Goal: Task Accomplishment & Management: Manage account settings

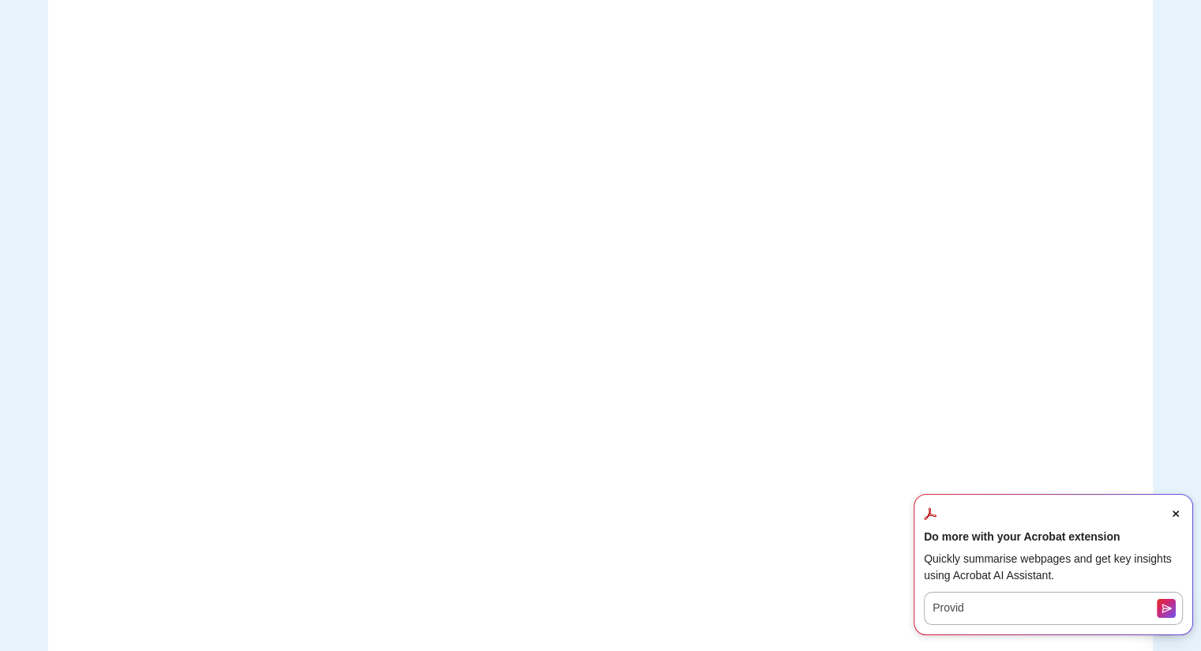
click at [1176, 512] on icon "Close Acrobat AI Assistant Dialog" at bounding box center [1175, 514] width 6 height 6
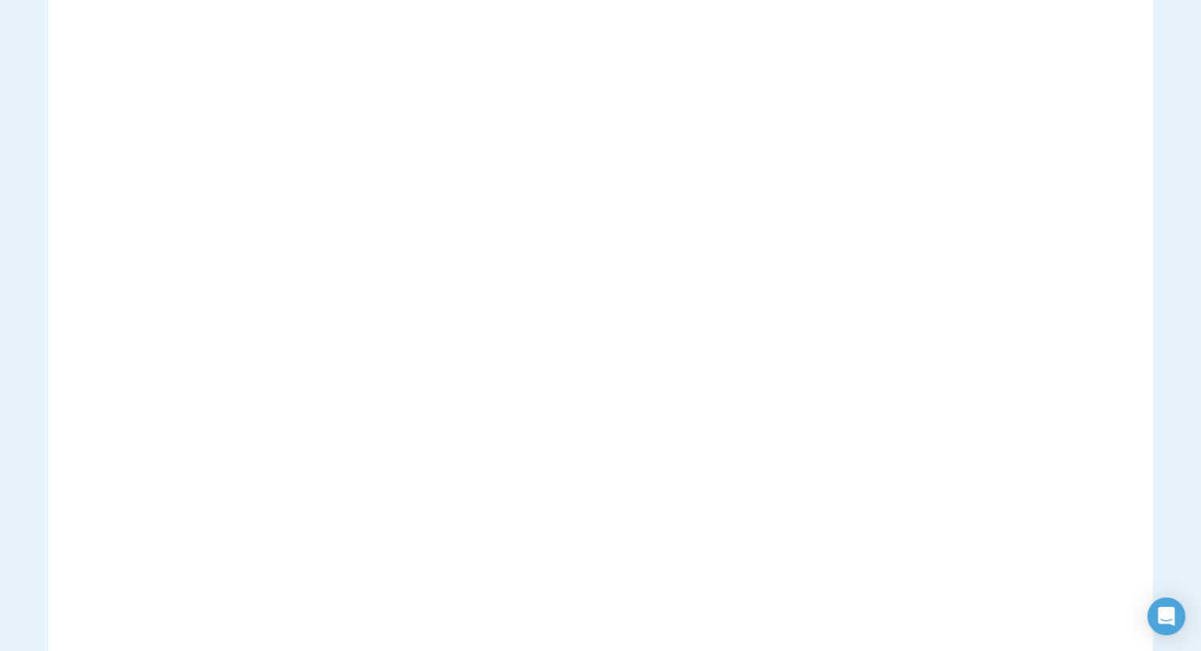
scroll to position [153, 0]
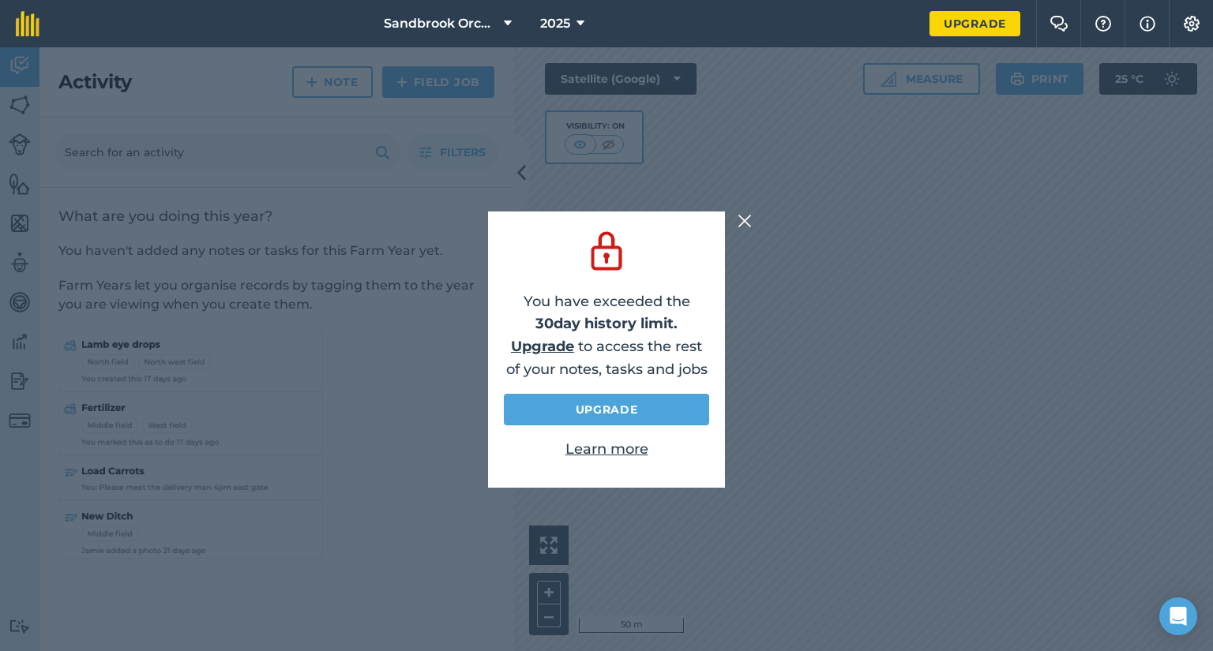
click at [745, 218] on img at bounding box center [744, 221] width 14 height 19
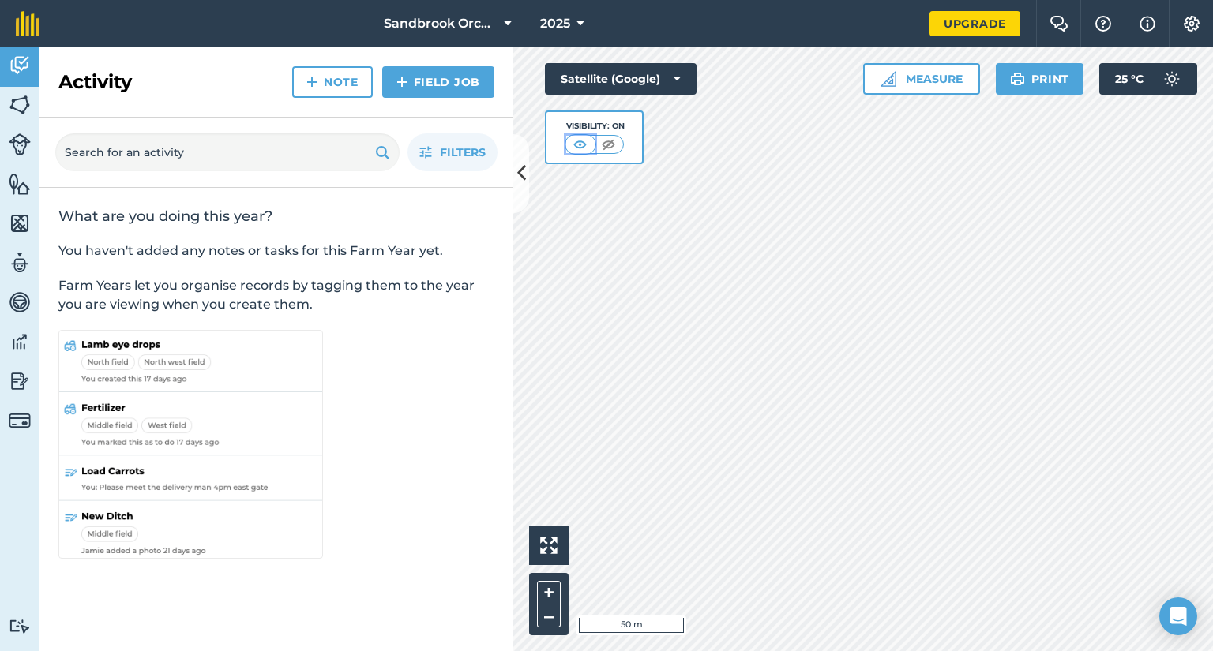
click at [575, 147] on img at bounding box center [580, 145] width 20 height 16
click at [611, 146] on img at bounding box center [608, 145] width 20 height 16
click at [578, 145] on img at bounding box center [581, 145] width 20 height 16
click at [929, 75] on button "Measure" at bounding box center [921, 79] width 117 height 32
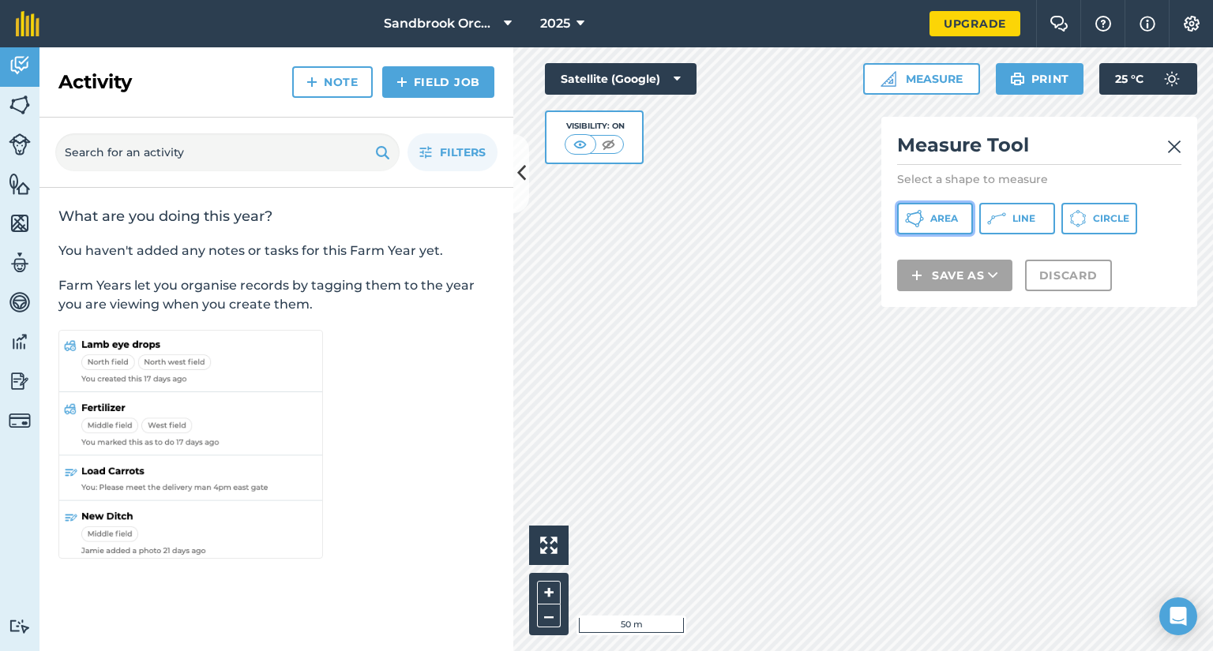
click at [935, 211] on button "Area" at bounding box center [935, 219] width 76 height 32
click at [1177, 145] on img at bounding box center [1174, 146] width 14 height 19
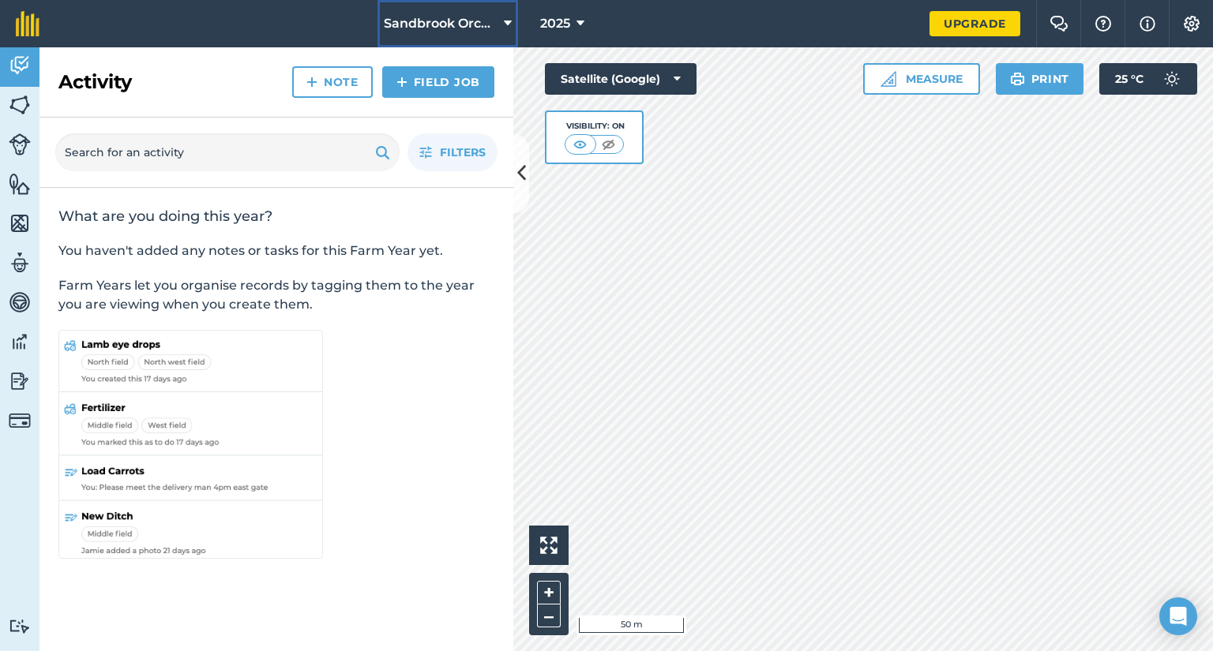
click at [508, 30] on icon at bounding box center [508, 23] width 8 height 19
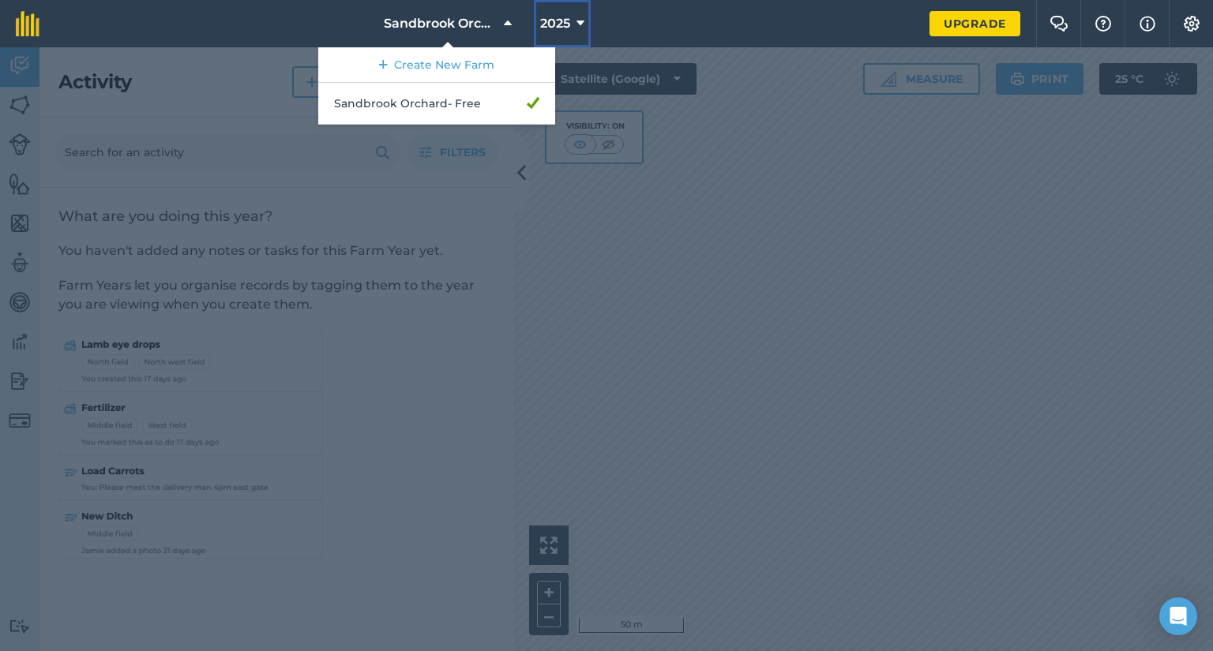
click at [583, 18] on icon at bounding box center [580, 23] width 8 height 19
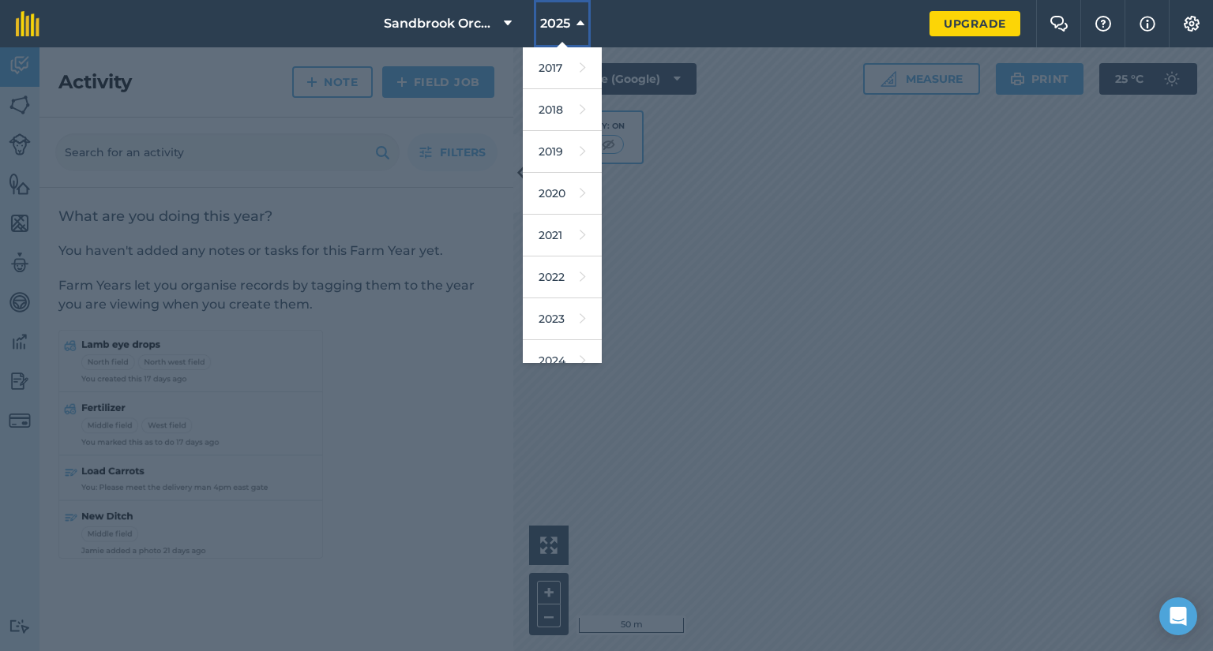
click at [583, 18] on icon at bounding box center [580, 23] width 8 height 19
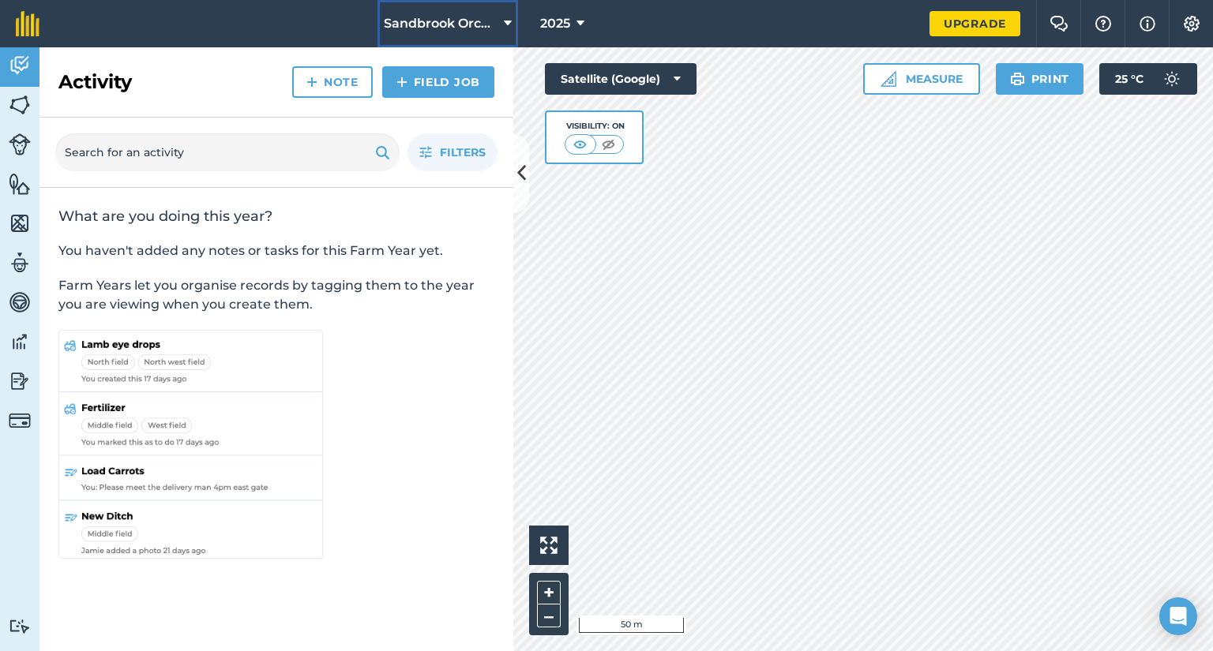
click at [466, 23] on span "Sandbrook Orchard" at bounding box center [441, 23] width 114 height 19
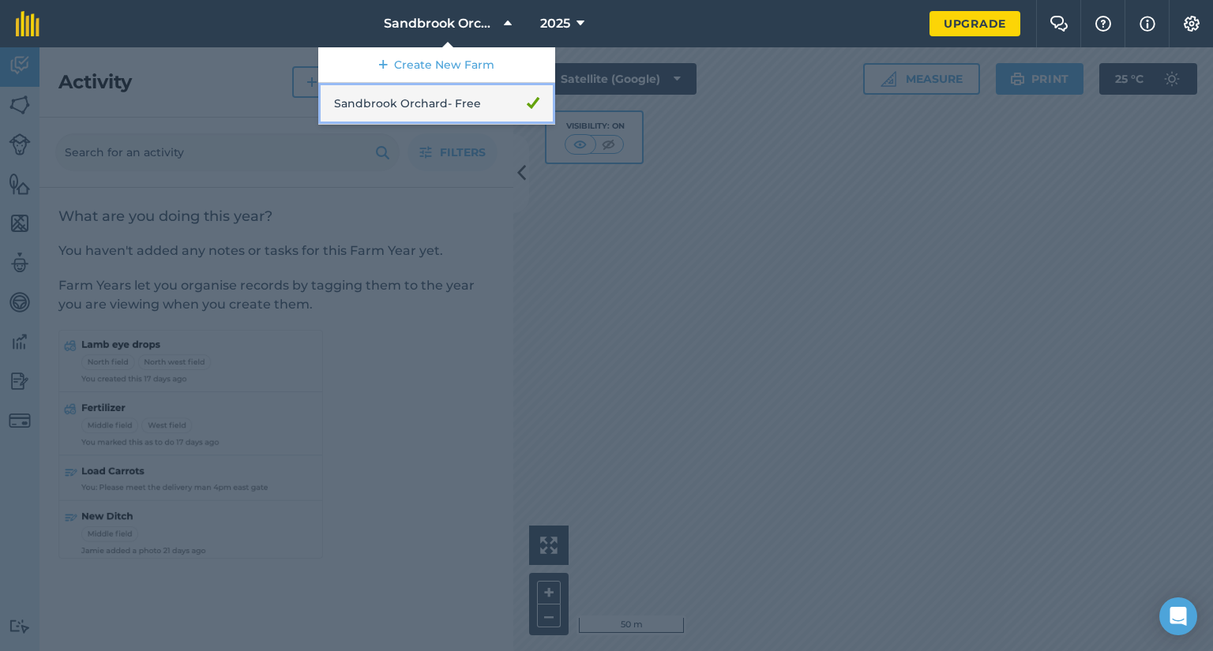
click at [448, 107] on link "Sandbrook Orchard - Free" at bounding box center [436, 104] width 237 height 42
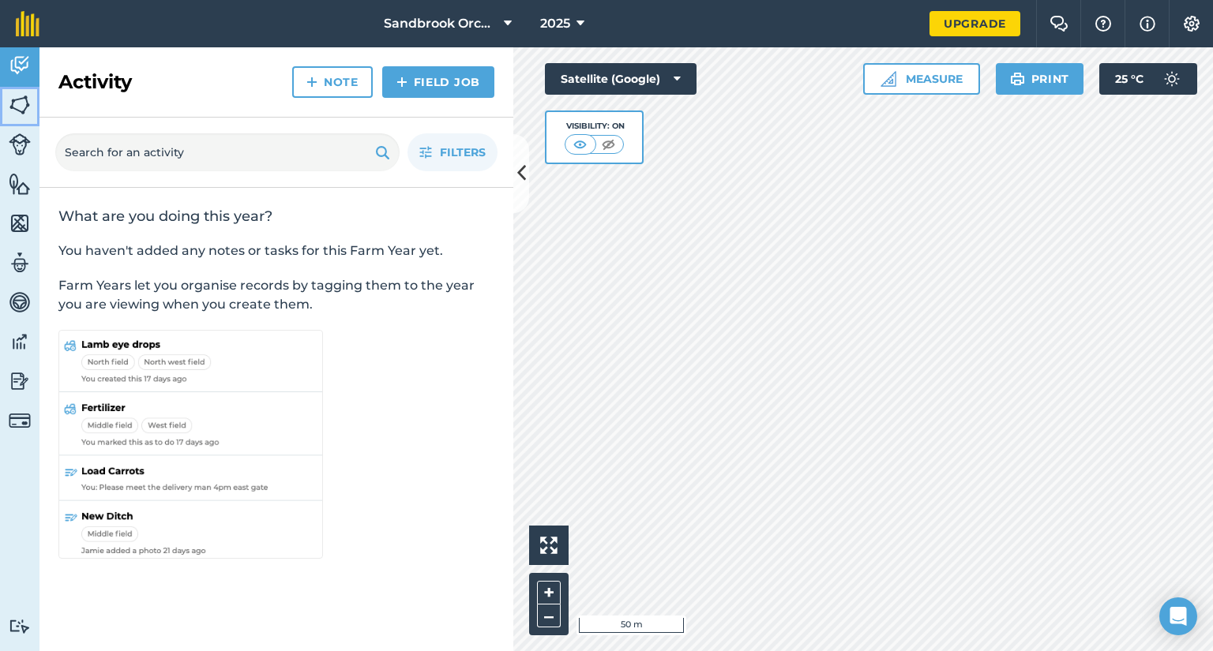
click at [20, 109] on img at bounding box center [20, 105] width 22 height 24
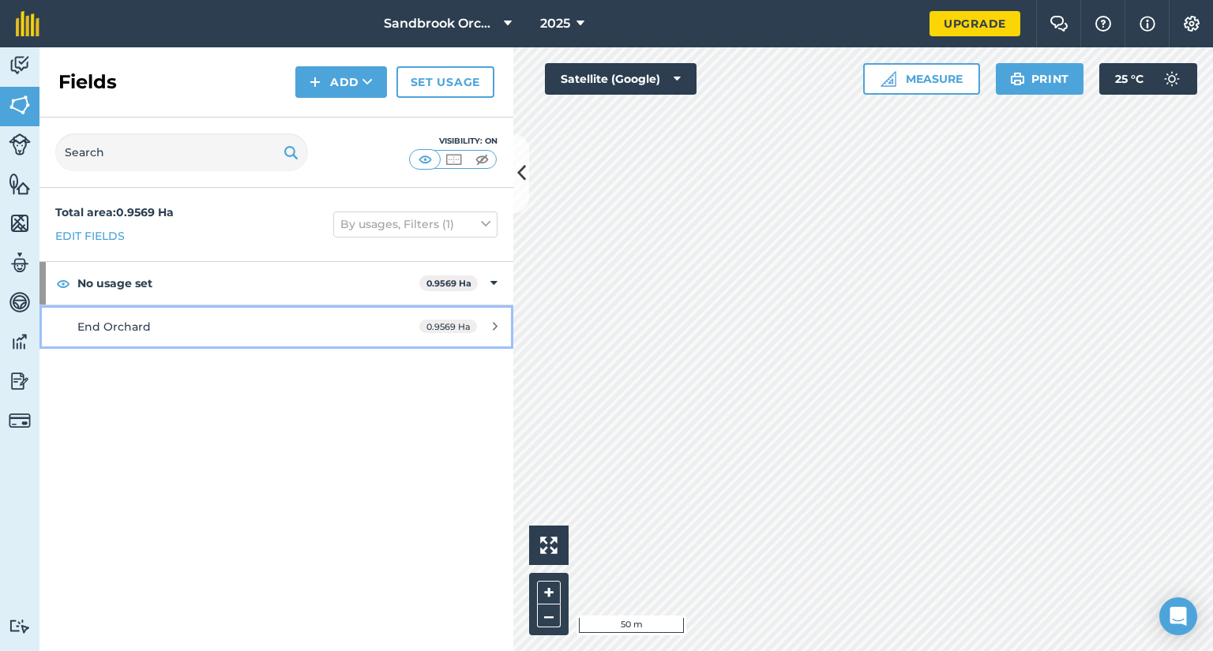
click at [493, 324] on icon at bounding box center [495, 326] width 5 height 12
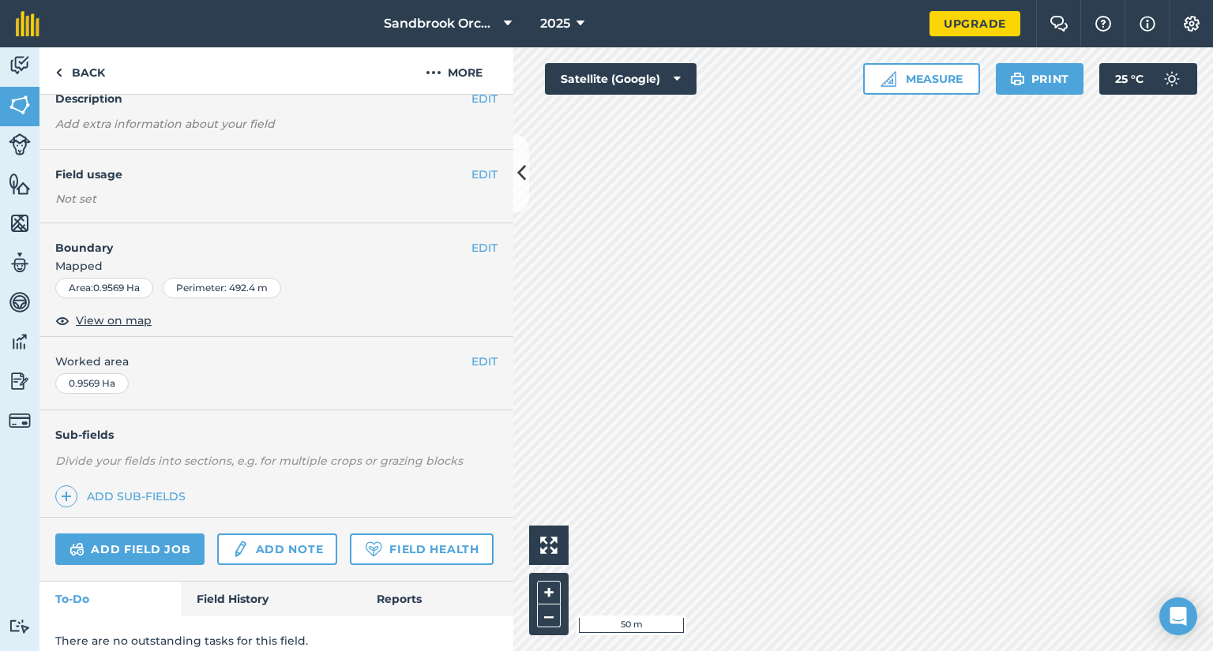
scroll to position [131, 0]
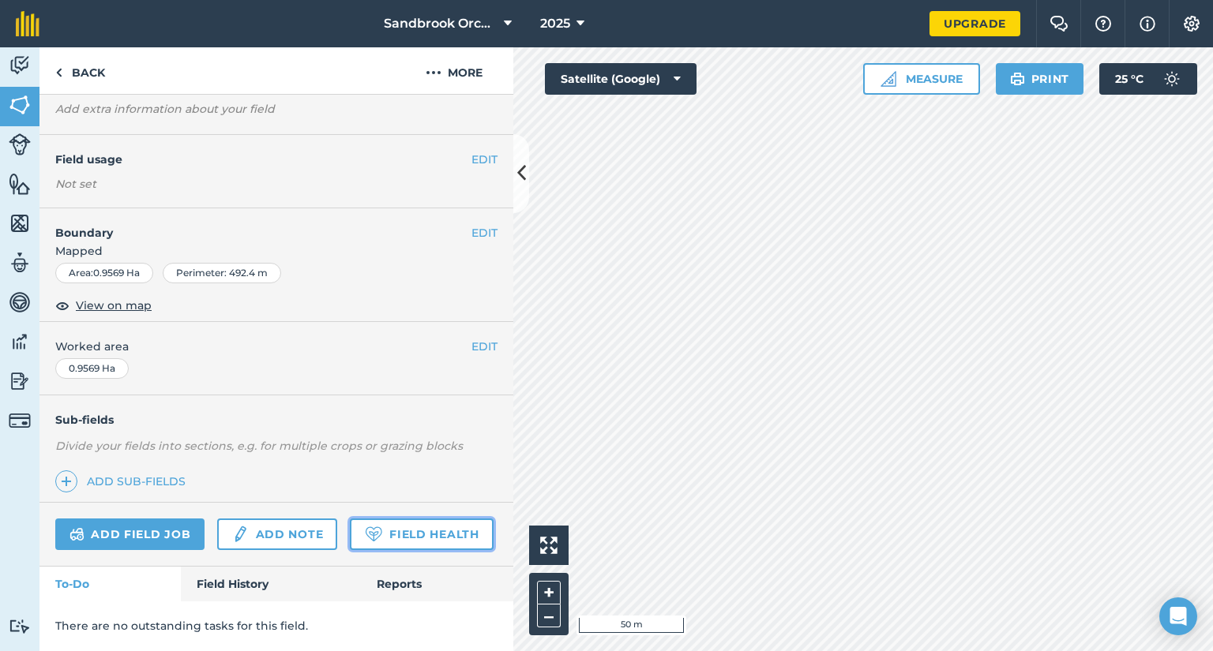
click at [350, 529] on link "Field Health" at bounding box center [421, 535] width 143 height 32
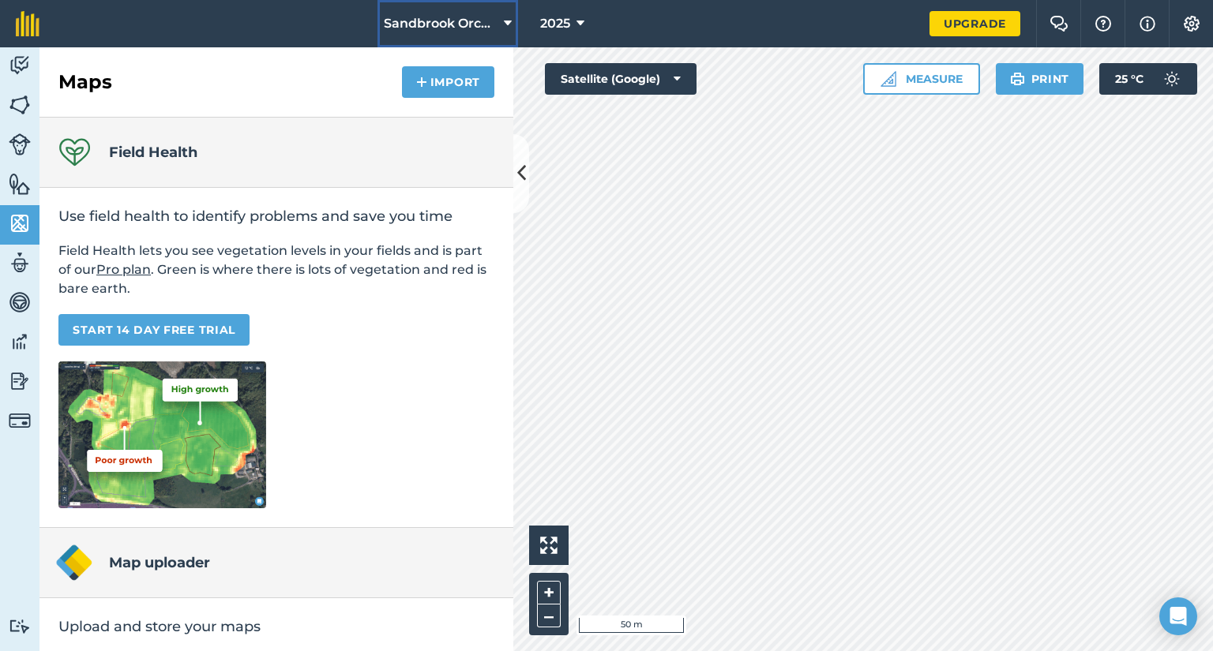
click at [496, 25] on span "Sandbrook Orchard" at bounding box center [441, 23] width 114 height 19
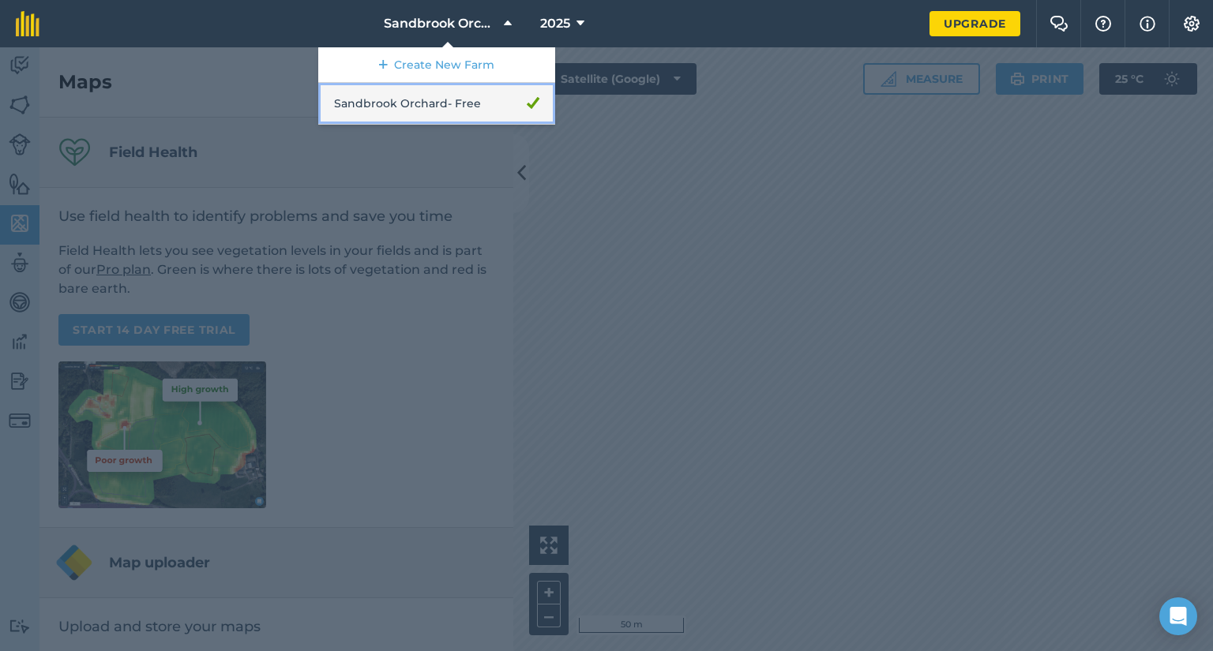
click at [471, 94] on link "Sandbrook Orchard - Free" at bounding box center [436, 104] width 237 height 42
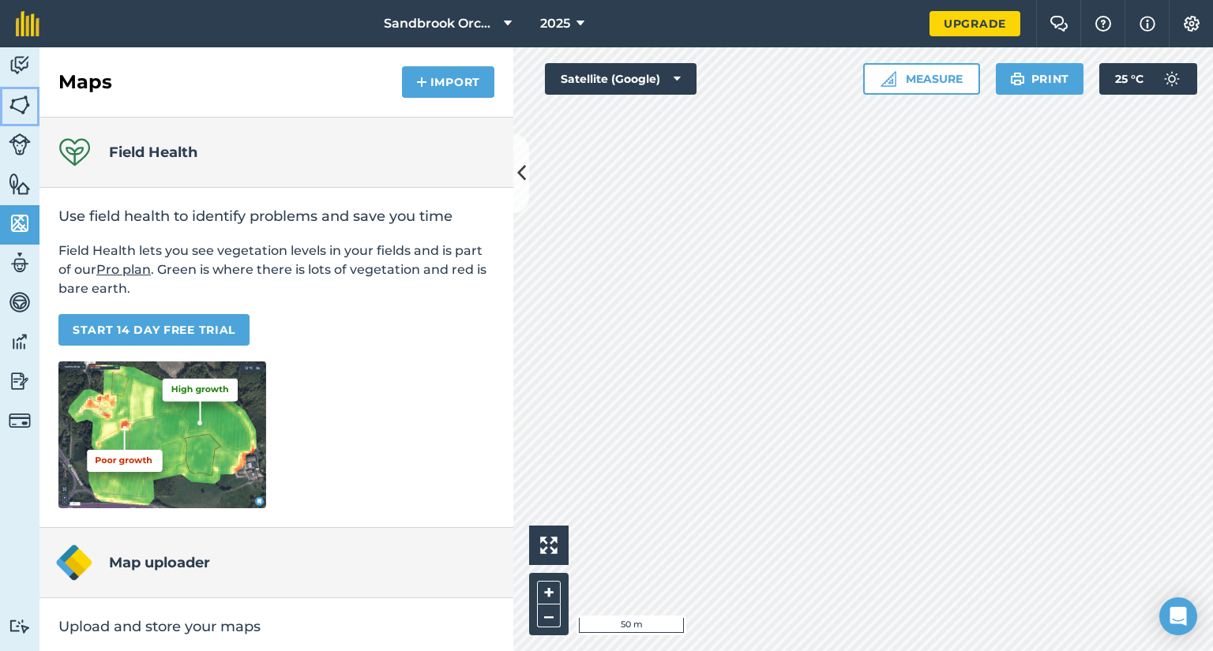
click at [21, 105] on img at bounding box center [20, 105] width 22 height 24
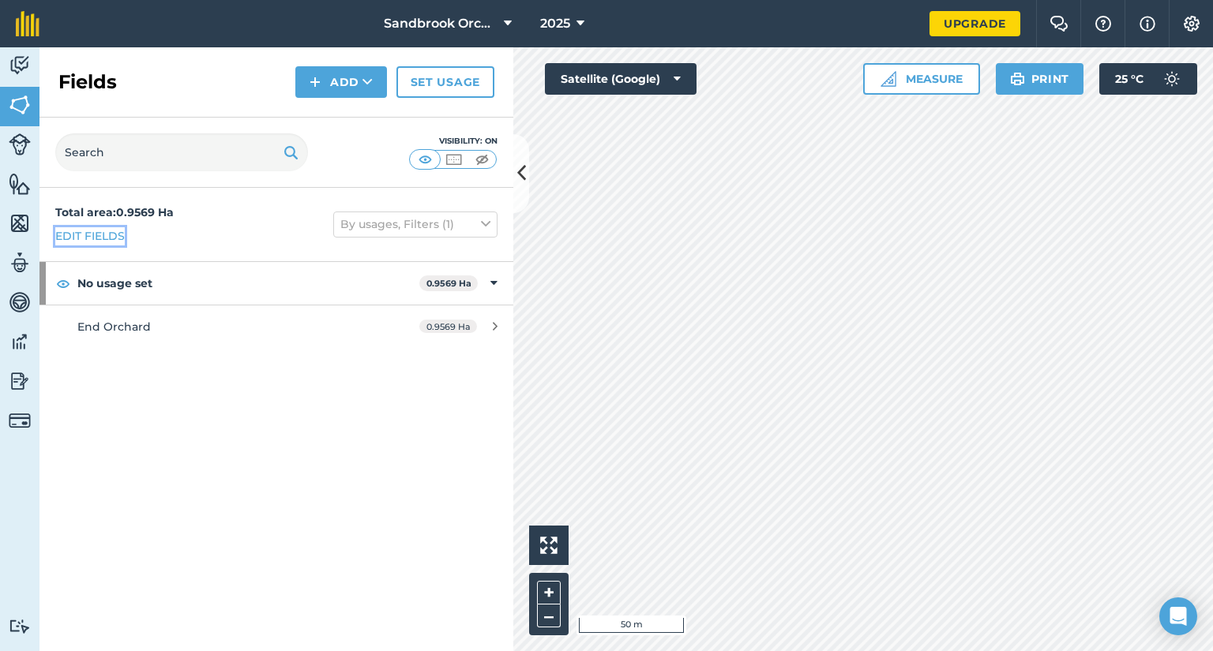
click at [97, 233] on link "Edit fields" at bounding box center [89, 235] width 69 height 17
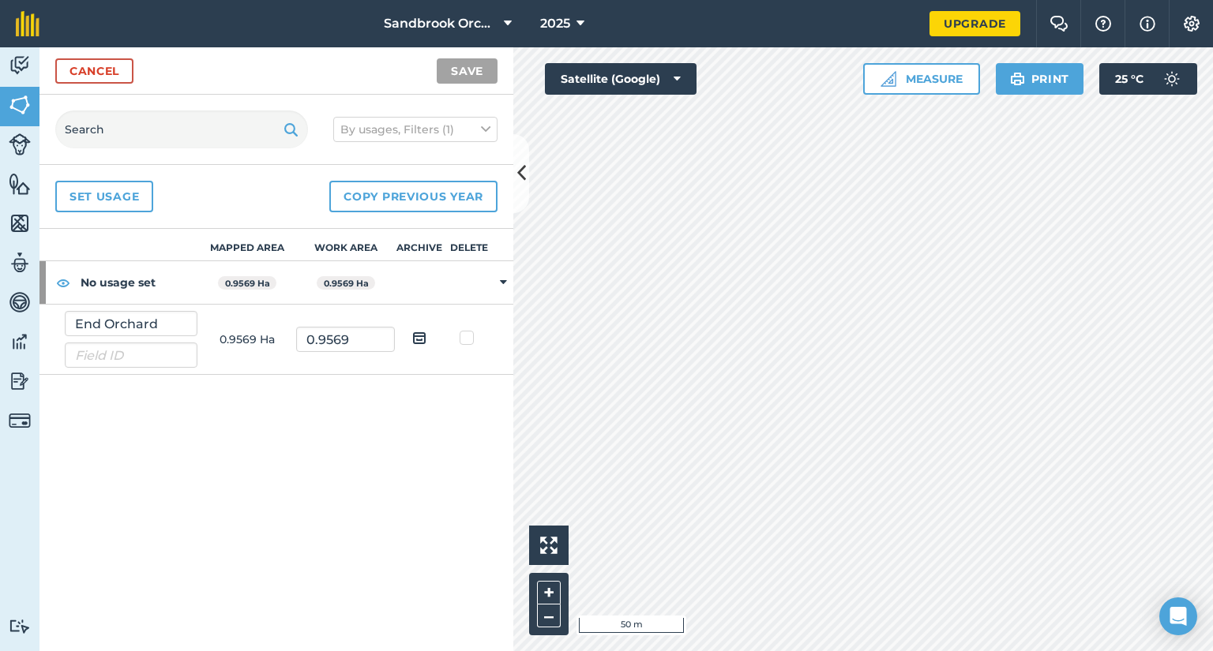
click at [463, 250] on th "Delete" at bounding box center [469, 245] width 50 height 32
click at [96, 322] on input "End Orchard" at bounding box center [131, 323] width 133 height 25
click at [467, 249] on th "Delete" at bounding box center [469, 245] width 50 height 32
click at [468, 244] on th "Delete" at bounding box center [469, 245] width 50 height 32
click at [504, 283] on icon at bounding box center [503, 282] width 7 height 14
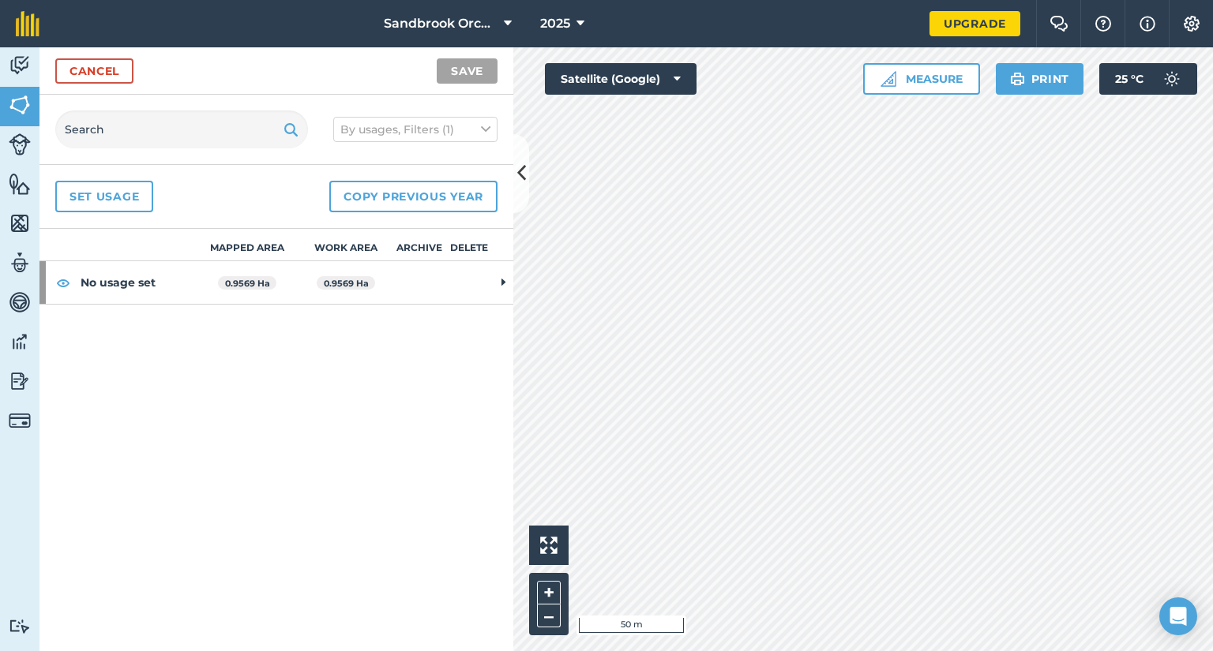
click at [504, 283] on icon at bounding box center [503, 282] width 4 height 14
click at [234, 347] on td "0.9569 Ha" at bounding box center [246, 340] width 99 height 70
click at [464, 330] on label at bounding box center [468, 330] width 19 height 0
click at [469, 339] on input "checkbox" at bounding box center [474, 335] width 10 height 10
click at [469, 250] on th "Delete" at bounding box center [469, 245] width 50 height 32
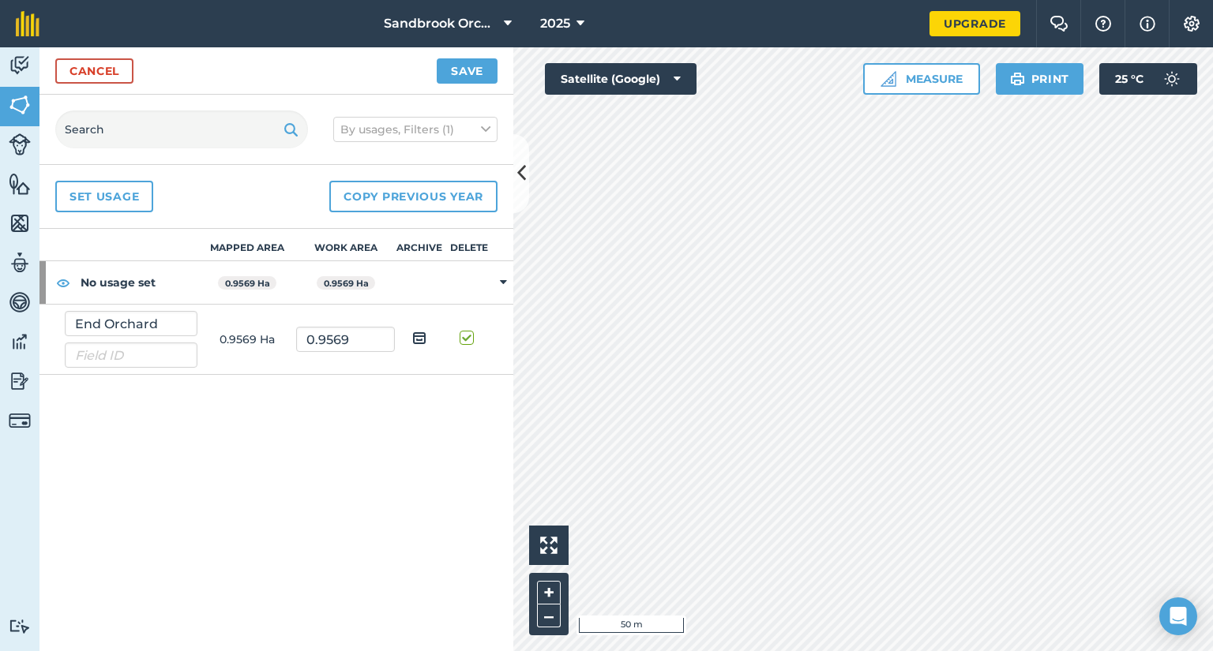
click at [469, 250] on th "Delete" at bounding box center [469, 245] width 50 height 32
click at [118, 285] on strong "No usage set" at bounding box center [139, 282] width 117 height 43
click at [456, 242] on th "Delete" at bounding box center [469, 245] width 50 height 32
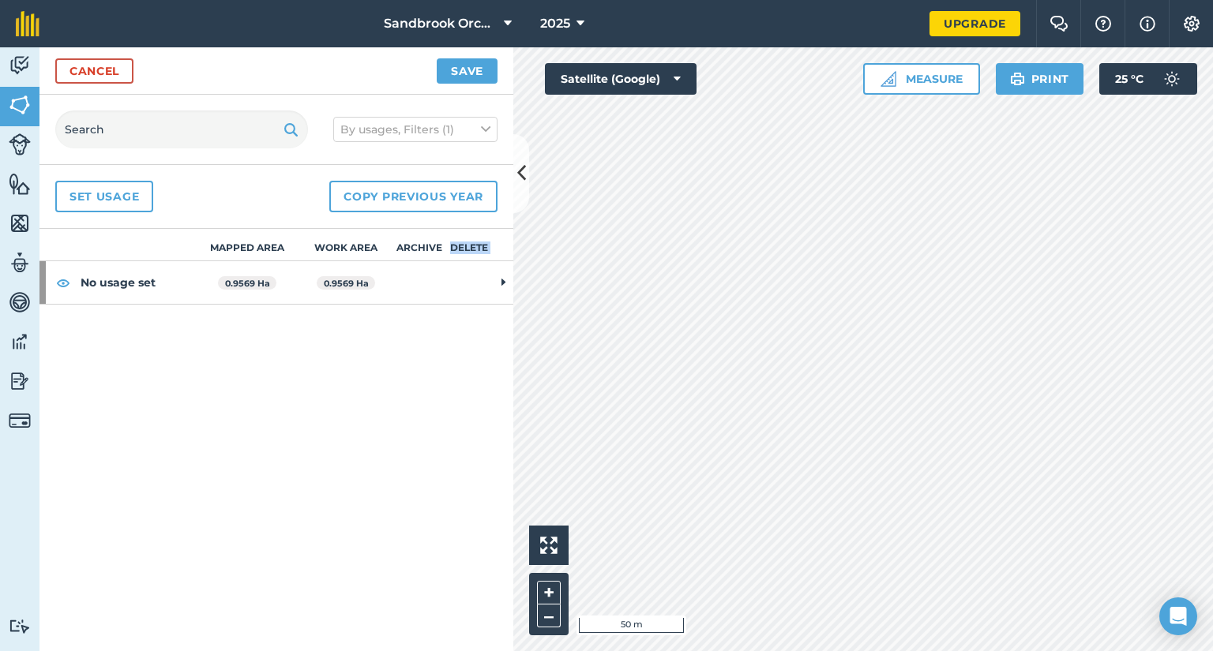
click at [456, 242] on th "Delete" at bounding box center [469, 245] width 50 height 32
click at [428, 245] on th "Archive" at bounding box center [420, 245] width 50 height 32
drag, startPoint x: 265, startPoint y: 240, endPoint x: 188, endPoint y: 257, distance: 79.1
click at [0, 0] on tr "Mapped area Work area Archive Delete" at bounding box center [0, 0] width 0 height 0
click at [80, 281] on div "No usage set" at bounding box center [118, 282] width 158 height 43
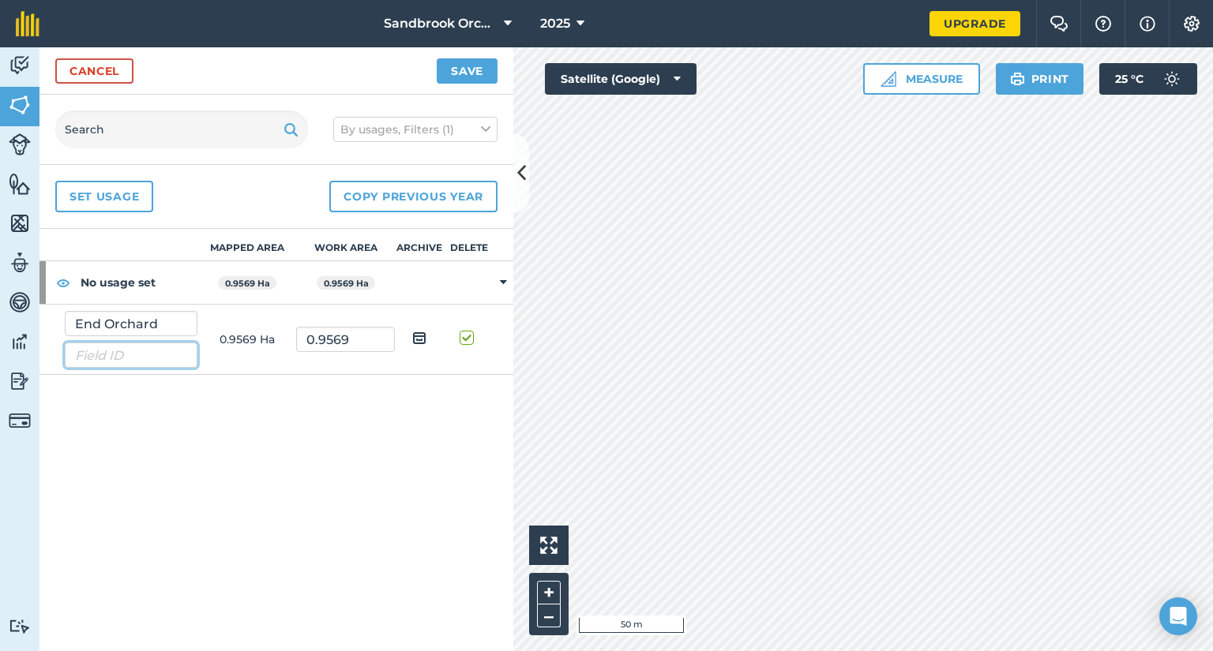
click at [120, 352] on input "text" at bounding box center [131, 355] width 133 height 25
click at [463, 330] on label at bounding box center [468, 330] width 19 height 0
click at [469, 336] on input "checkbox" at bounding box center [474, 335] width 10 height 10
click at [463, 330] on label at bounding box center [468, 330] width 19 height 0
click at [469, 336] on input "checkbox" at bounding box center [474, 335] width 10 height 10
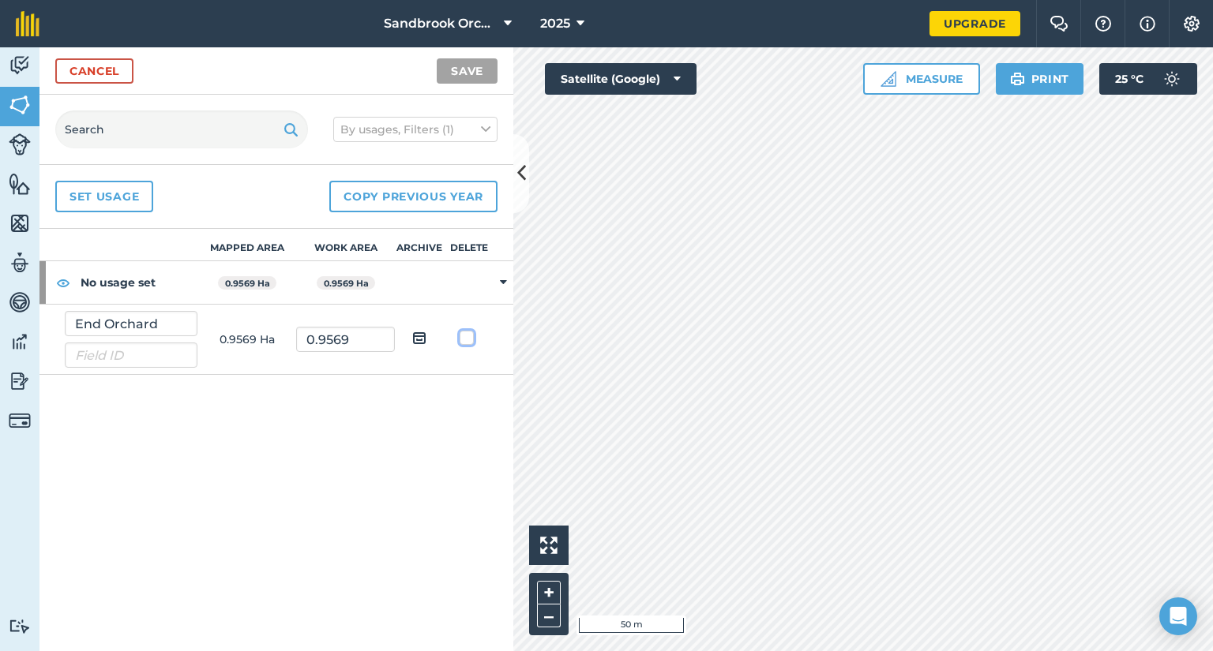
checkbox input "true"
click at [419, 248] on th "Archive" at bounding box center [420, 245] width 50 height 32
click at [474, 250] on th "Delete" at bounding box center [469, 245] width 50 height 32
click at [347, 245] on th "Work area" at bounding box center [345, 245] width 99 height 32
click at [250, 243] on th "Mapped area" at bounding box center [246, 245] width 99 height 32
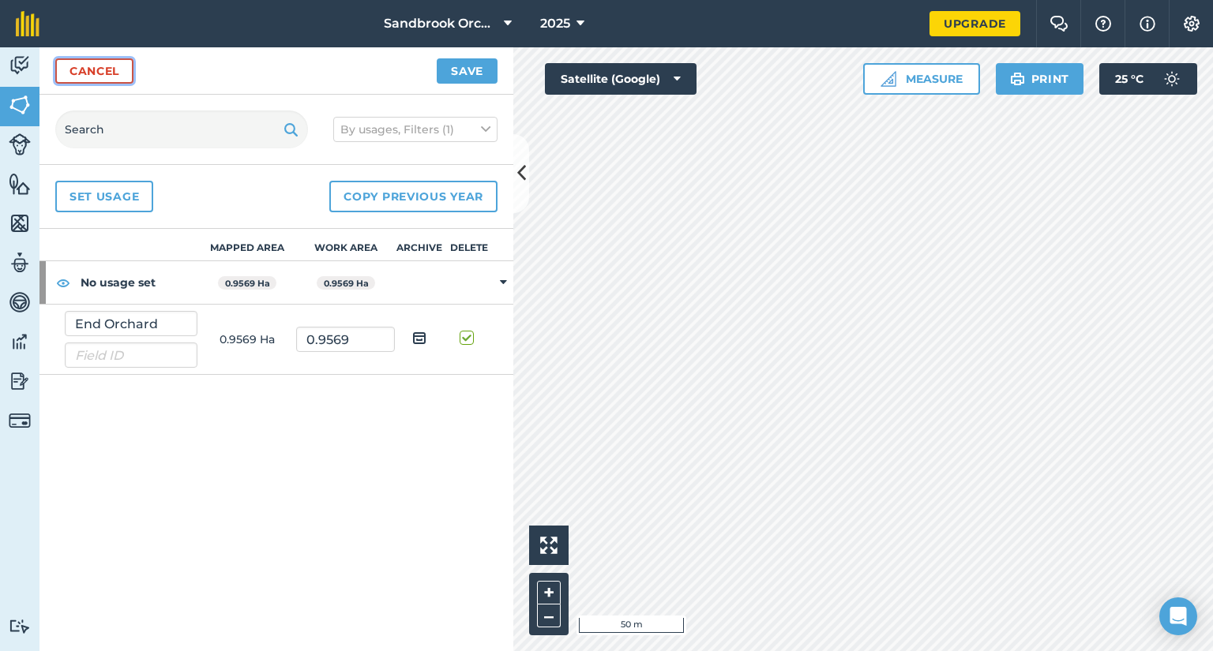
click at [96, 66] on link "Cancel" at bounding box center [94, 70] width 78 height 25
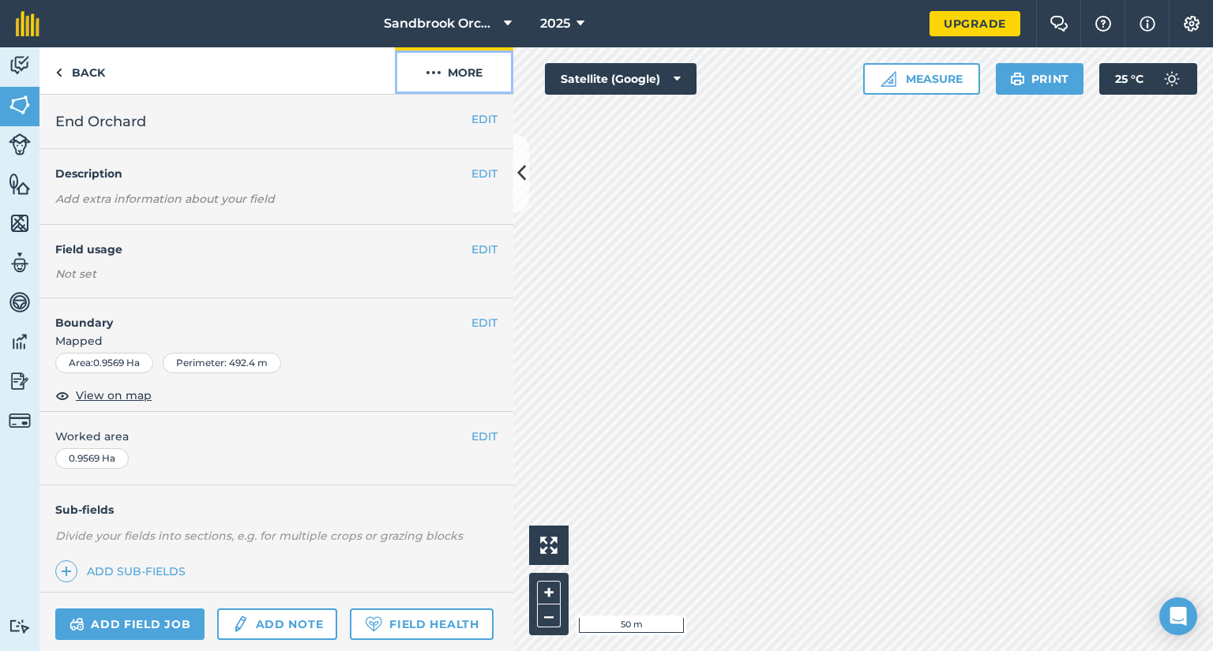
click at [470, 69] on button "More" at bounding box center [454, 70] width 118 height 47
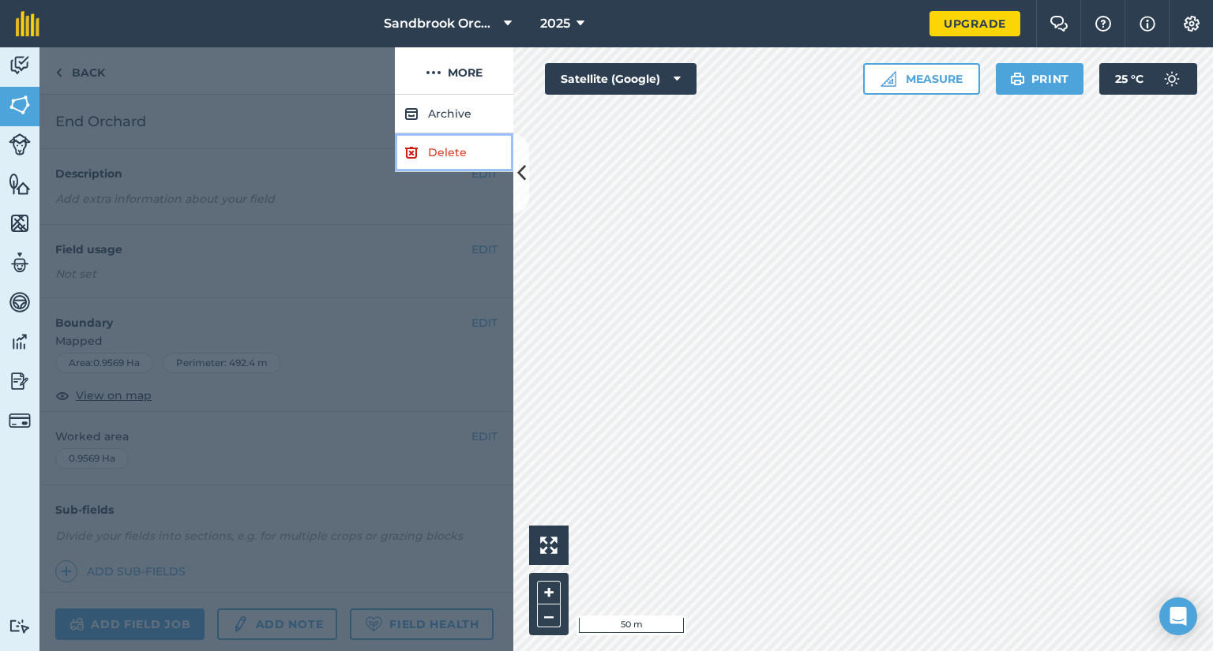
click at [444, 152] on link "Delete" at bounding box center [454, 152] width 118 height 39
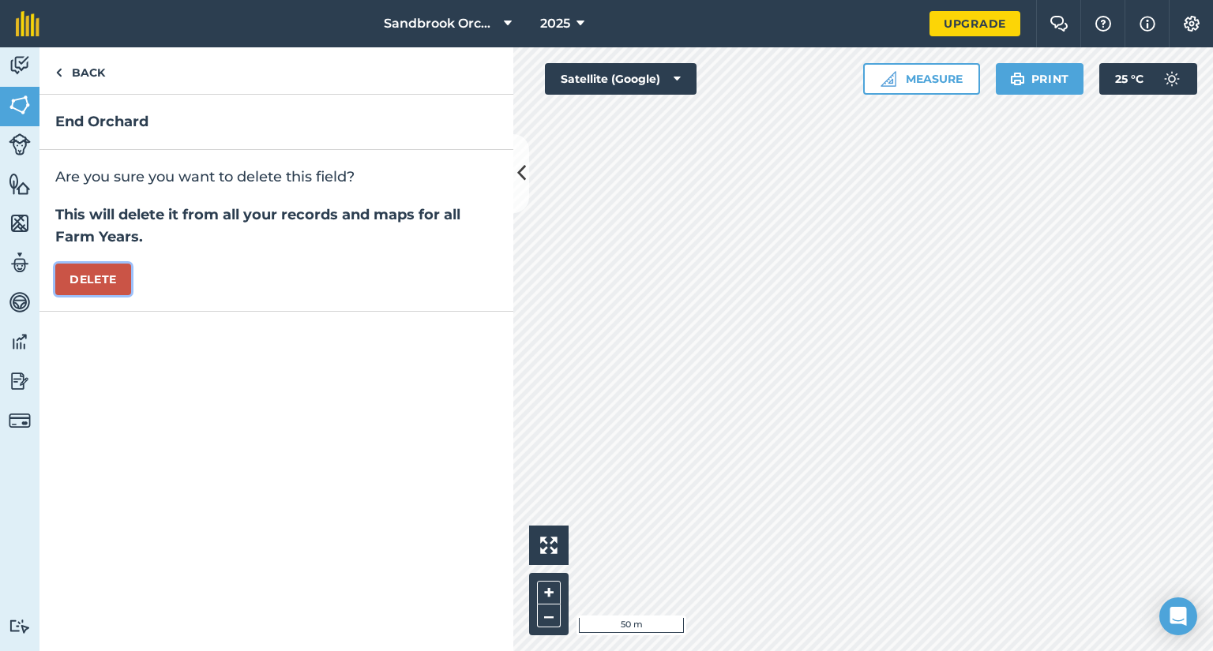
click at [99, 276] on button "Delete" at bounding box center [93, 280] width 76 height 32
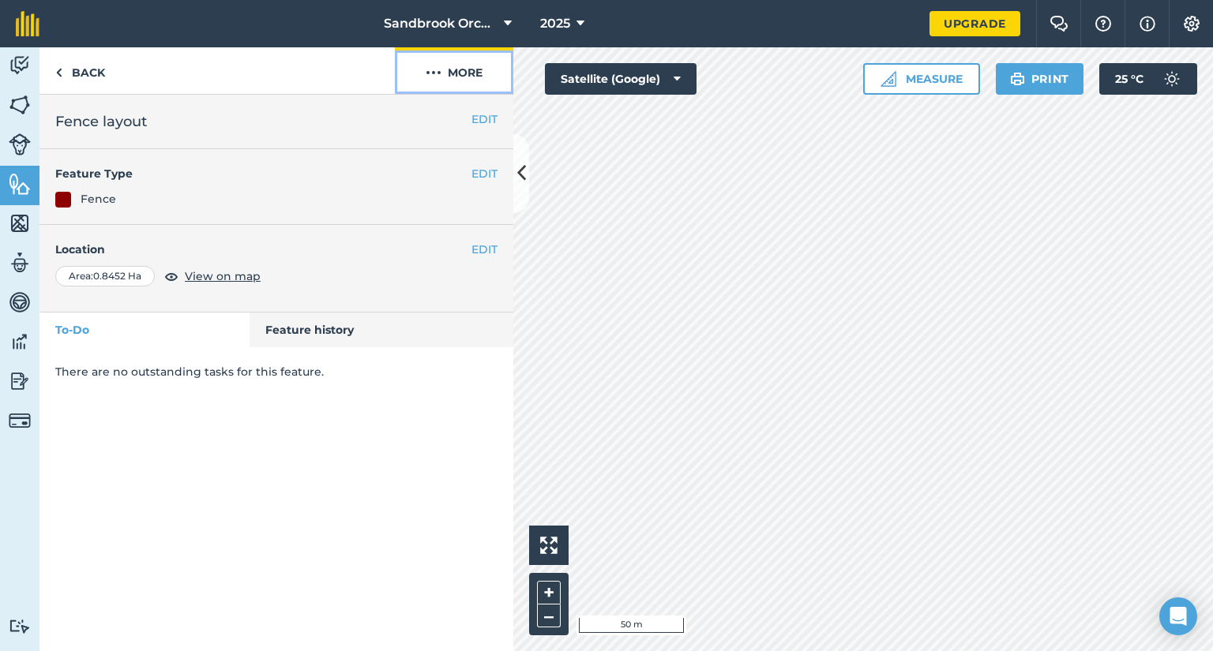
click at [474, 69] on button "More" at bounding box center [454, 70] width 118 height 47
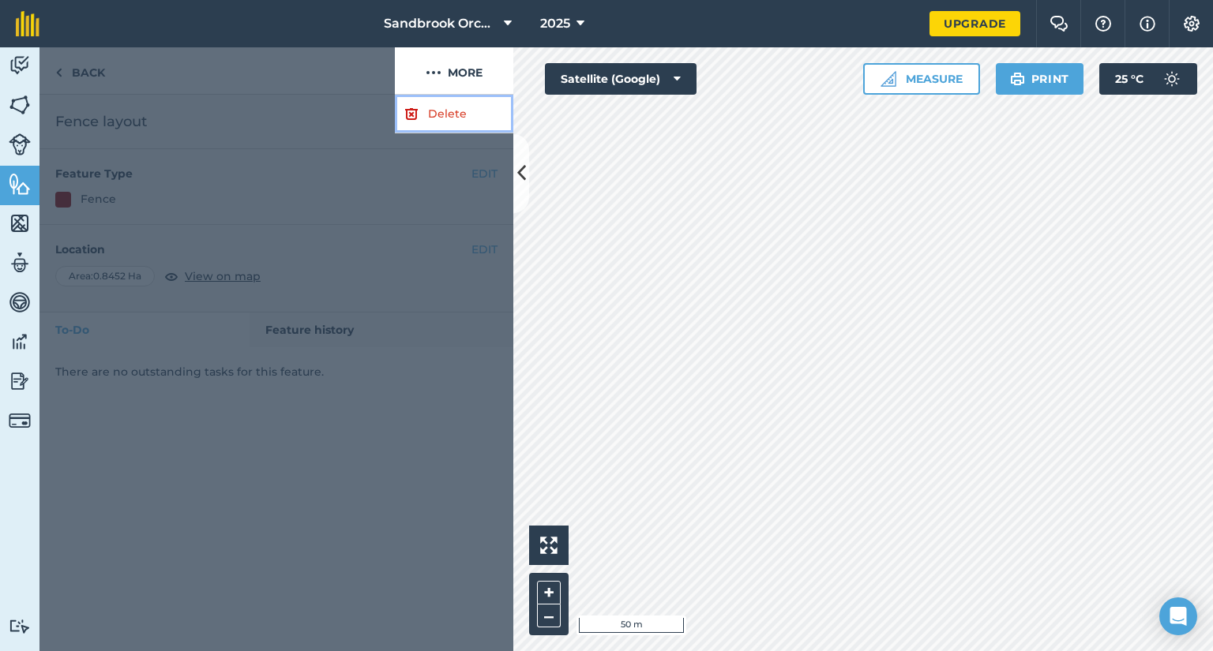
click at [452, 114] on link "Delete" at bounding box center [454, 114] width 118 height 39
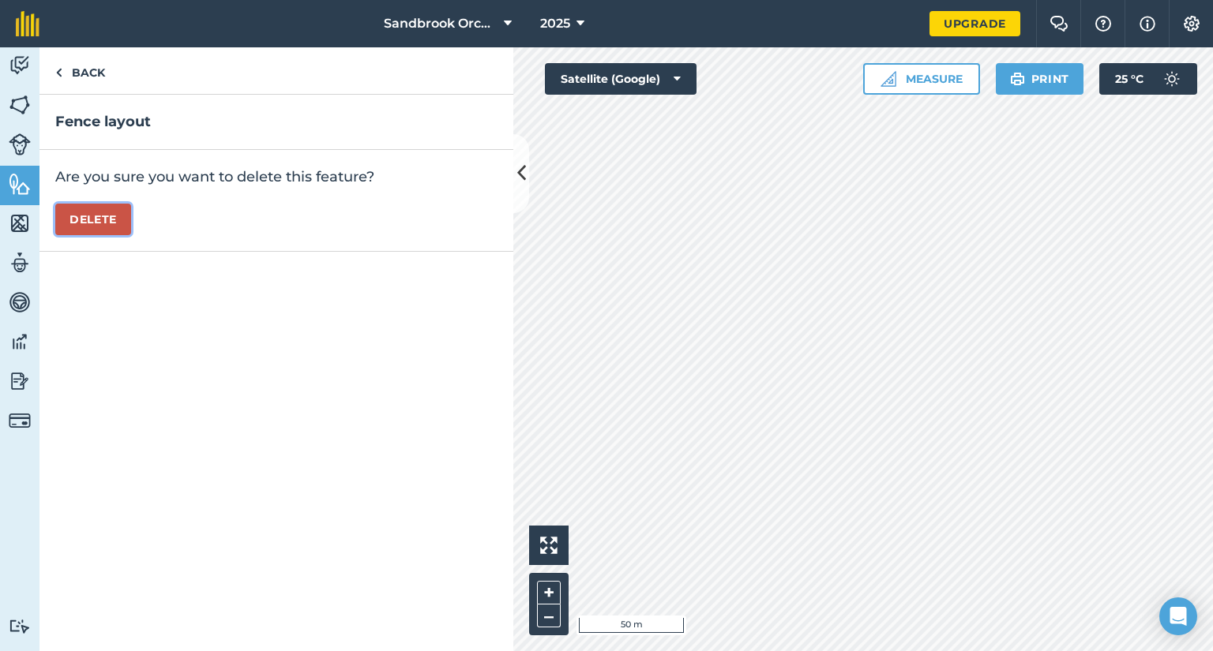
click at [96, 219] on button "Delete" at bounding box center [93, 220] width 76 height 32
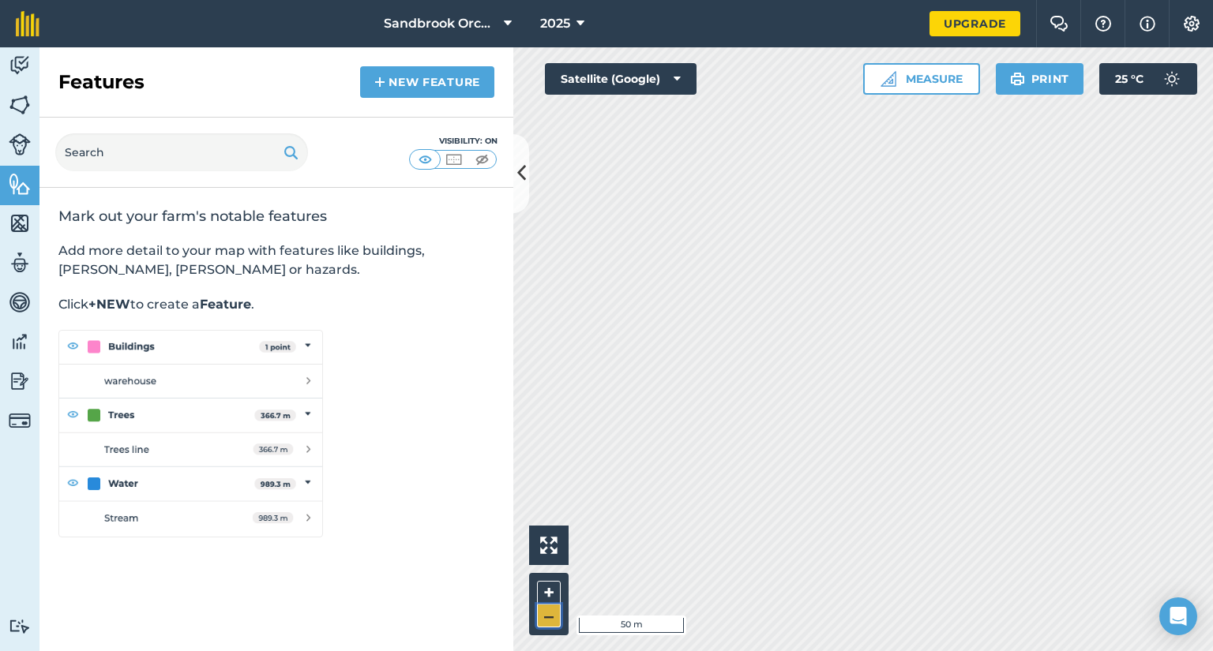
click at [549, 620] on button "–" at bounding box center [549, 616] width 24 height 23
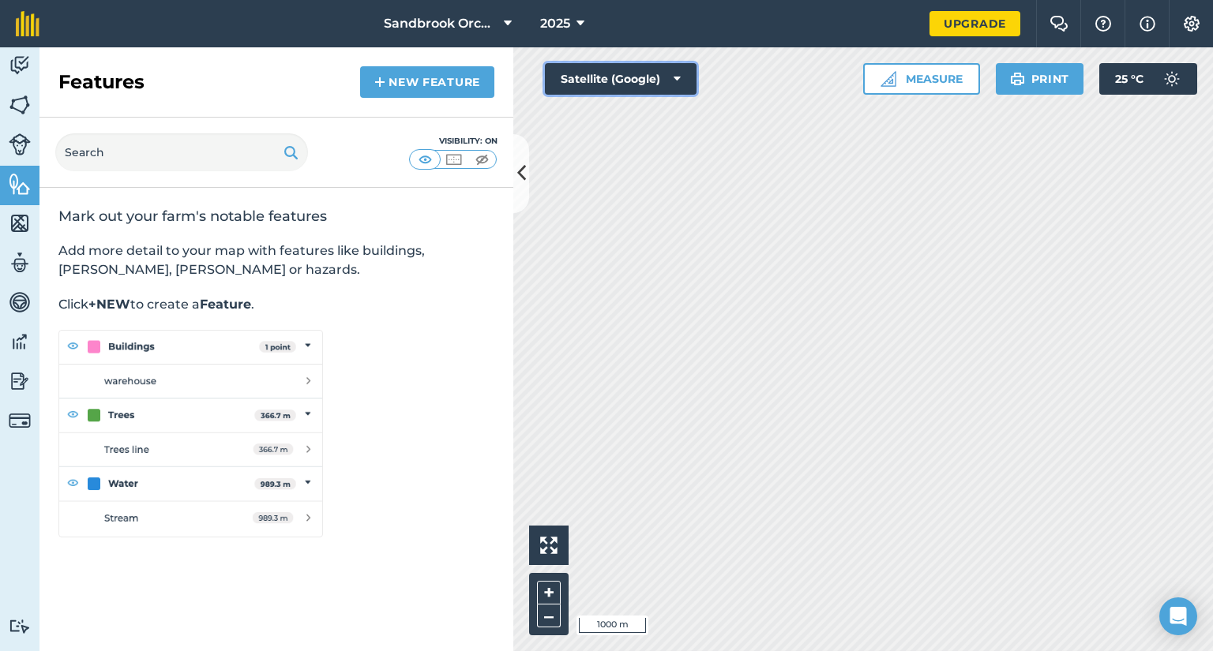
click at [669, 81] on button "Satellite (Google)" at bounding box center [621, 79] width 152 height 32
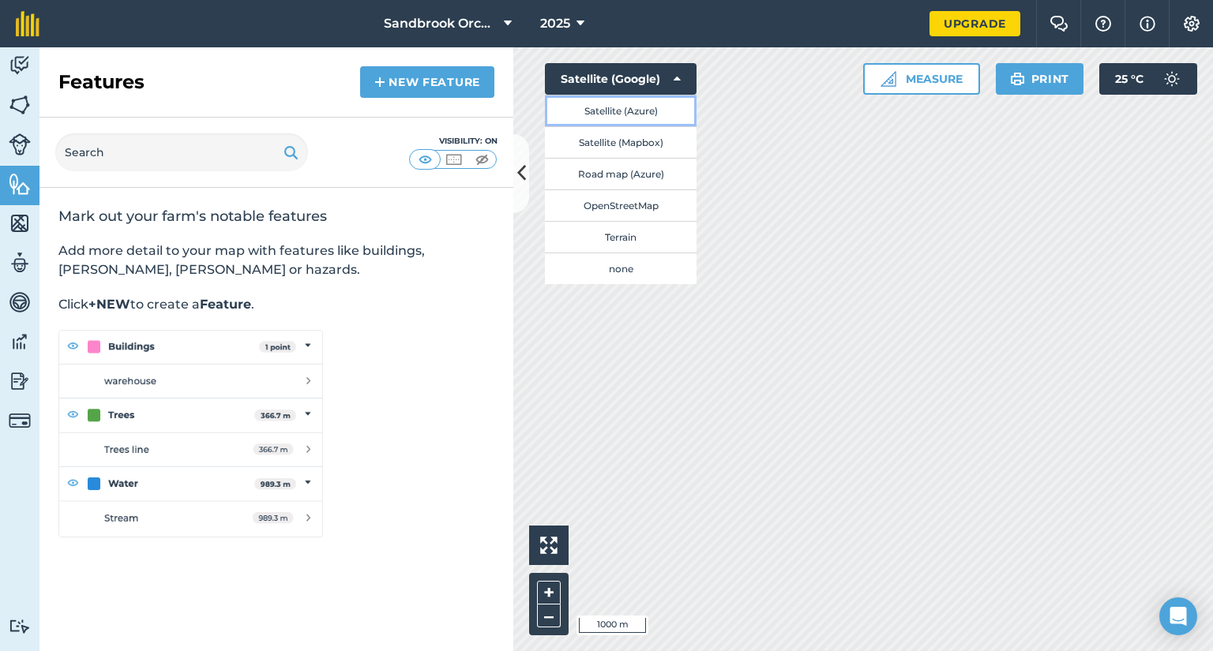
click at [650, 107] on button "Satellite (Azure)" at bounding box center [621, 111] width 152 height 32
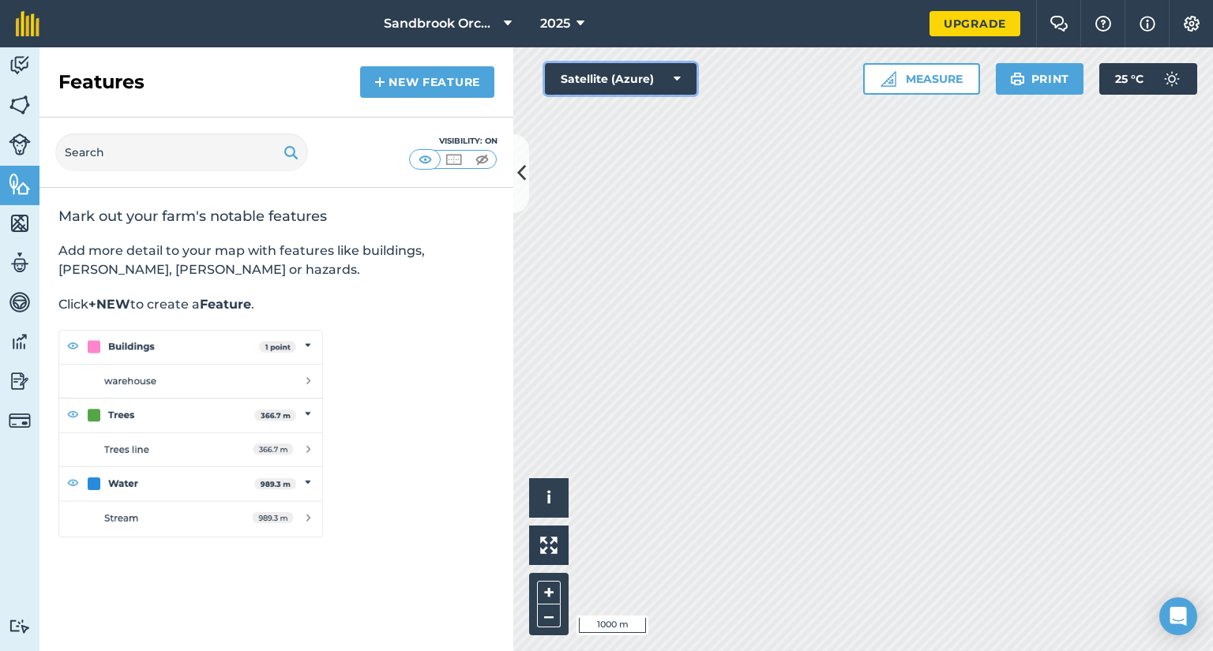
click at [686, 83] on button "Satellite (Azure)" at bounding box center [621, 79] width 152 height 32
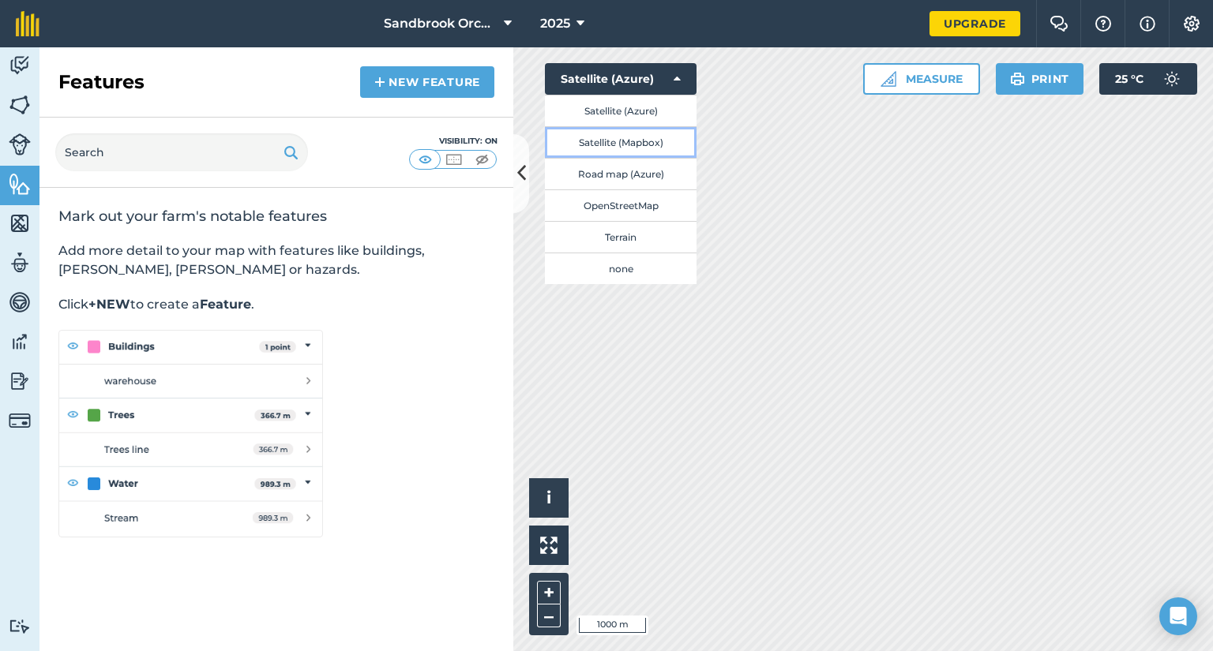
click at [644, 147] on button "Satellite (Mapbox)" at bounding box center [621, 142] width 152 height 32
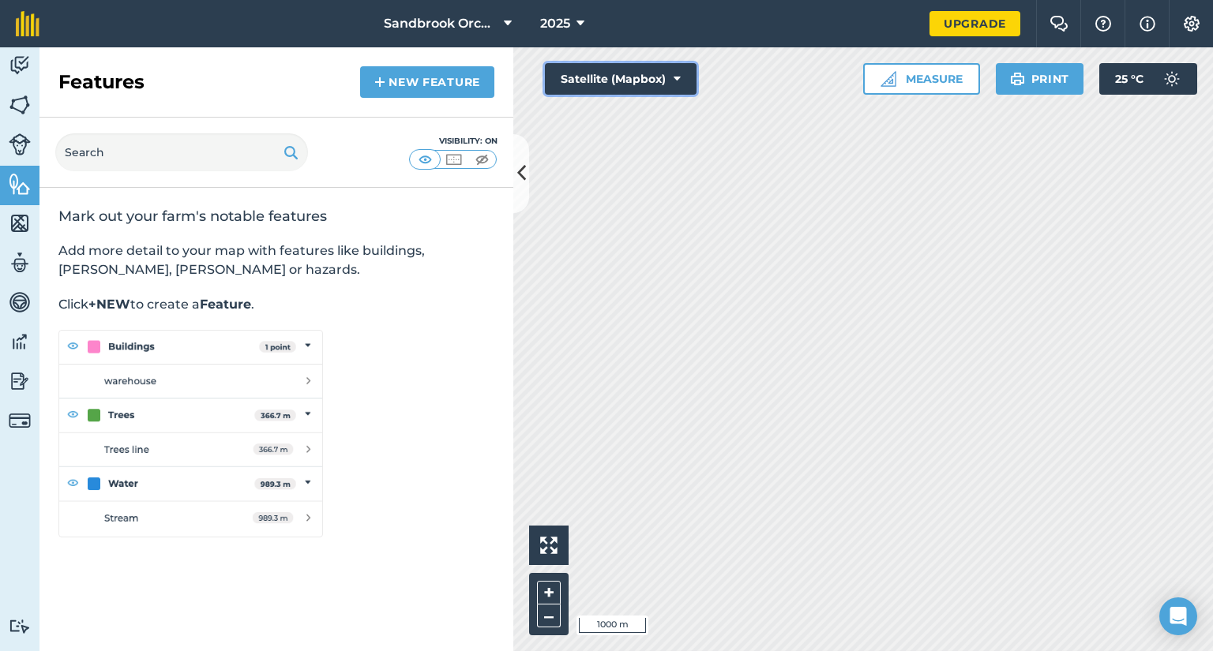
click at [682, 75] on button "Satellite (Mapbox)" at bounding box center [621, 79] width 152 height 32
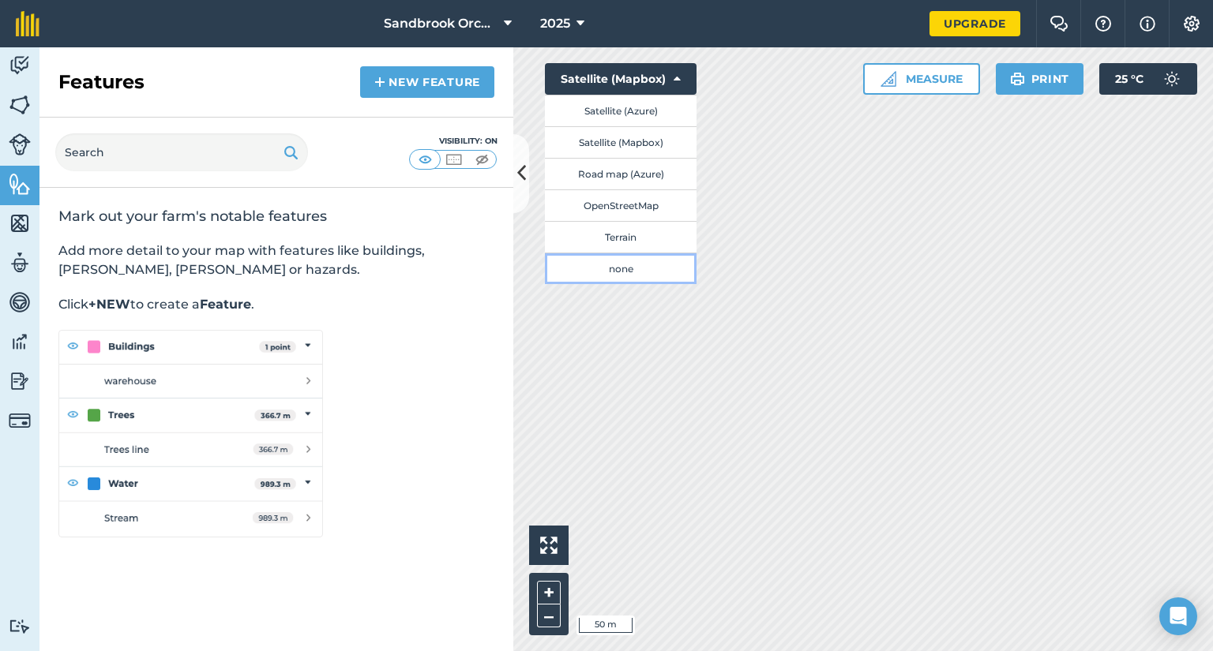
click at [619, 263] on button "none" at bounding box center [621, 269] width 152 height 32
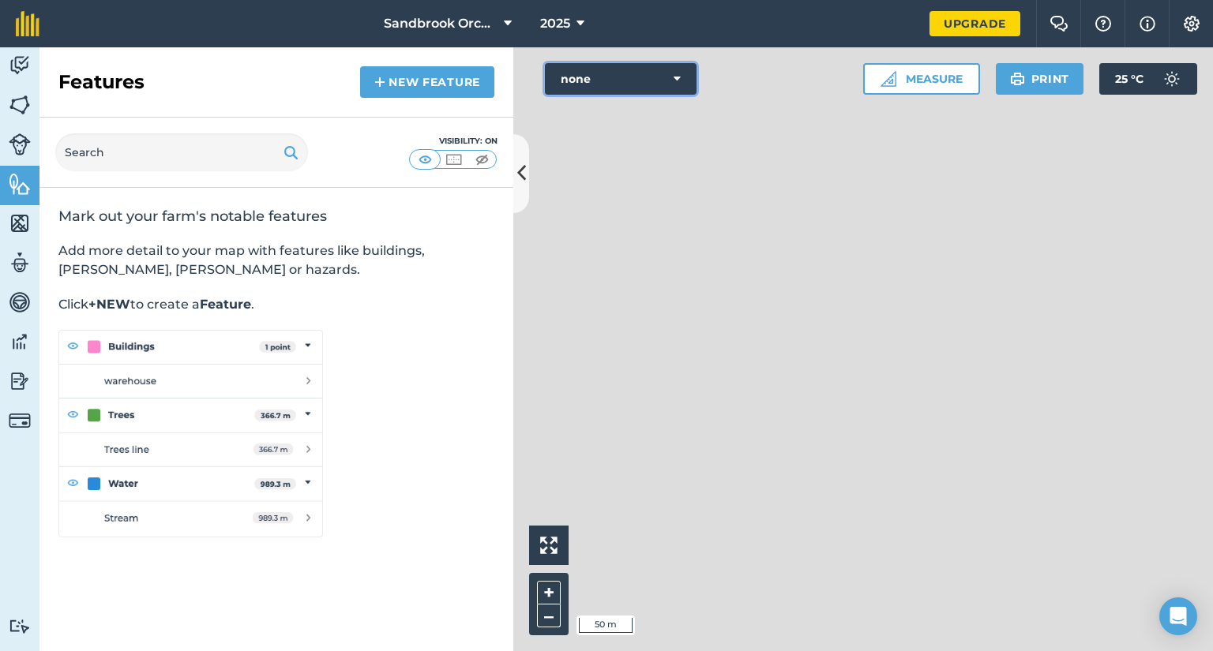
click at [675, 77] on icon at bounding box center [676, 79] width 7 height 16
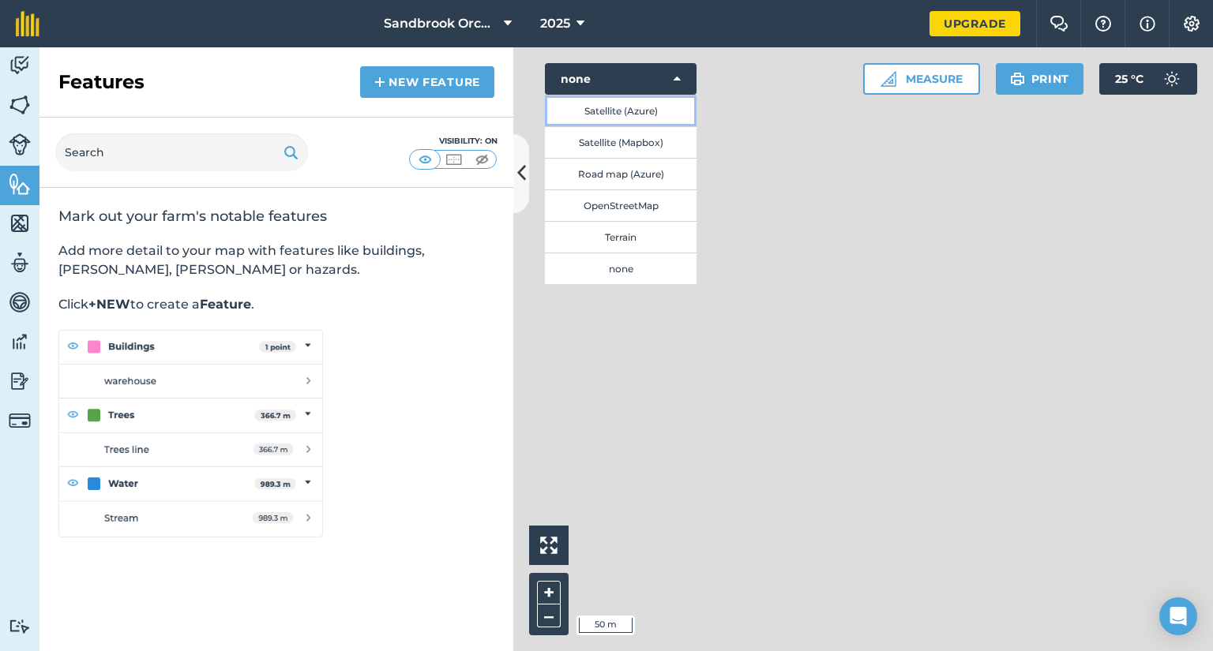
click at [624, 111] on button "Satellite (Azure)" at bounding box center [621, 111] width 152 height 32
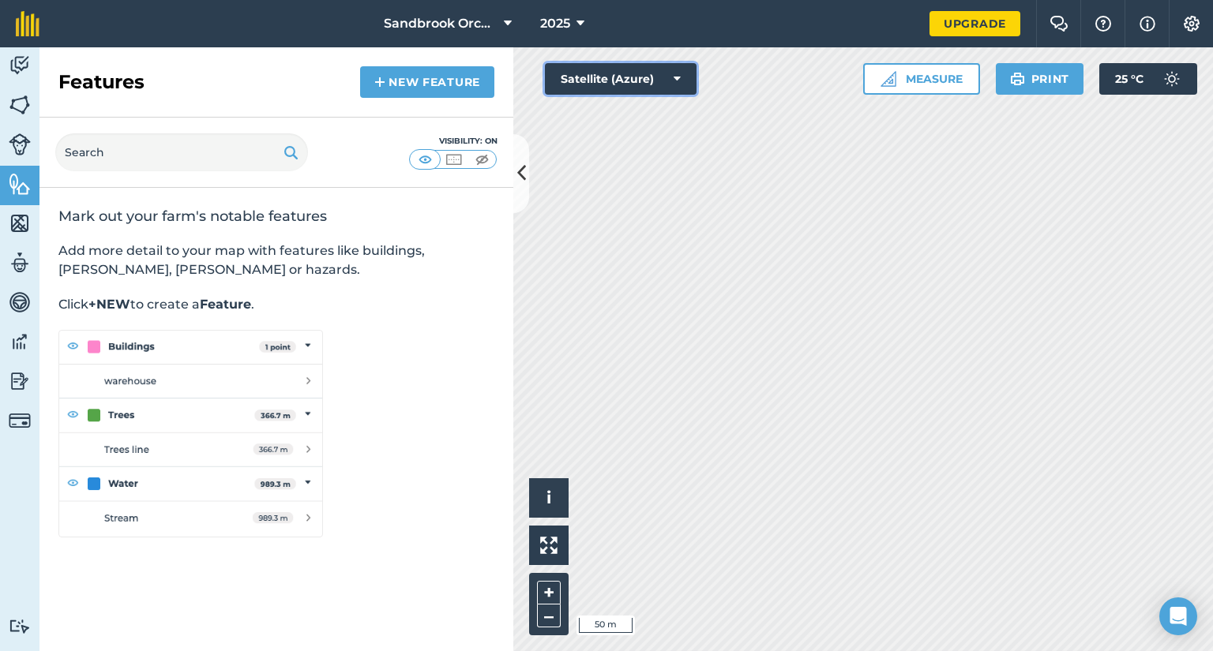
click at [680, 71] on button "Satellite (Azure)" at bounding box center [621, 79] width 152 height 32
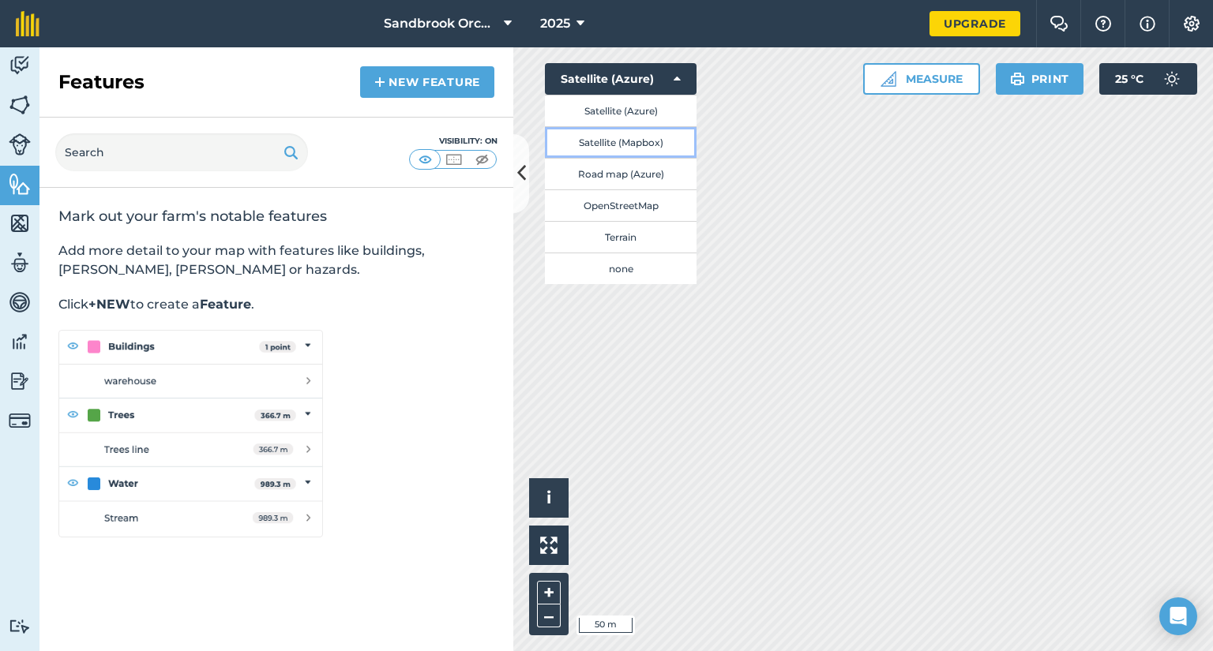
click at [628, 138] on button "Satellite (Mapbox)" at bounding box center [621, 142] width 152 height 32
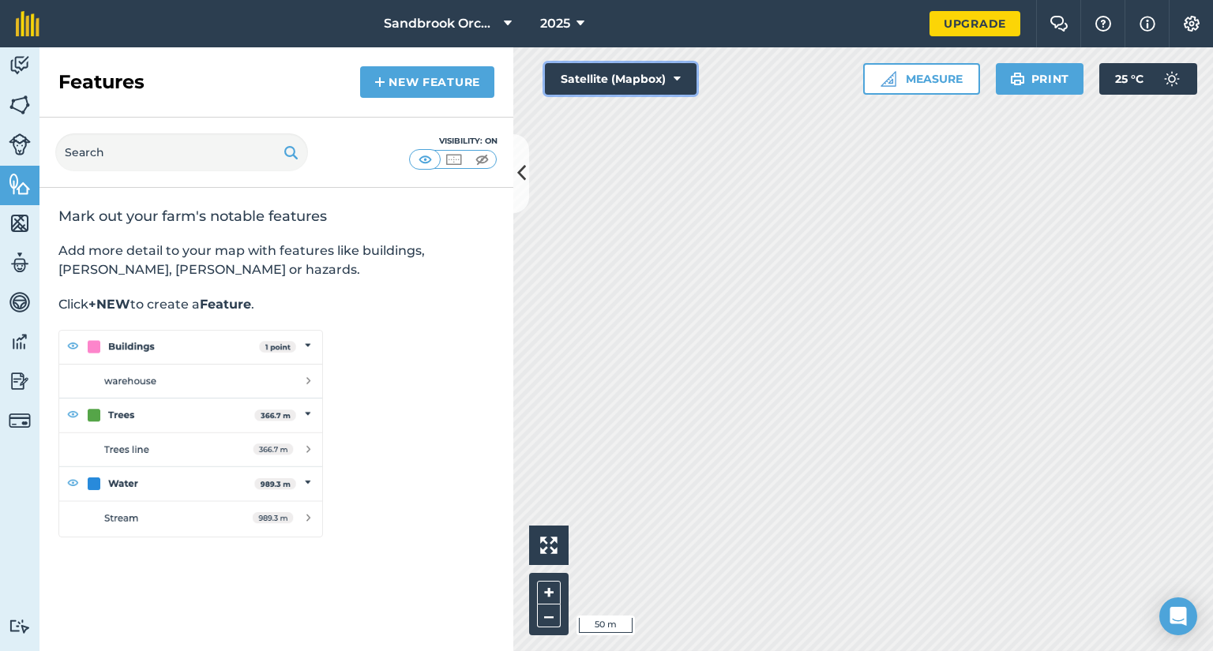
click at [680, 81] on icon at bounding box center [676, 79] width 7 height 16
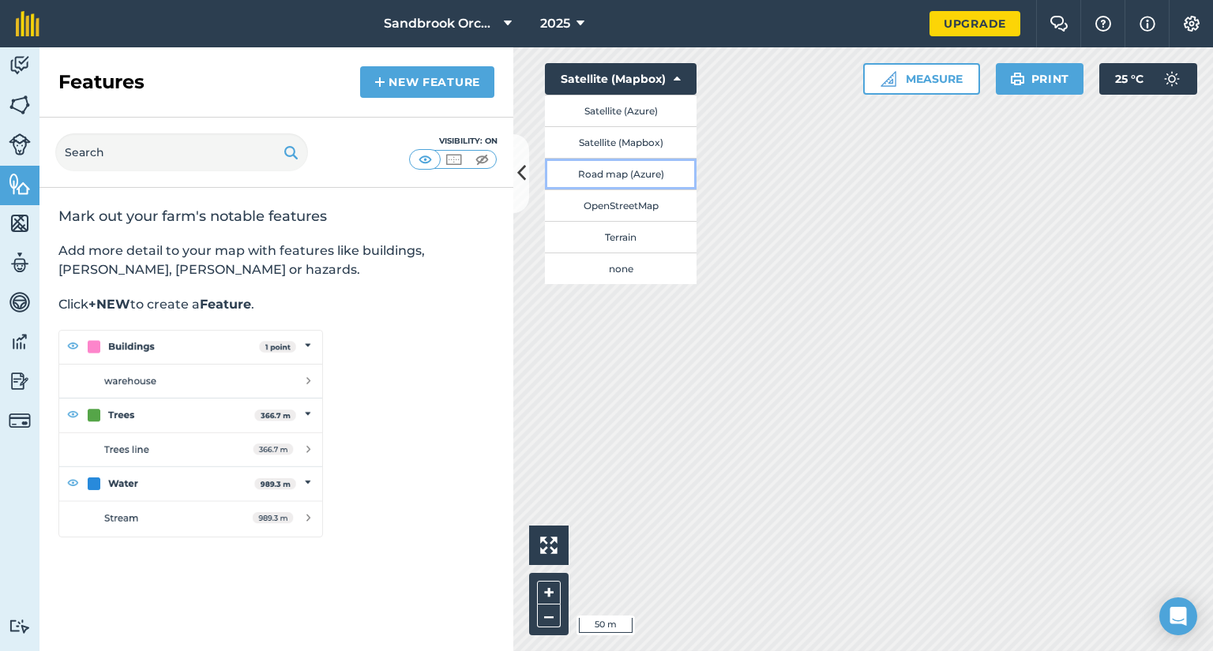
click at [646, 170] on button "Road map (Azure)" at bounding box center [621, 174] width 152 height 32
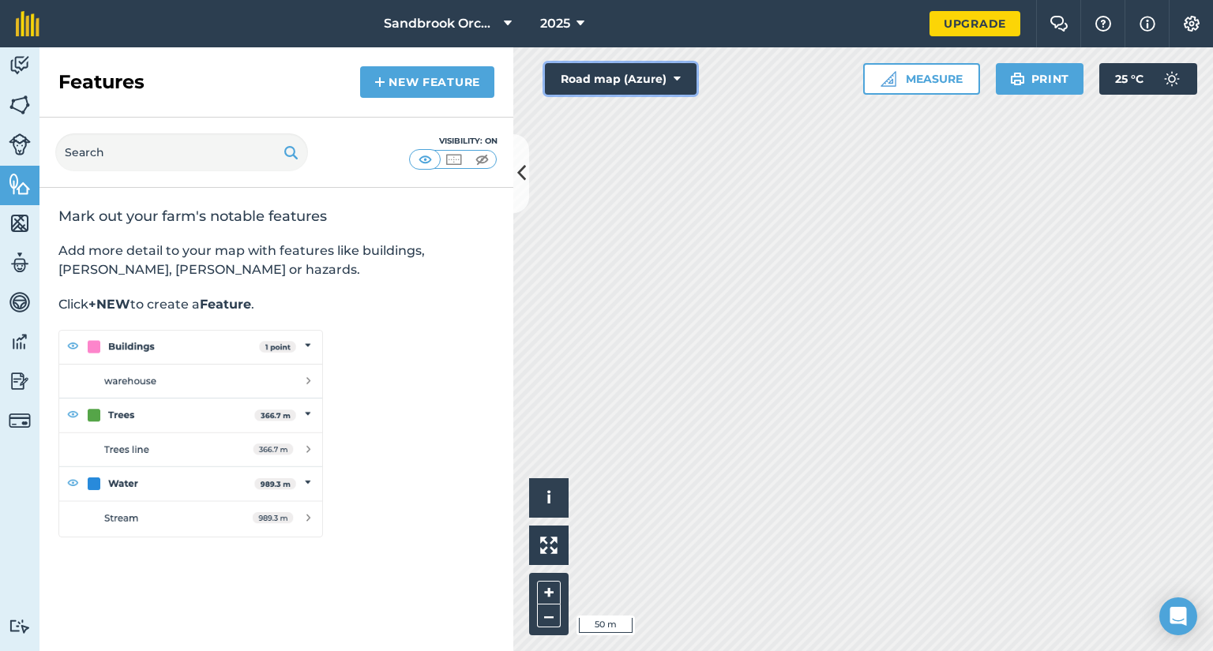
click at [683, 81] on button "Road map (Azure)" at bounding box center [621, 79] width 152 height 32
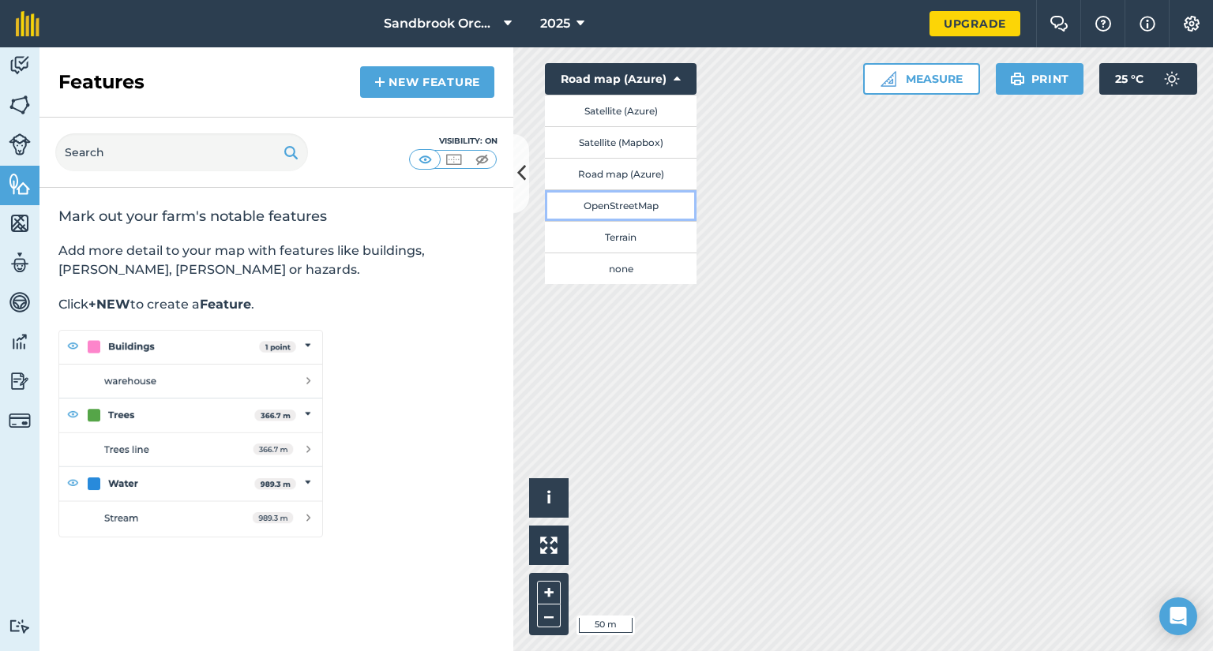
click at [637, 205] on button "OpenStreetMap" at bounding box center [621, 205] width 152 height 32
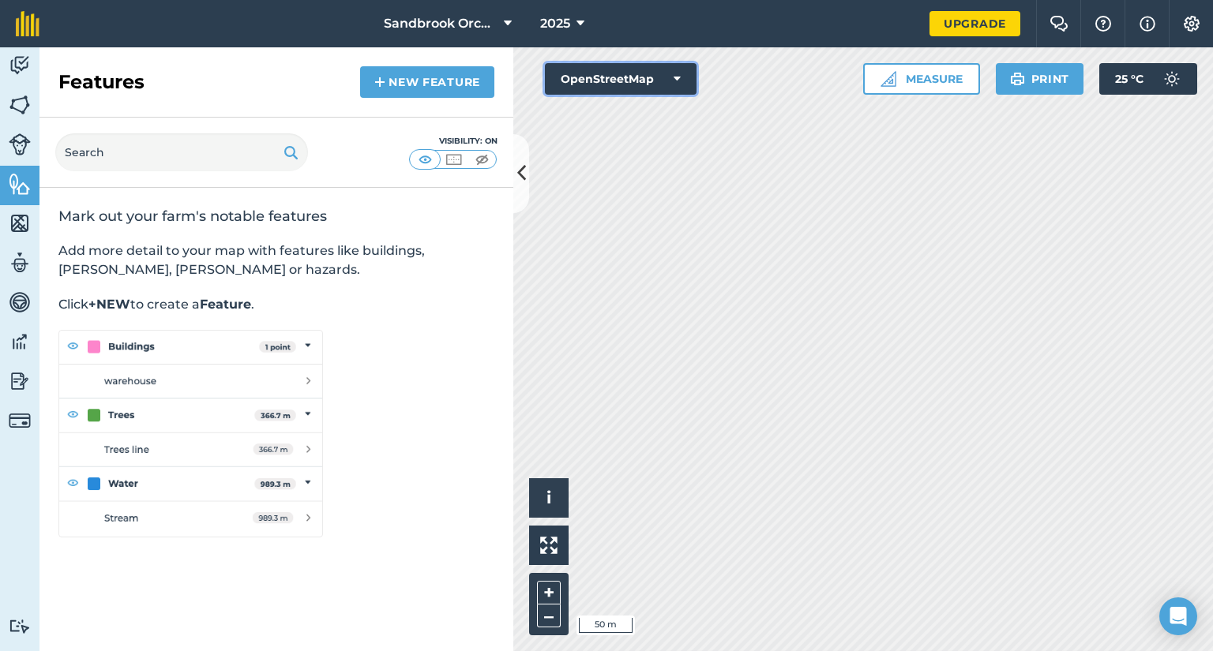
click at [677, 81] on icon at bounding box center [676, 79] width 7 height 16
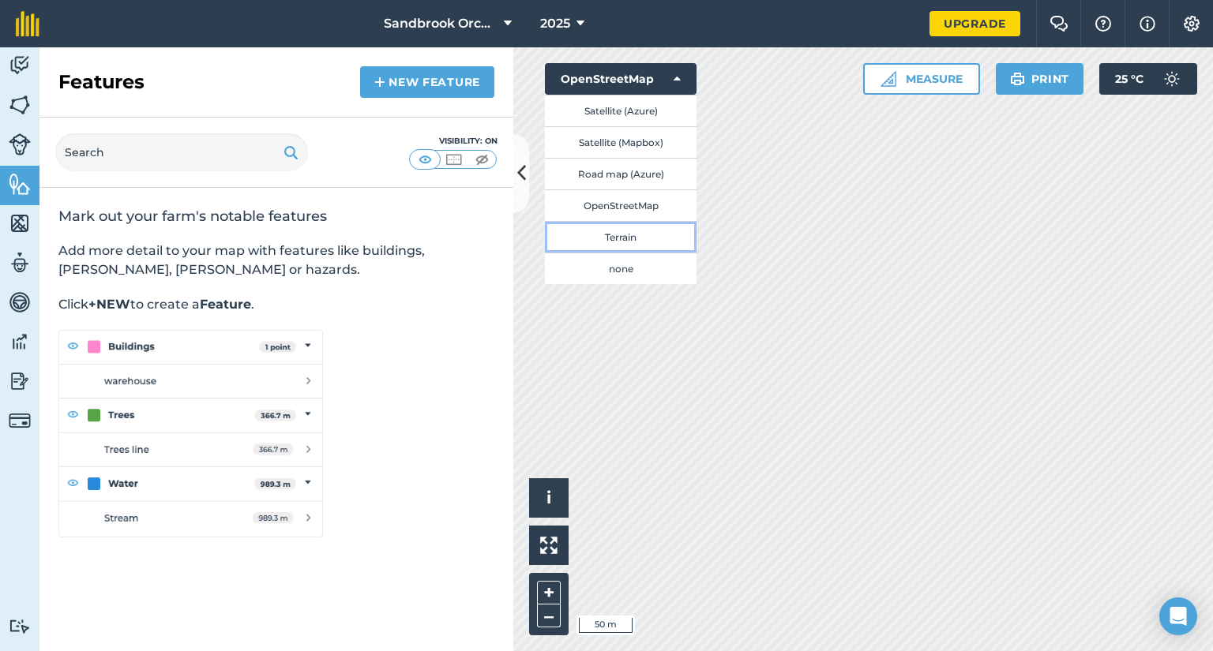
click at [622, 233] on button "Terrain" at bounding box center [621, 237] width 152 height 32
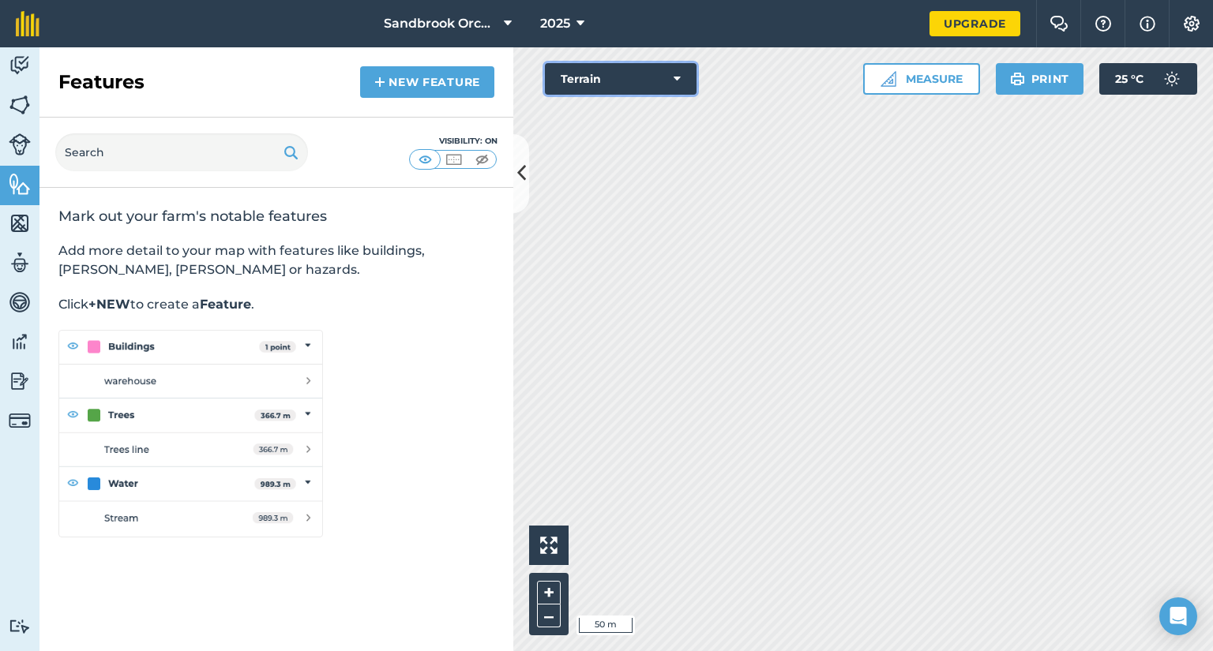
click at [677, 71] on icon at bounding box center [676, 79] width 7 height 16
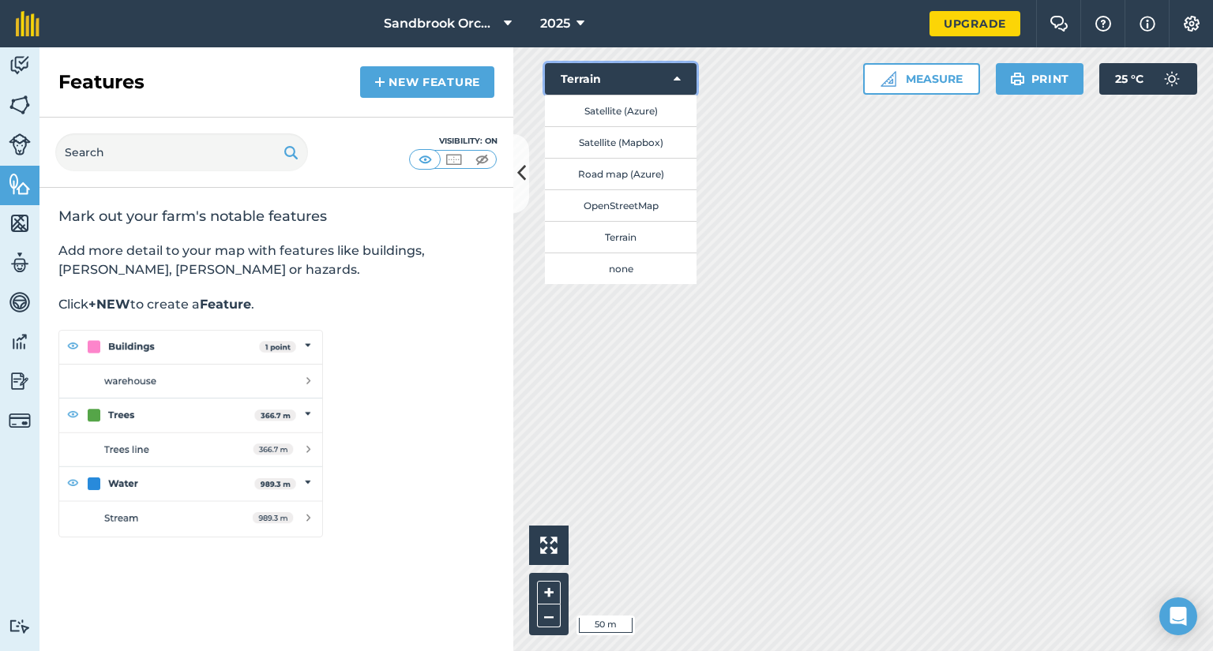
click at [677, 81] on icon at bounding box center [676, 79] width 7 height 16
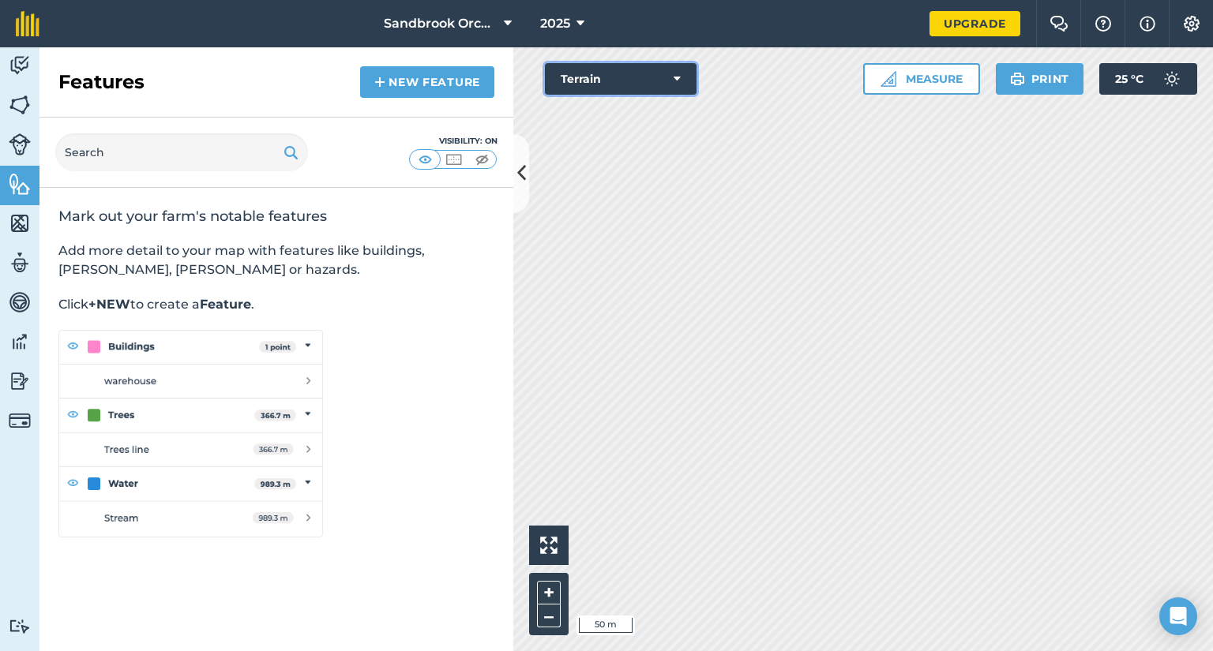
click at [677, 81] on icon at bounding box center [676, 79] width 7 height 16
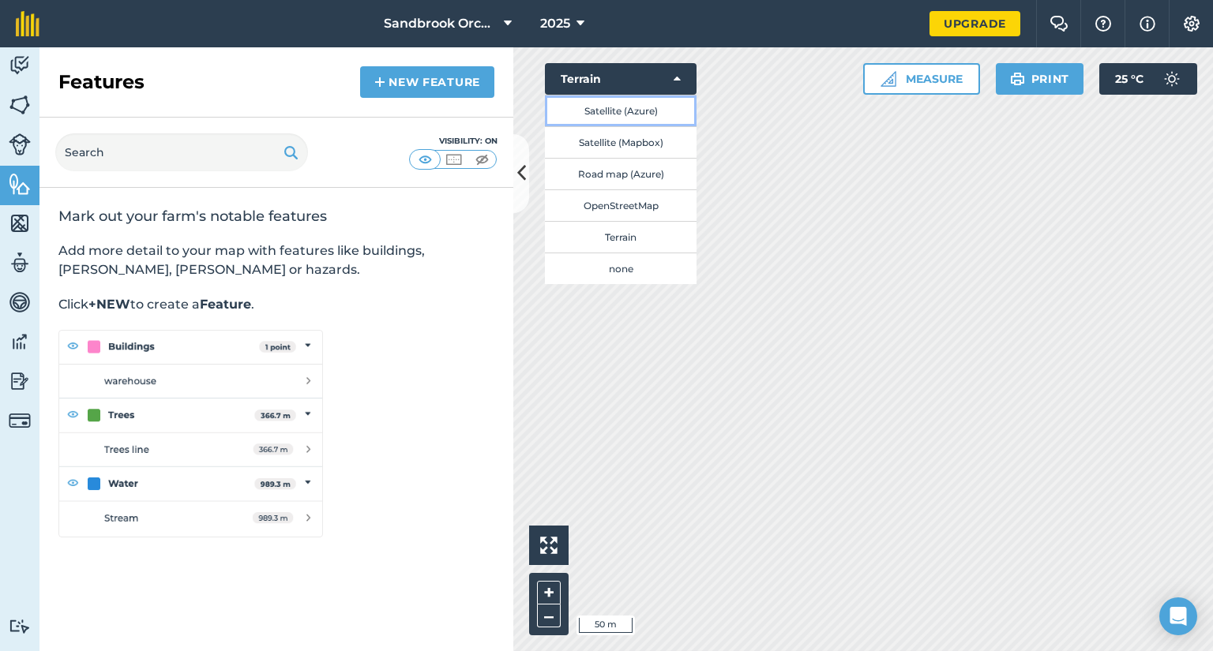
click at [625, 113] on button "Satellite (Azure)" at bounding box center [621, 111] width 152 height 32
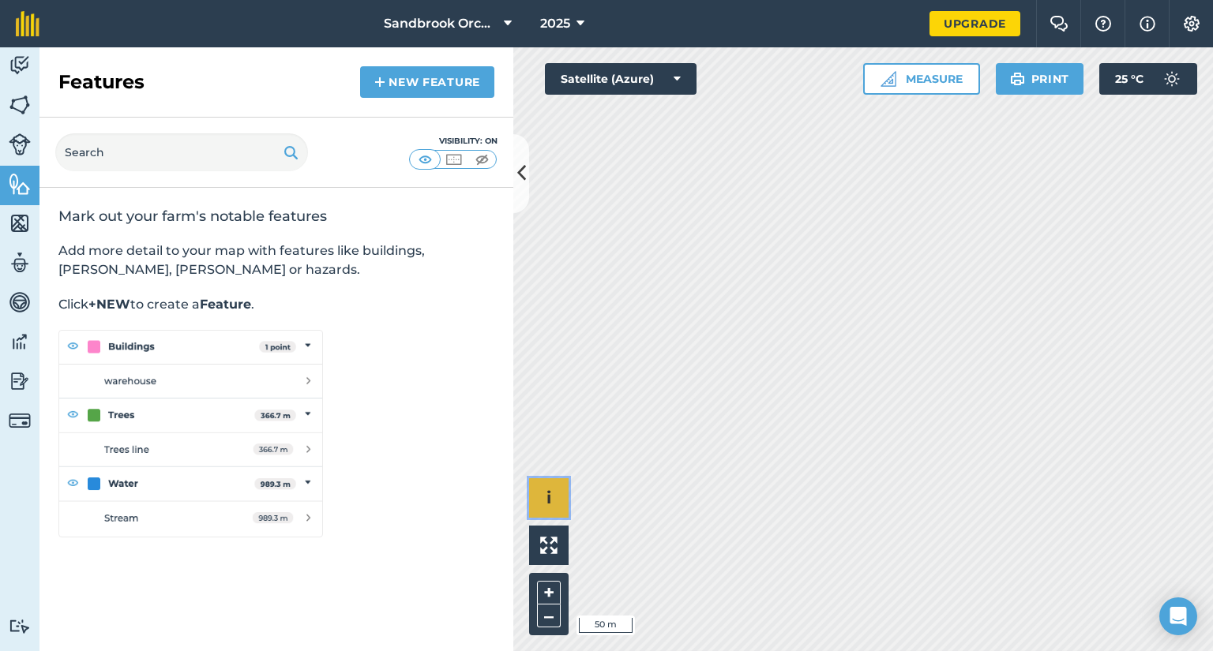
click at [545, 500] on button "i" at bounding box center [548, 497] width 39 height 39
click at [545, 500] on button "›" at bounding box center [548, 497] width 39 height 39
click at [500, 21] on button "Sandbrook Orchard" at bounding box center [447, 23] width 141 height 47
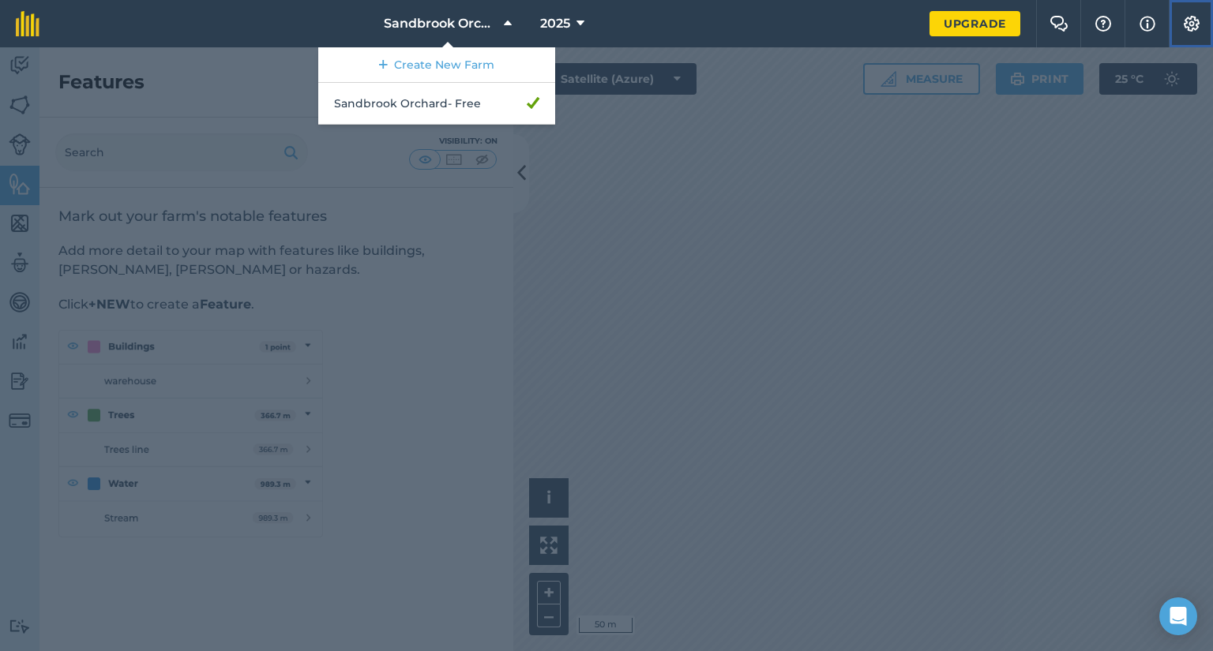
click at [1186, 19] on img at bounding box center [1191, 24] width 19 height 16
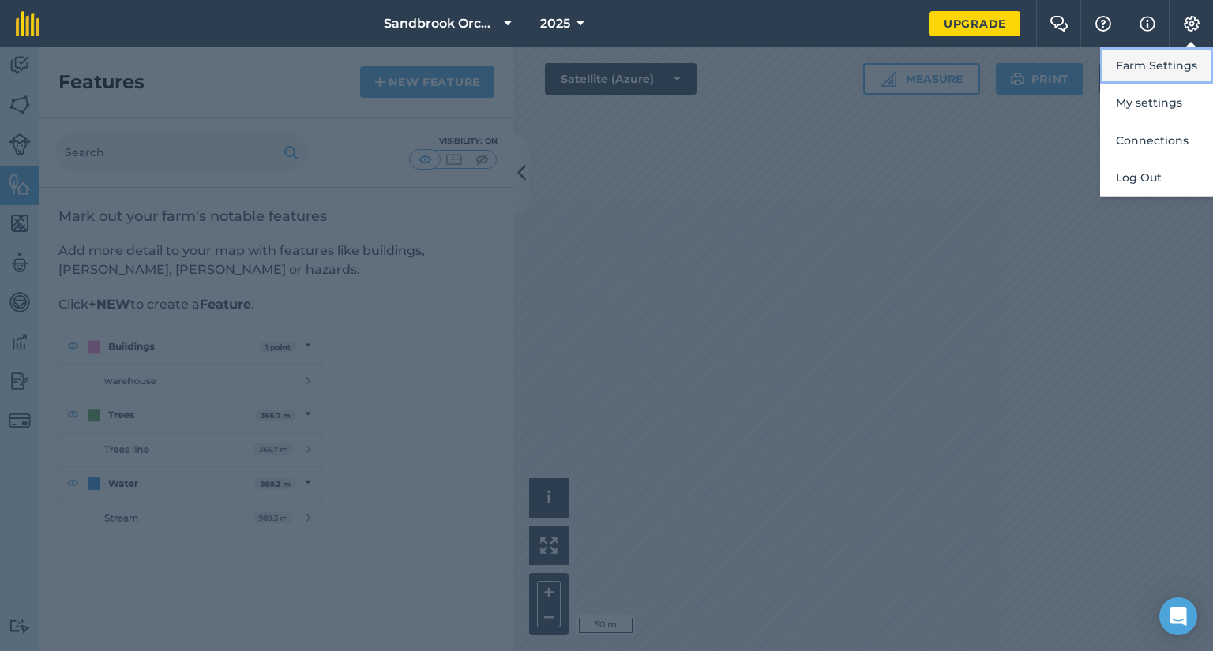
click at [1162, 62] on button "Farm Settings" at bounding box center [1156, 65] width 113 height 37
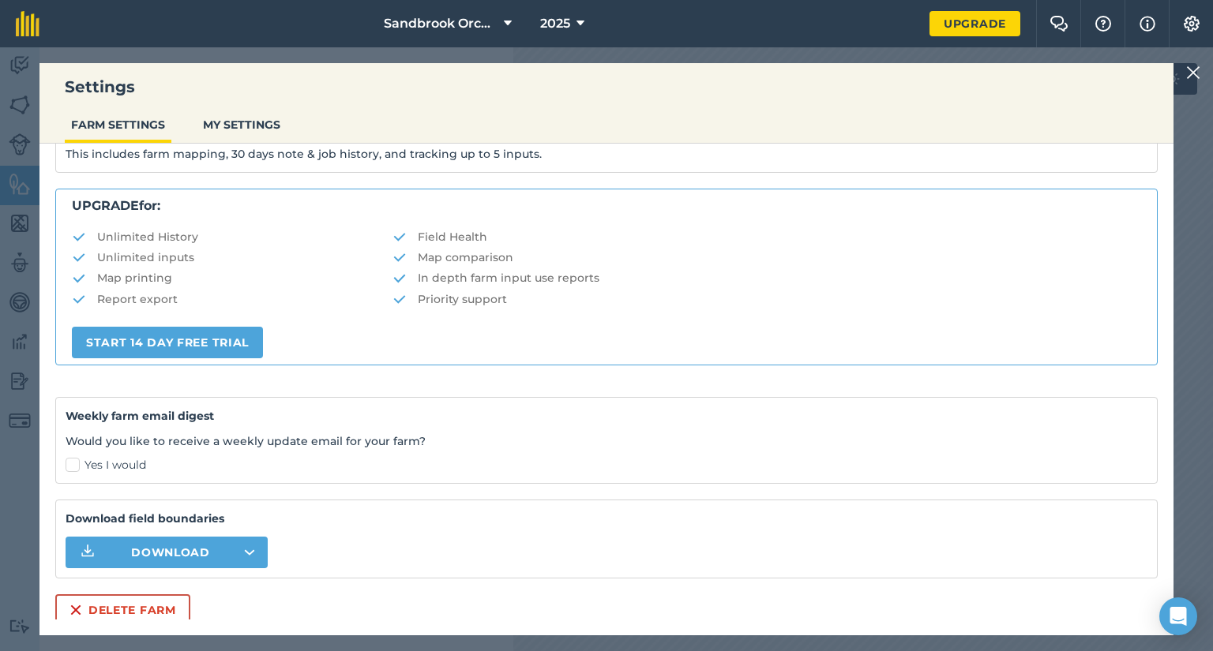
scroll to position [264, 0]
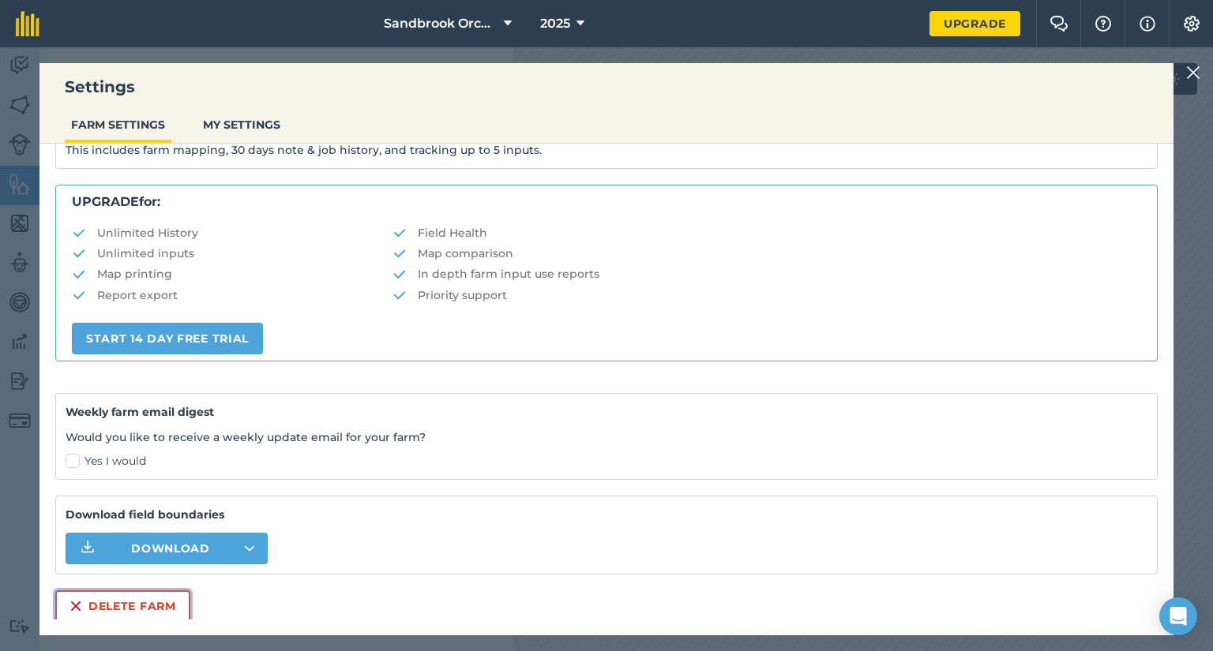
click at [112, 608] on button "Delete farm" at bounding box center [122, 606] width 135 height 32
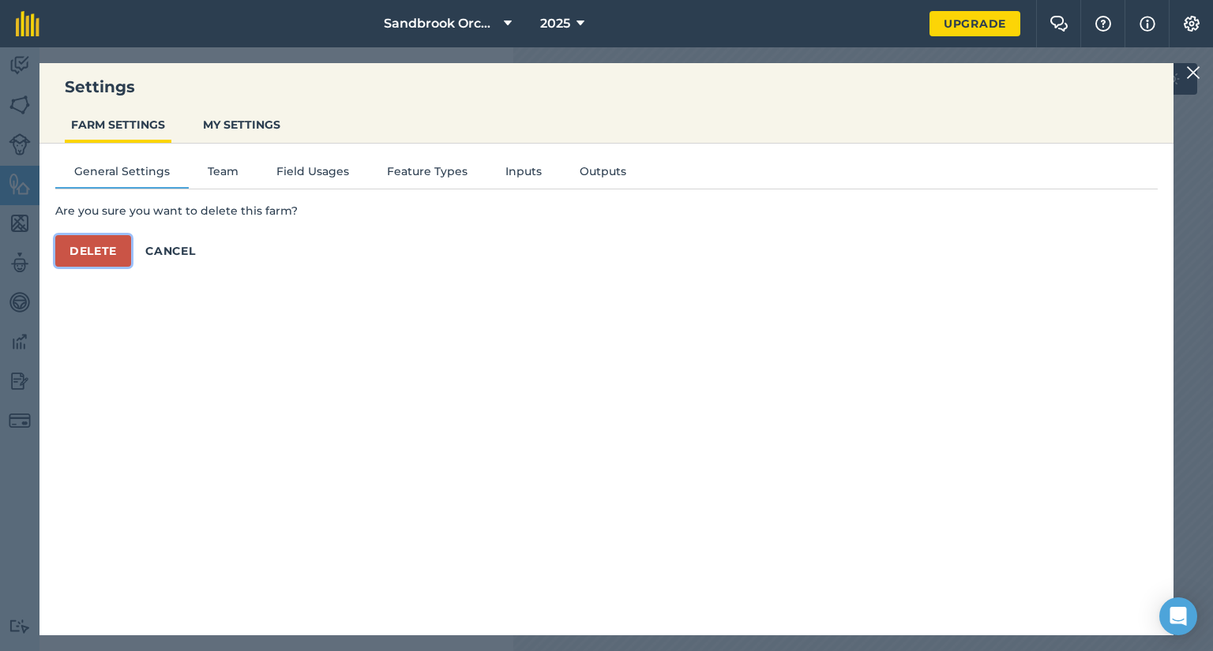
click at [89, 250] on button "Delete" at bounding box center [93, 251] width 76 height 32
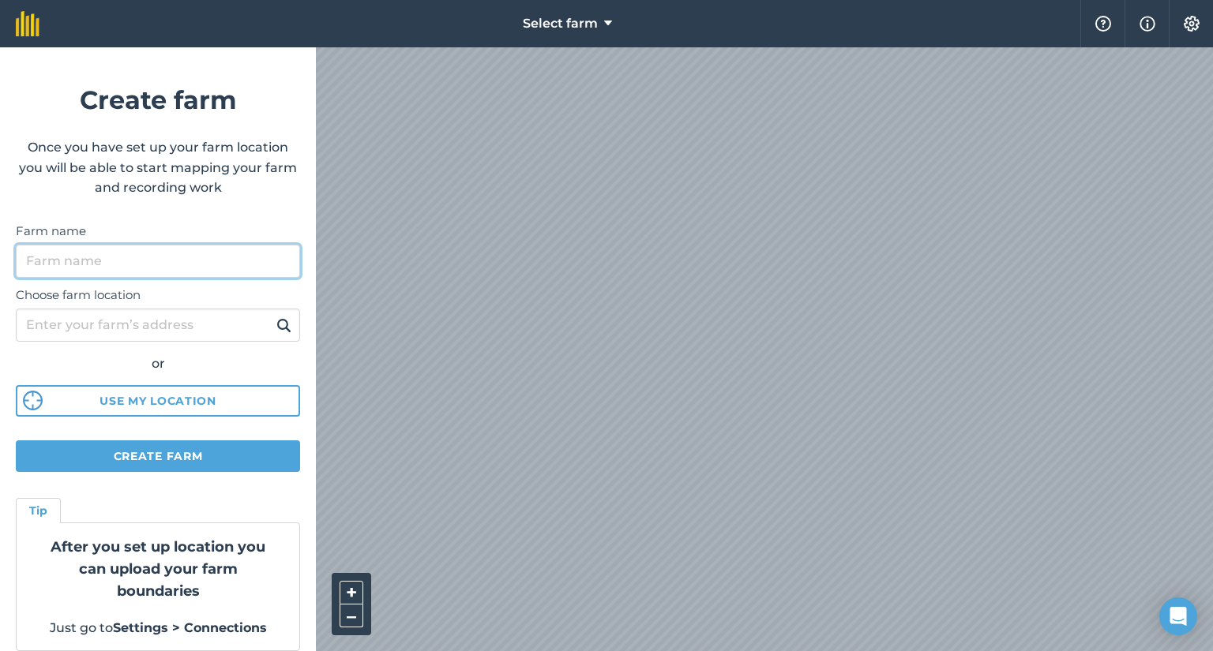
click at [107, 261] on input "Farm name" at bounding box center [158, 261] width 284 height 33
type input "Oak Farm"
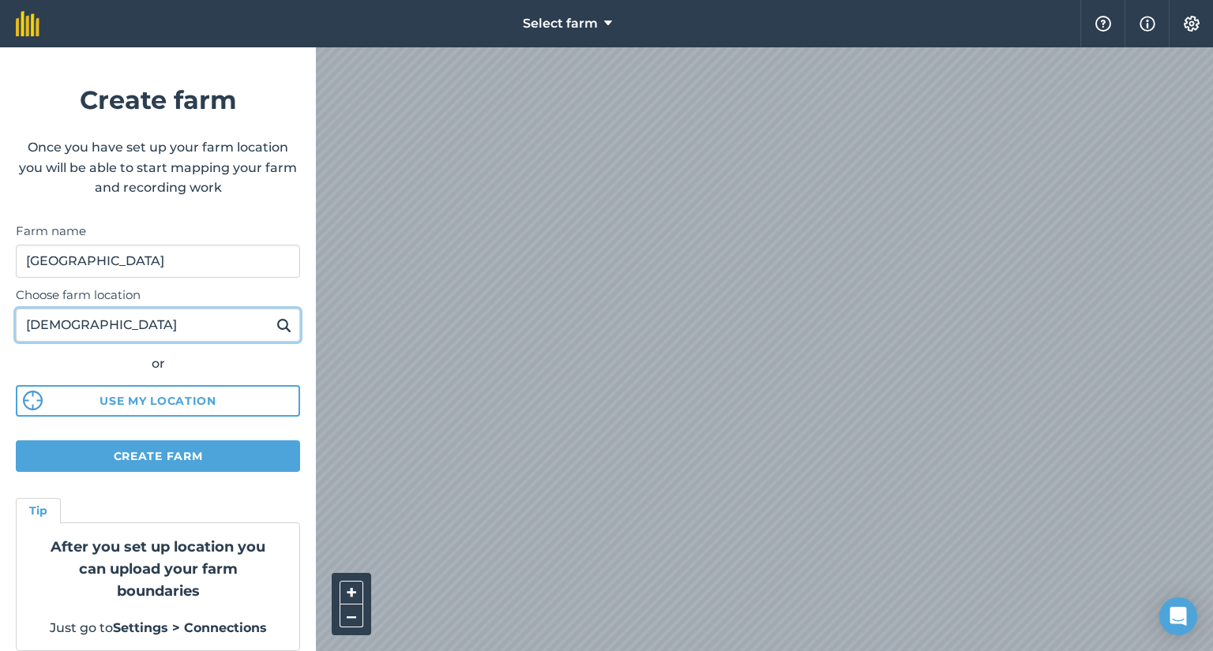
type input "BA22 9PX"
click at [272, 315] on button at bounding box center [284, 325] width 24 height 21
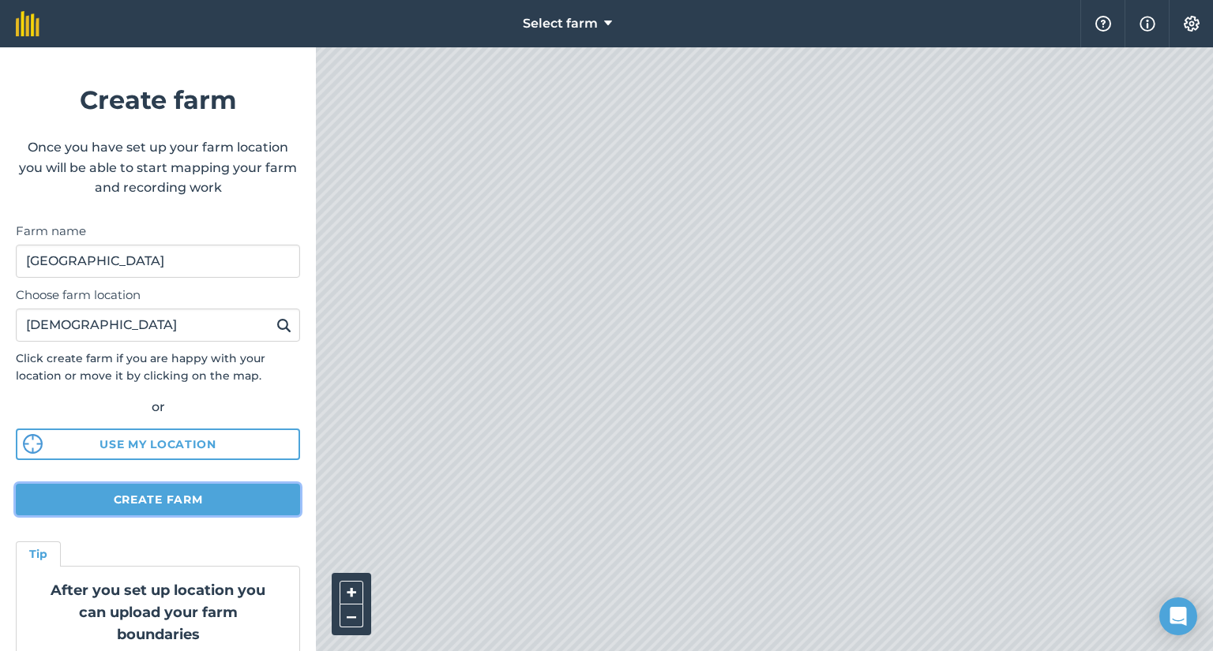
click at [145, 500] on button "Create farm" at bounding box center [158, 500] width 284 height 32
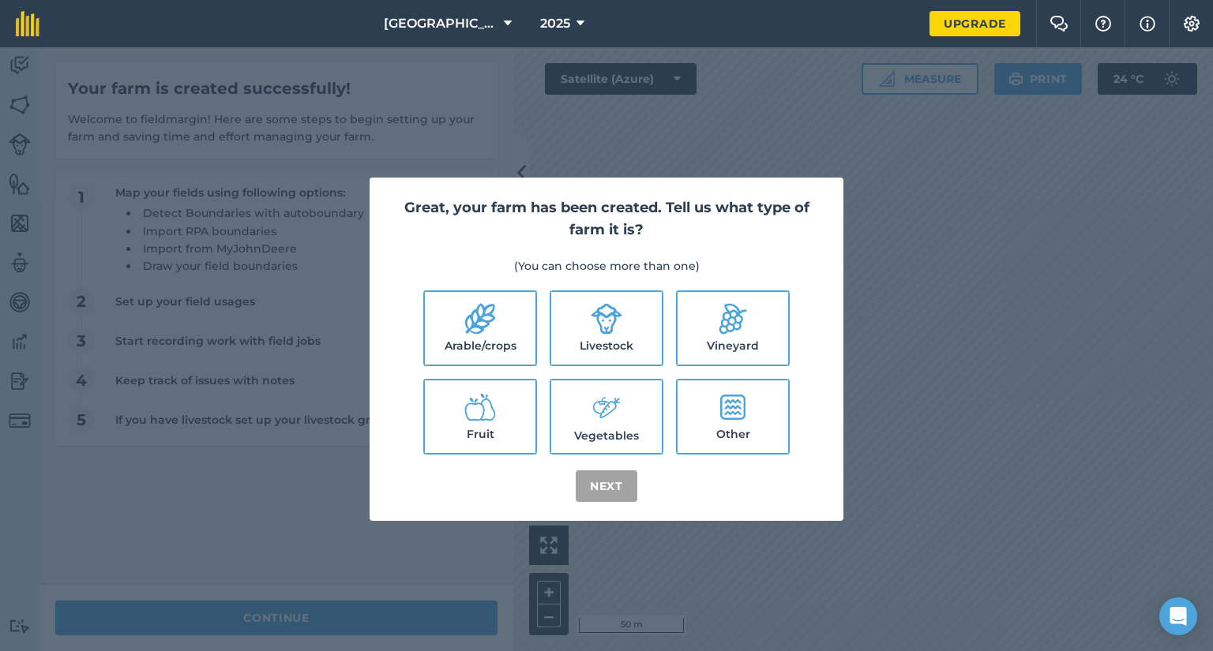
click at [492, 327] on icon at bounding box center [480, 319] width 32 height 32
checkbox input "true"
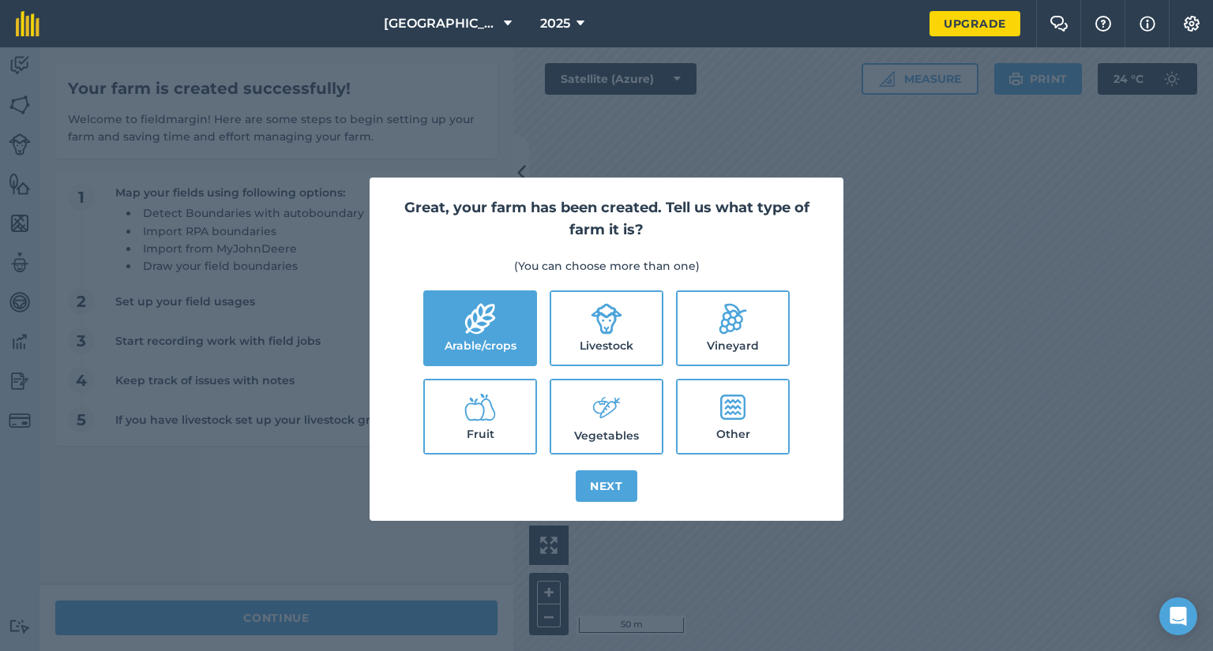
click at [607, 322] on icon at bounding box center [606, 319] width 32 height 32
checkbox input "true"
click at [719, 330] on icon at bounding box center [730, 319] width 44 height 44
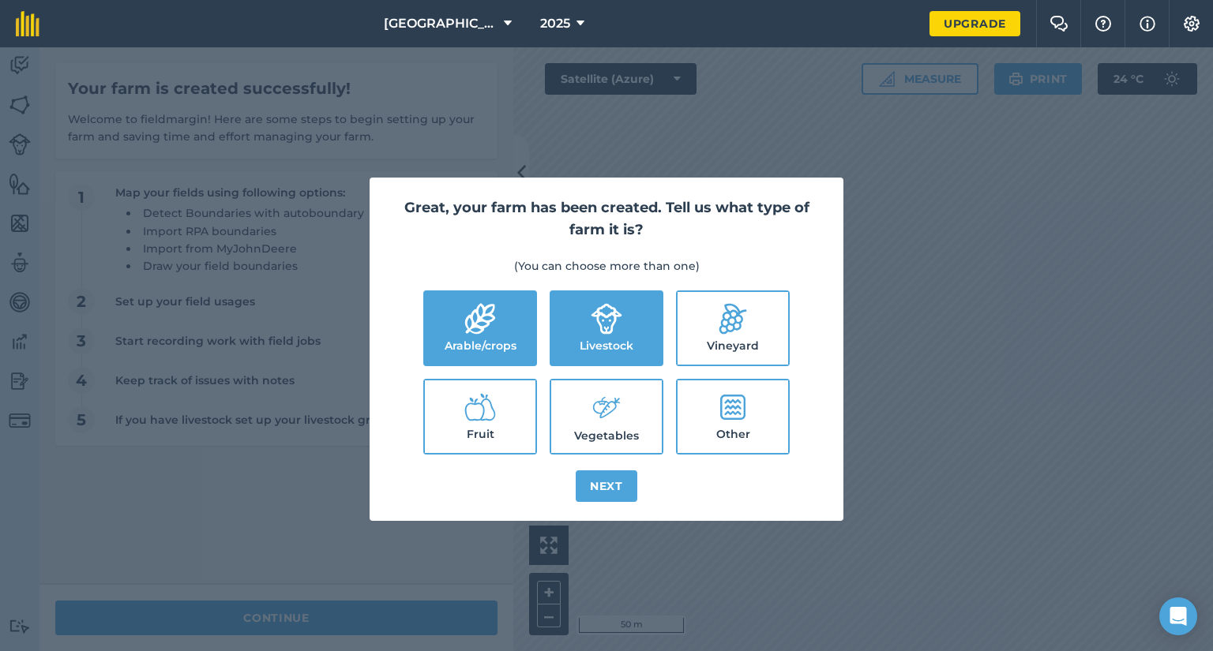
checkbox input "true"
click at [474, 417] on icon at bounding box center [480, 408] width 32 height 32
checkbox input "true"
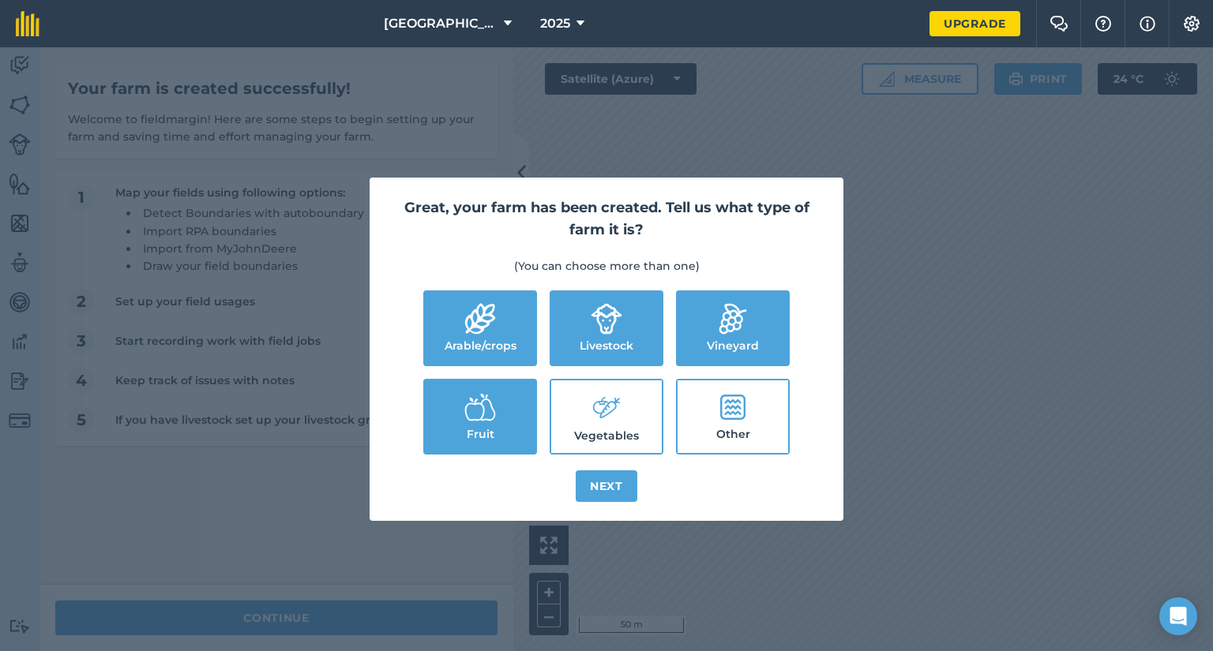
click at [605, 411] on icon at bounding box center [606, 408] width 32 height 34
checkbox input "true"
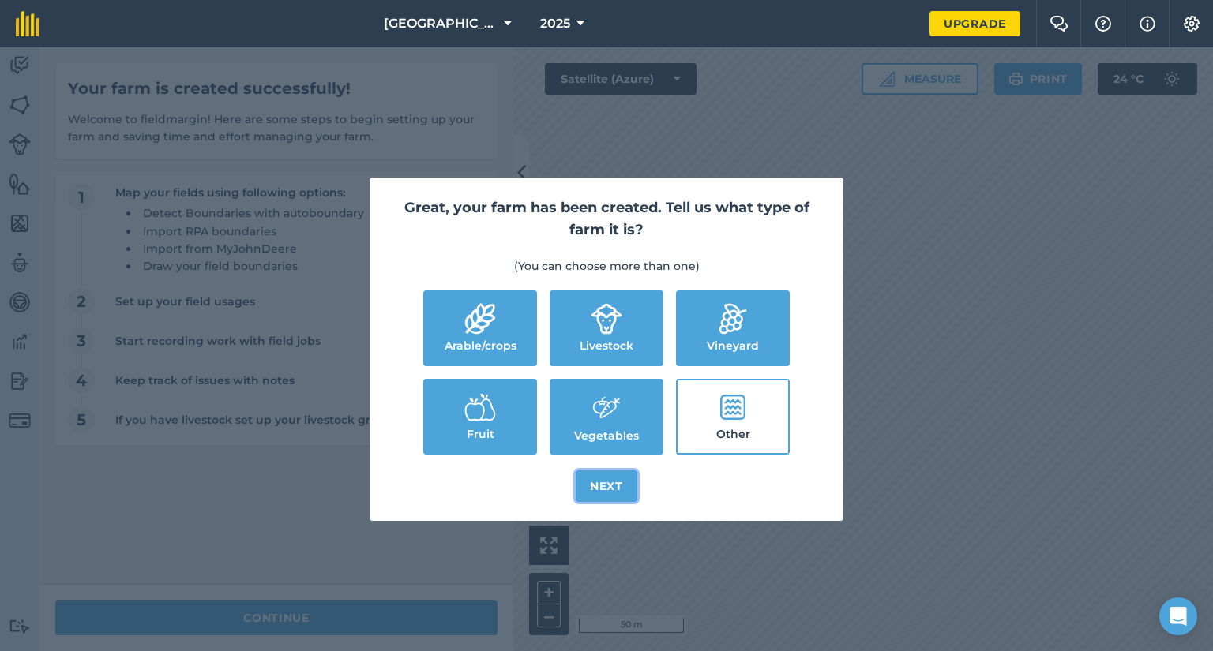
click at [612, 485] on button "Next" at bounding box center [606, 486] width 62 height 32
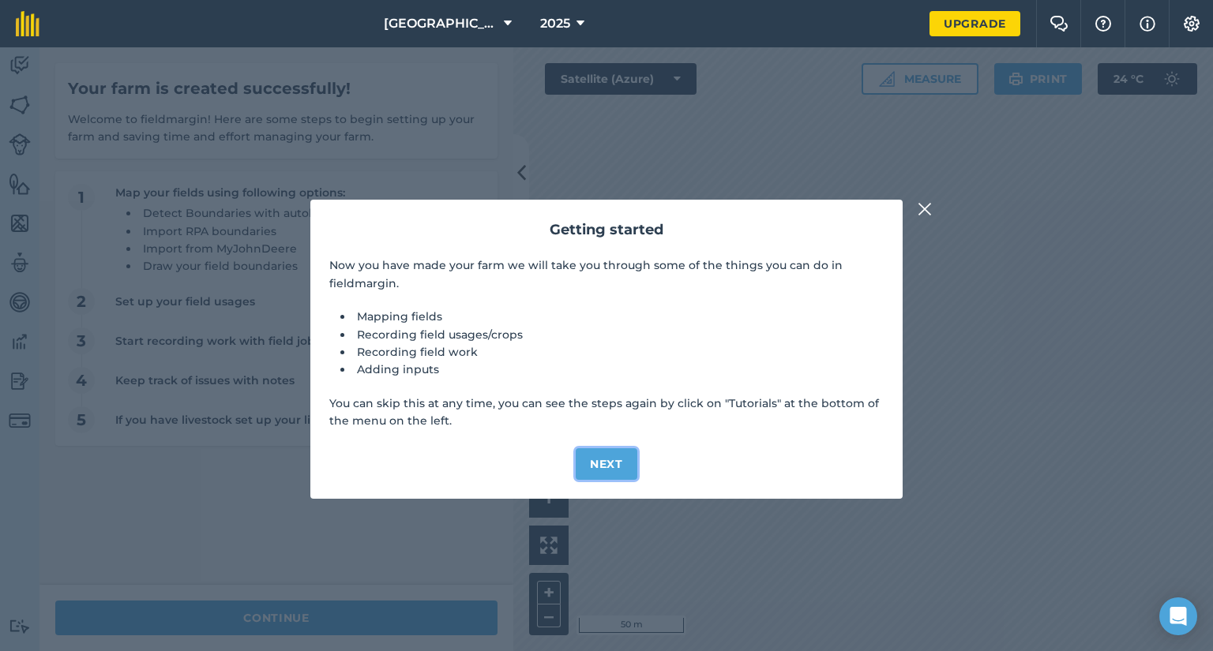
click at [607, 465] on button "Next" at bounding box center [606, 464] width 62 height 32
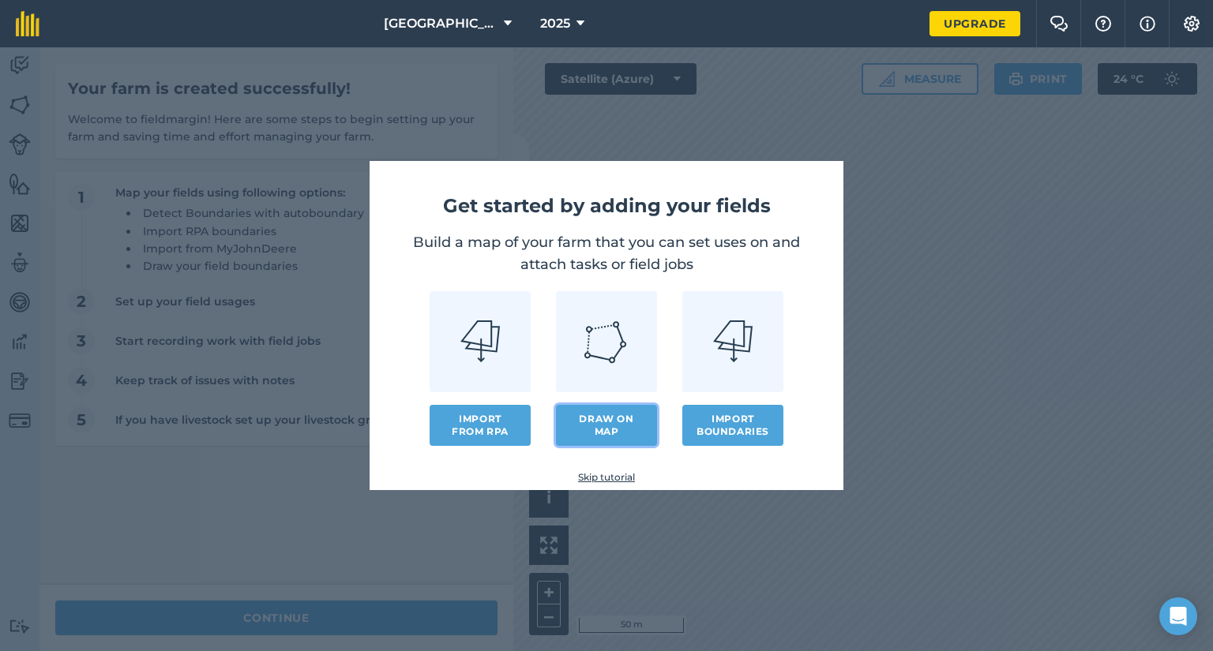
click at [605, 417] on link "Draw on map" at bounding box center [606, 425] width 101 height 41
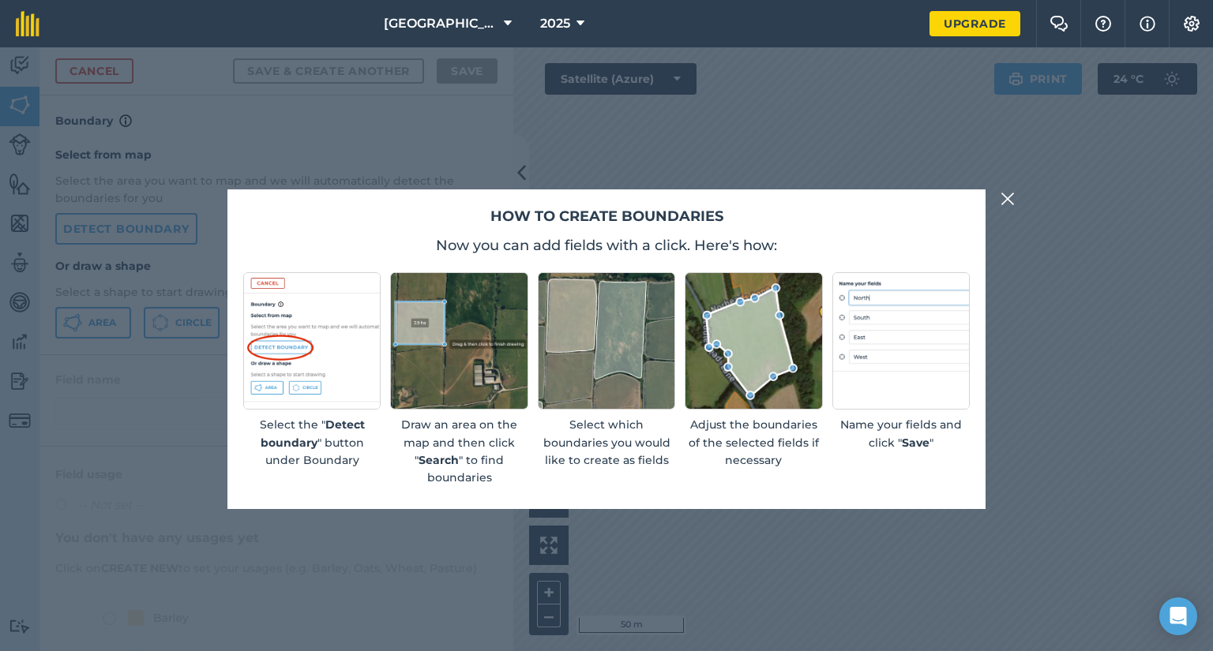
click at [1007, 196] on img at bounding box center [1007, 198] width 14 height 19
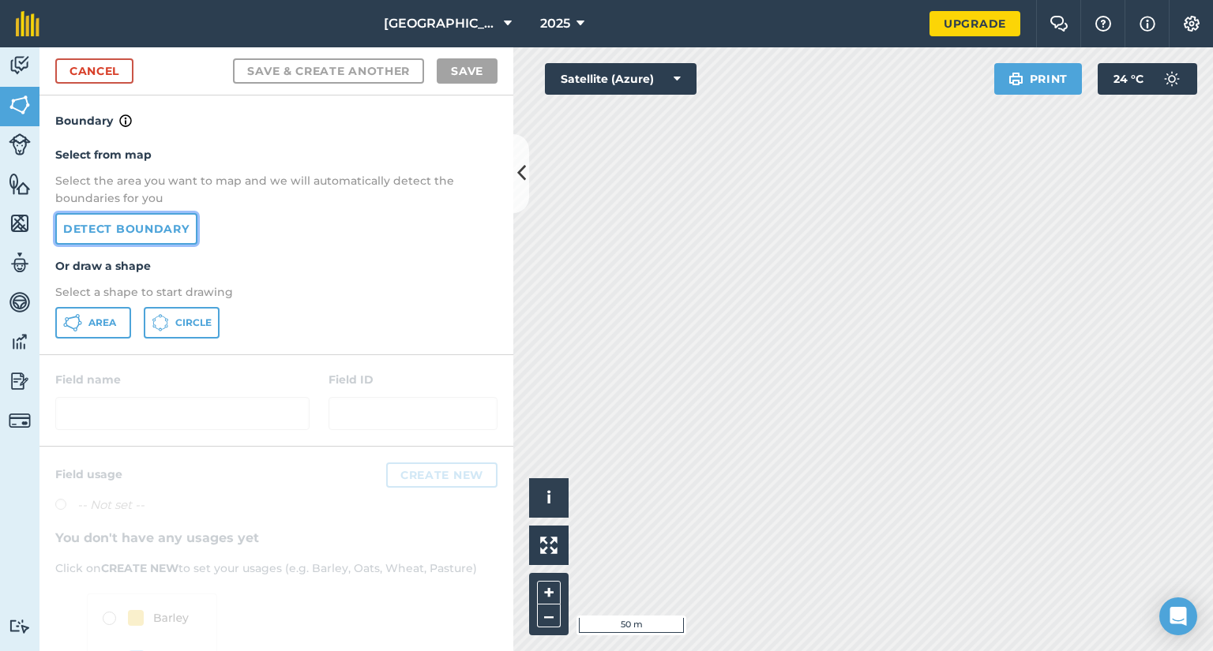
click at [145, 225] on link "Detect boundary" at bounding box center [126, 229] width 142 height 32
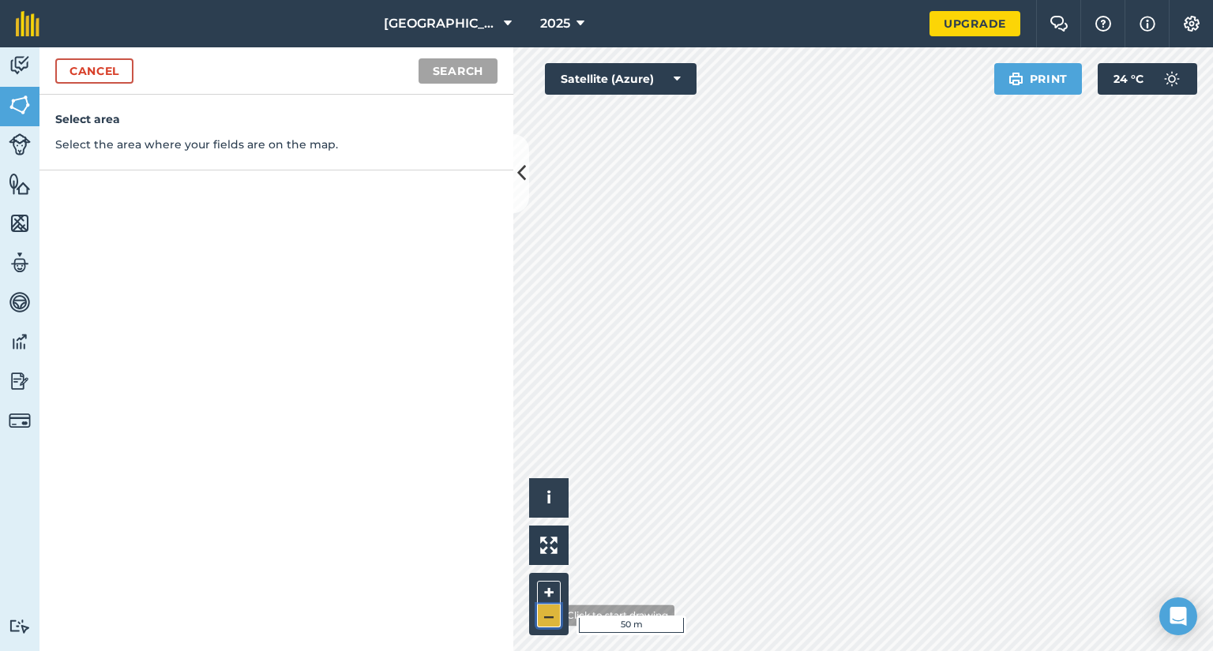
click at [548, 616] on button "–" at bounding box center [549, 616] width 24 height 23
click at [550, 593] on button "+" at bounding box center [549, 593] width 24 height 24
click at [456, 69] on button "Search" at bounding box center [457, 70] width 79 height 25
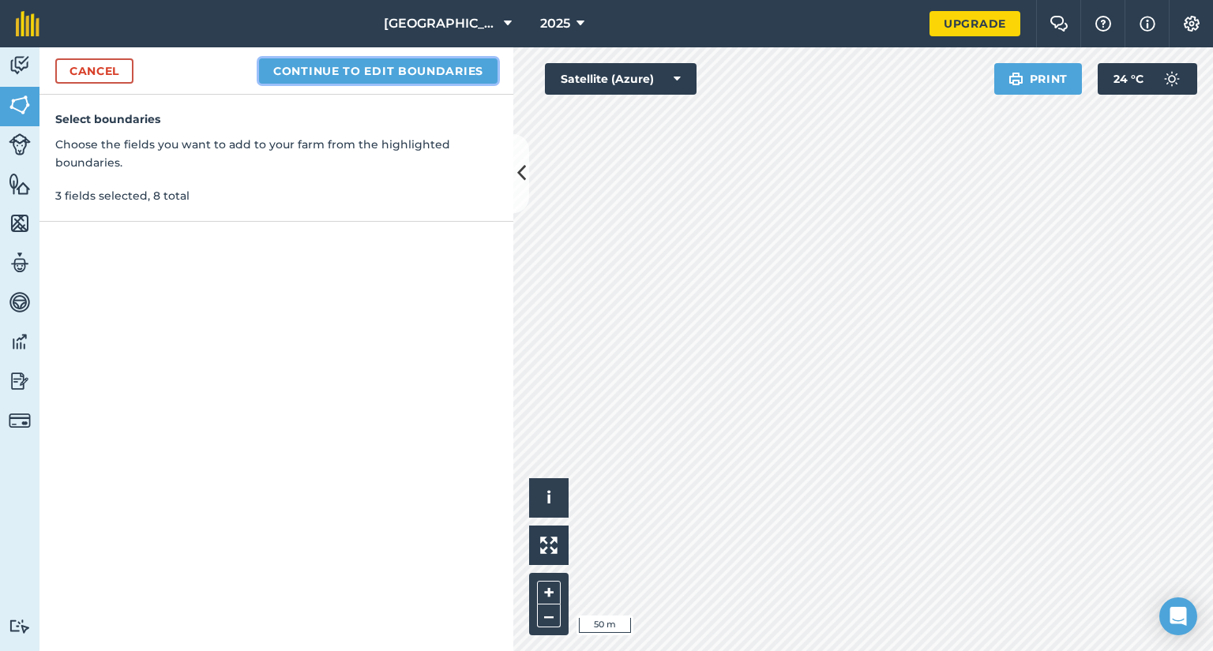
click at [414, 73] on button "Continue to edit boundaries" at bounding box center [378, 70] width 238 height 25
click at [411, 69] on button "Continue to name fields" at bounding box center [395, 70] width 204 height 25
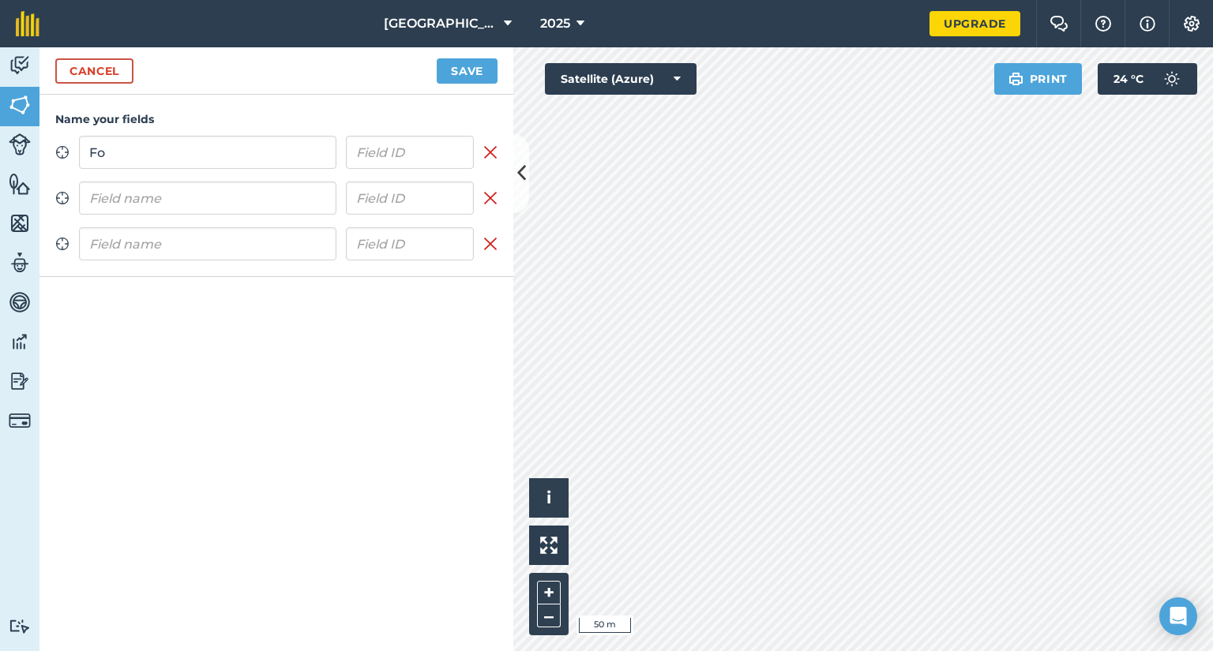
type input "F"
type input "Ten acre field"
click at [290, 198] on input "text" at bounding box center [207, 198] width 257 height 33
type input "Four acre field"
click at [278, 241] on input "text" at bounding box center [207, 243] width 257 height 33
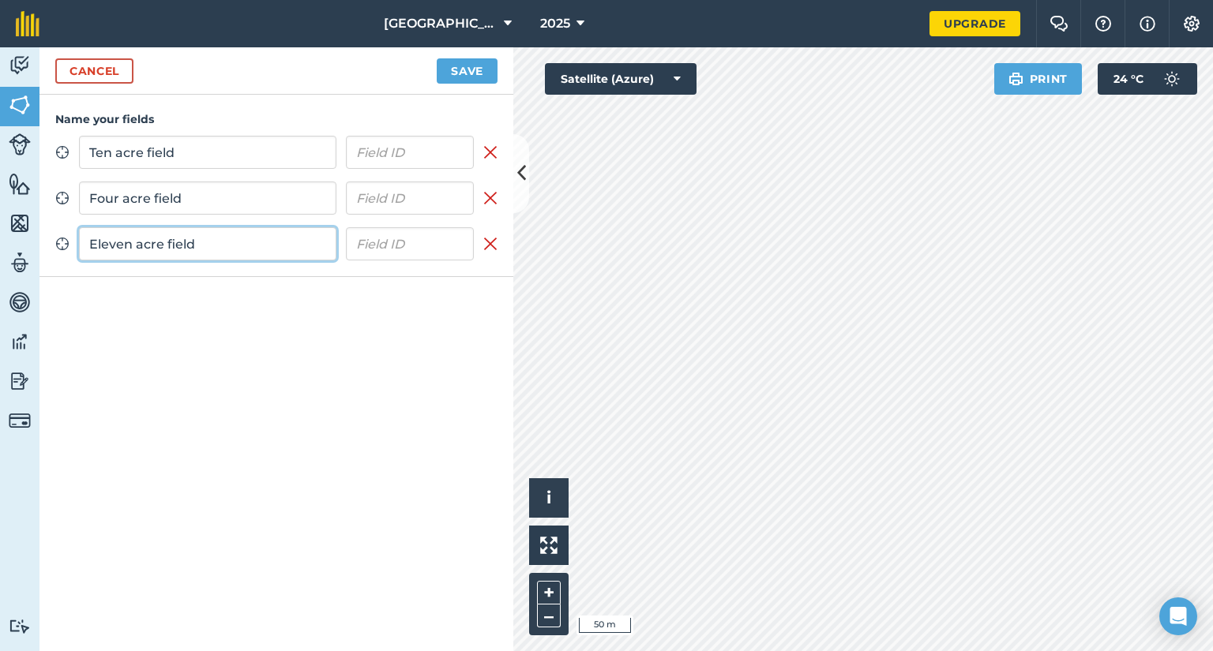
type input "Eleven acre field"
click at [459, 72] on button "Save" at bounding box center [467, 70] width 61 height 25
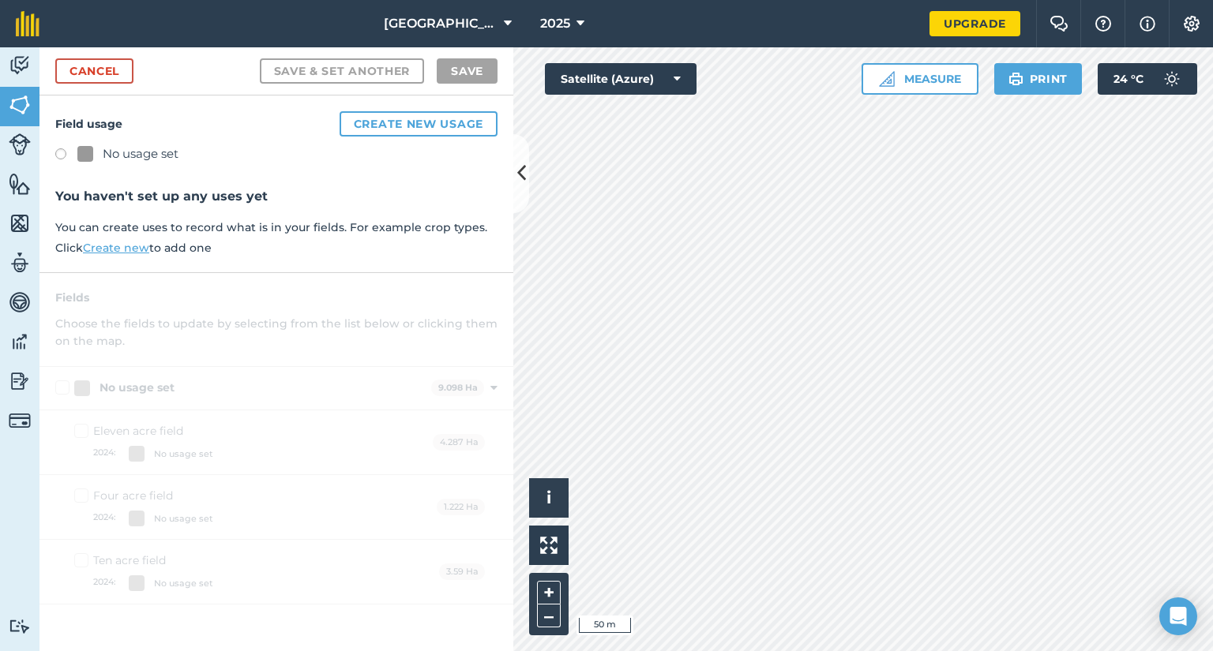
click at [62, 156] on label at bounding box center [66, 156] width 22 height 16
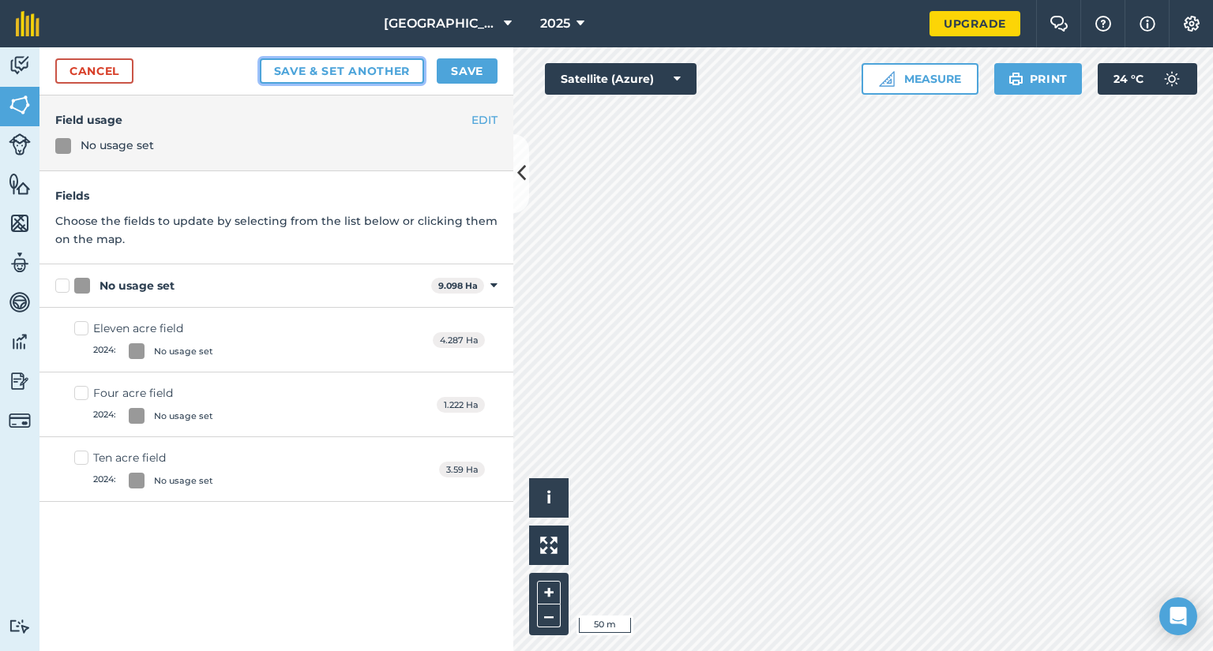
click at [374, 65] on button "Save & set another" at bounding box center [342, 70] width 165 height 25
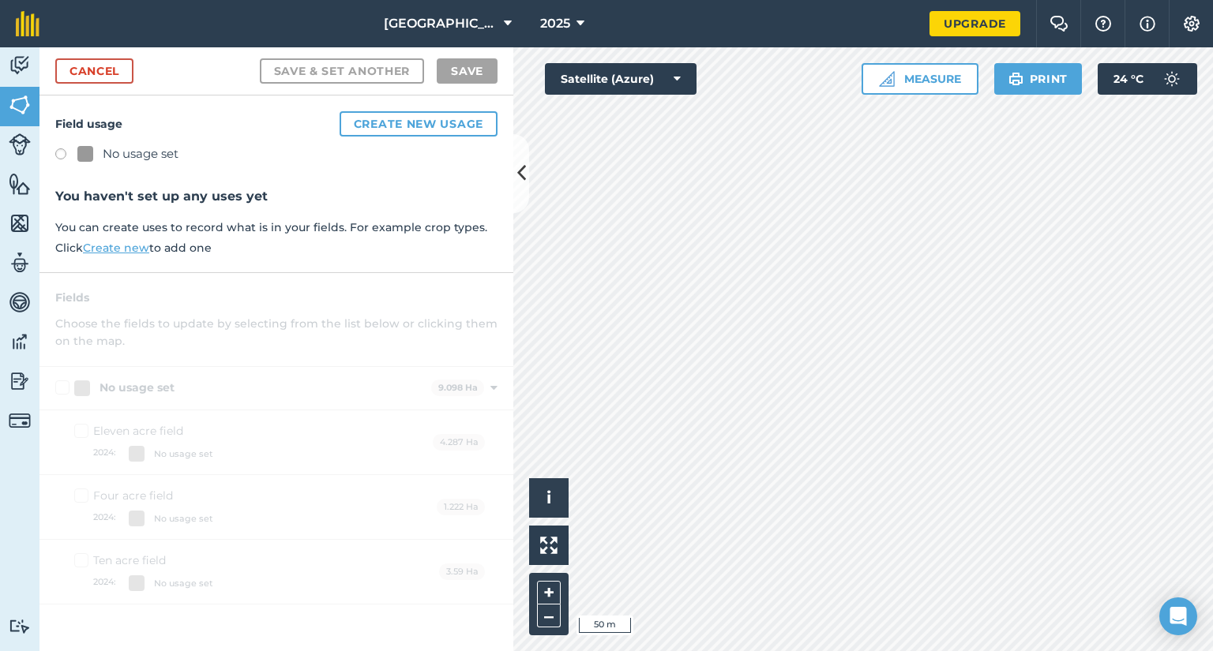
click at [60, 152] on label at bounding box center [66, 156] width 22 height 16
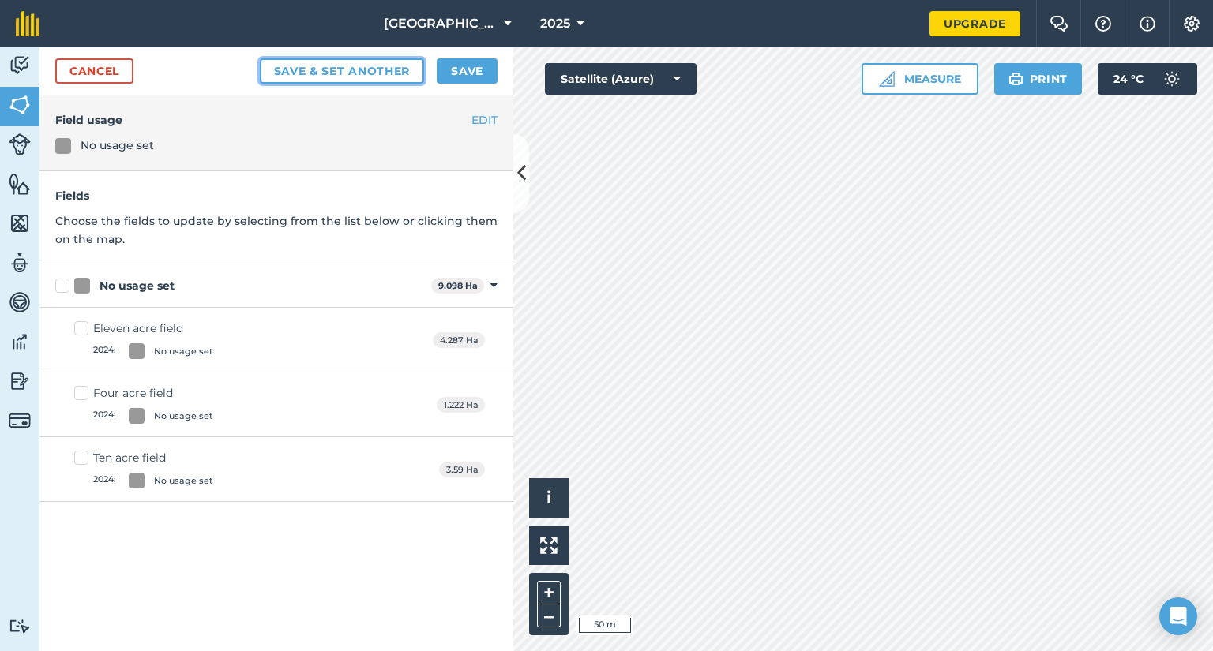
click at [327, 70] on button "Save & set another" at bounding box center [342, 70] width 165 height 25
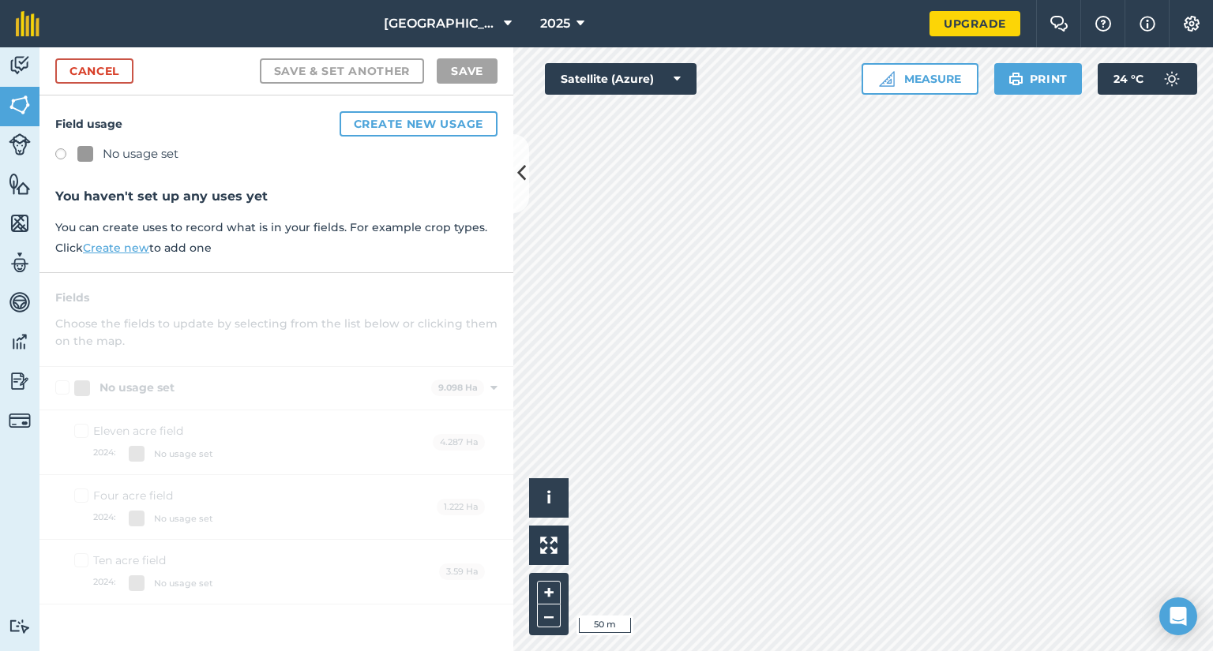
click at [62, 150] on label at bounding box center [66, 156] width 22 height 16
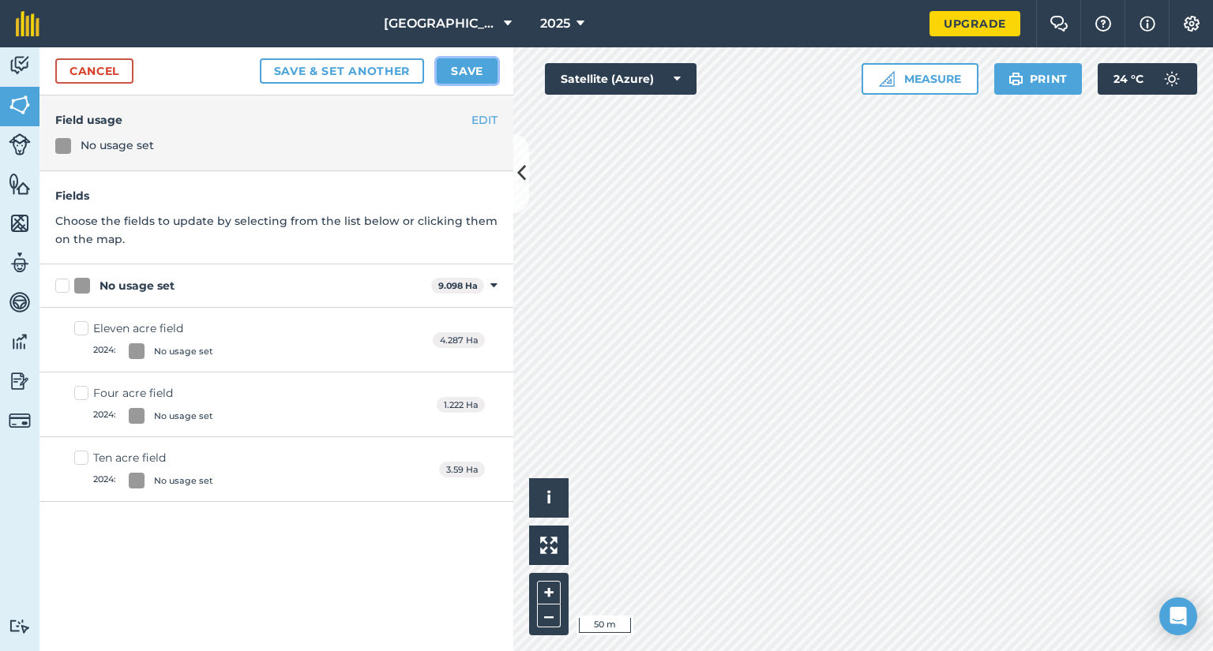
click at [463, 70] on button "Save" at bounding box center [467, 70] width 61 height 25
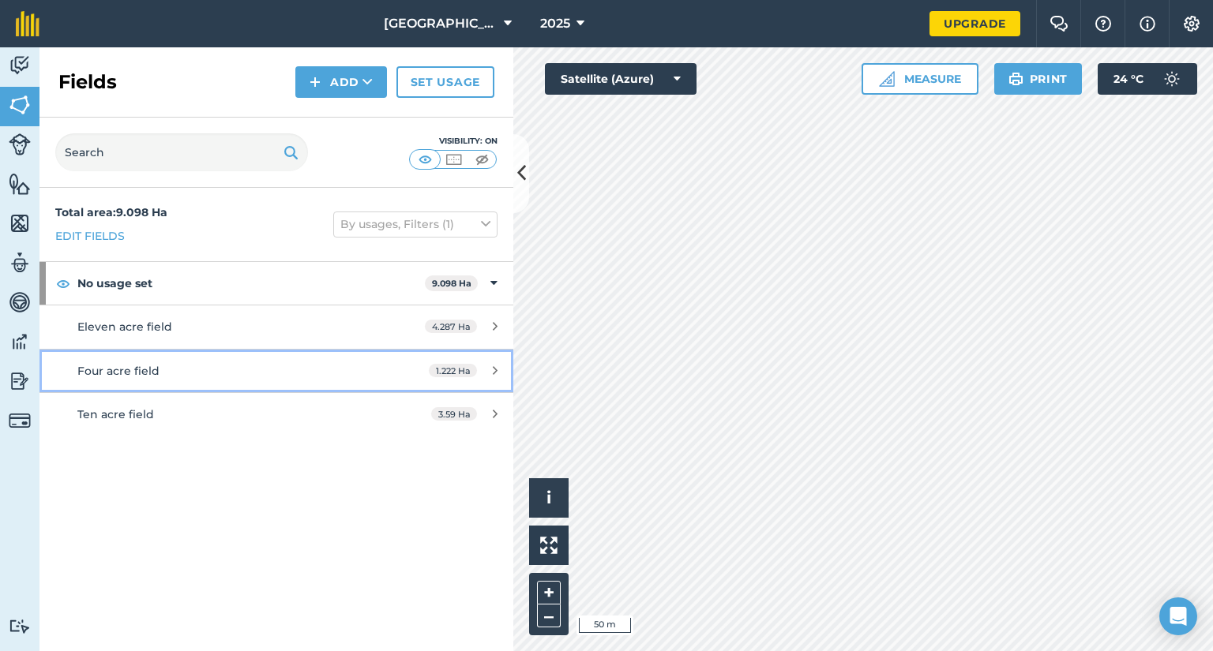
click at [141, 364] on span "Four acre field" at bounding box center [118, 371] width 82 height 14
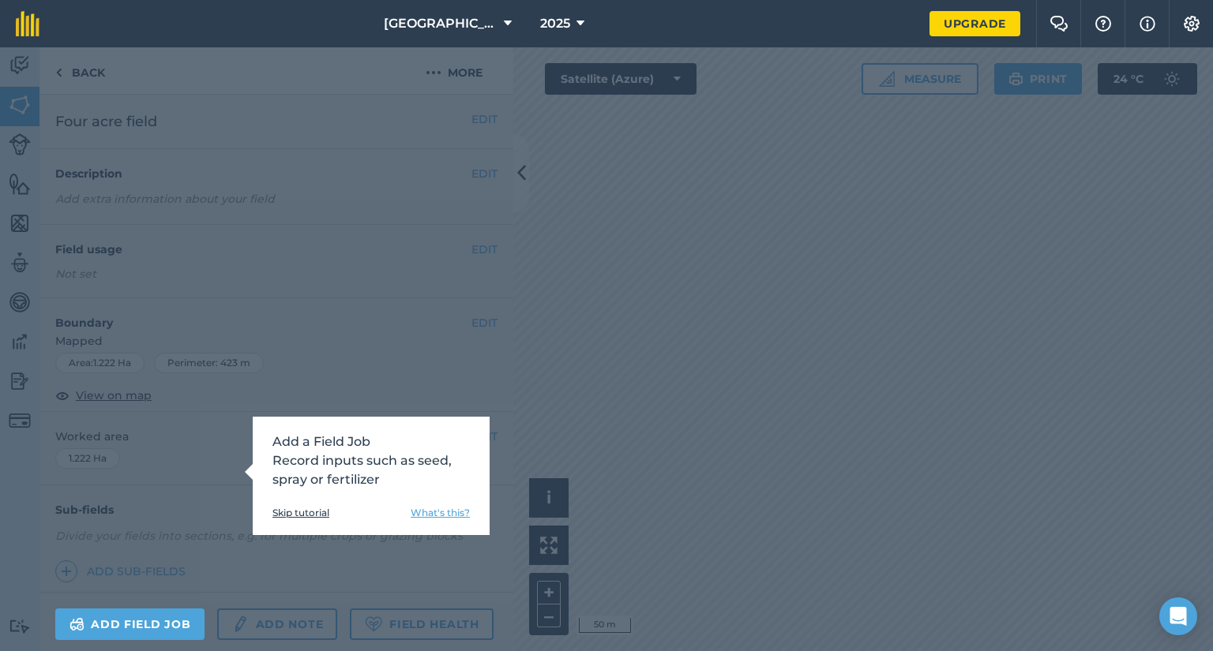
click at [312, 510] on link "Skip tutorial" at bounding box center [300, 513] width 57 height 13
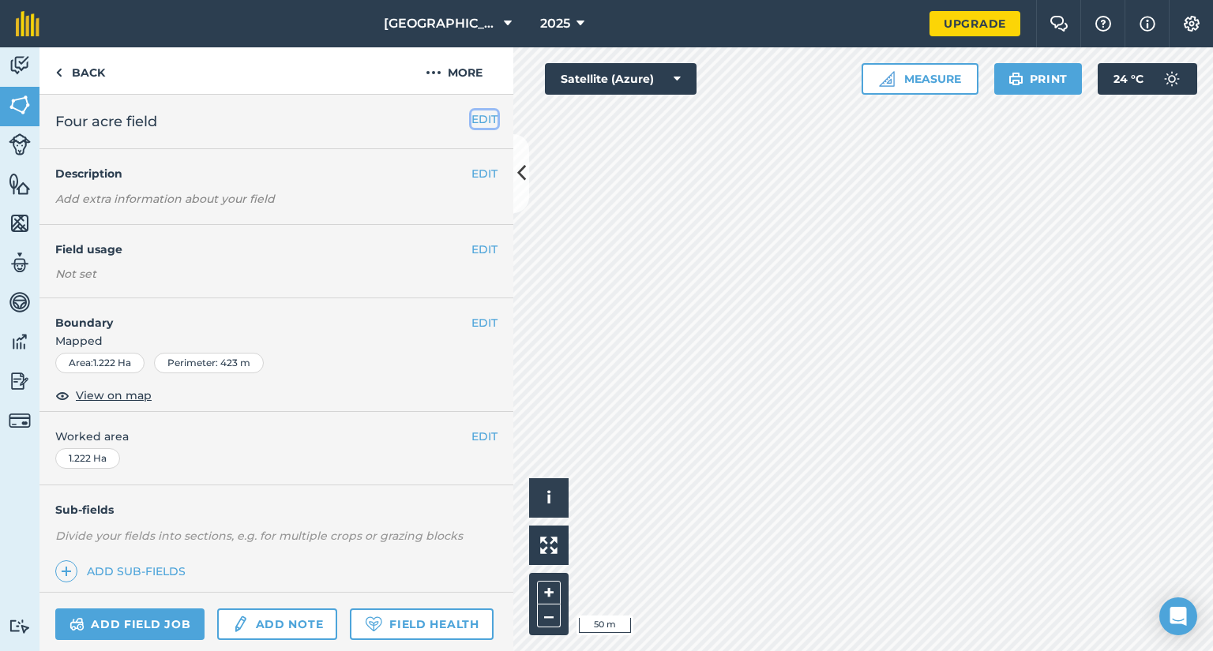
click at [471, 113] on button "EDIT" at bounding box center [484, 119] width 26 height 17
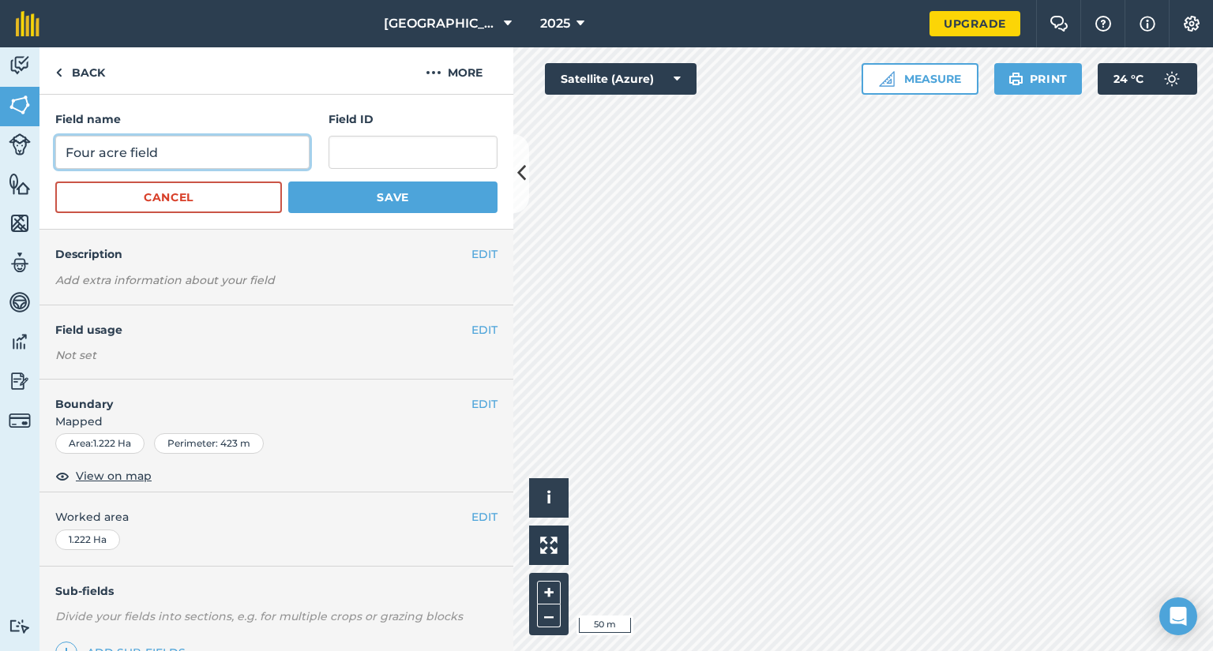
drag, startPoint x: 95, startPoint y: 156, endPoint x: 25, endPoint y: 152, distance: 69.6
click at [25, 152] on div "Activity Fields Livestock Features Maps Team Vehicles Data Reporting Billing Tu…" at bounding box center [606, 349] width 1213 height 604
type input "Three acre field"
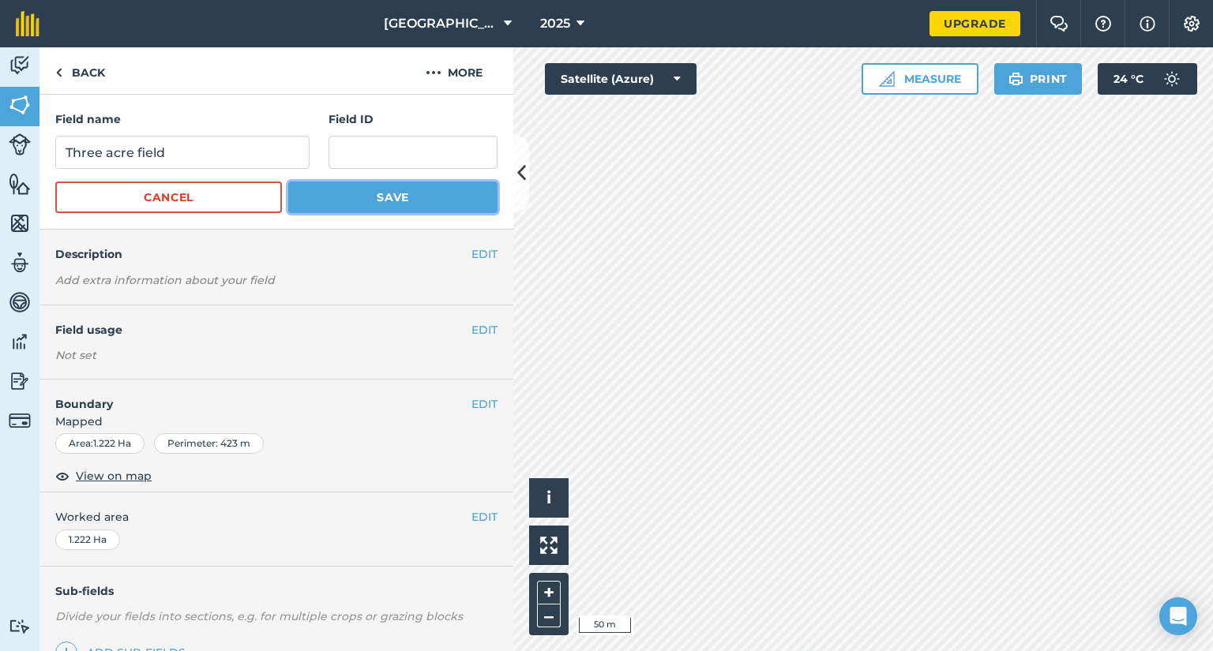
click at [369, 211] on button "Save" at bounding box center [392, 198] width 209 height 32
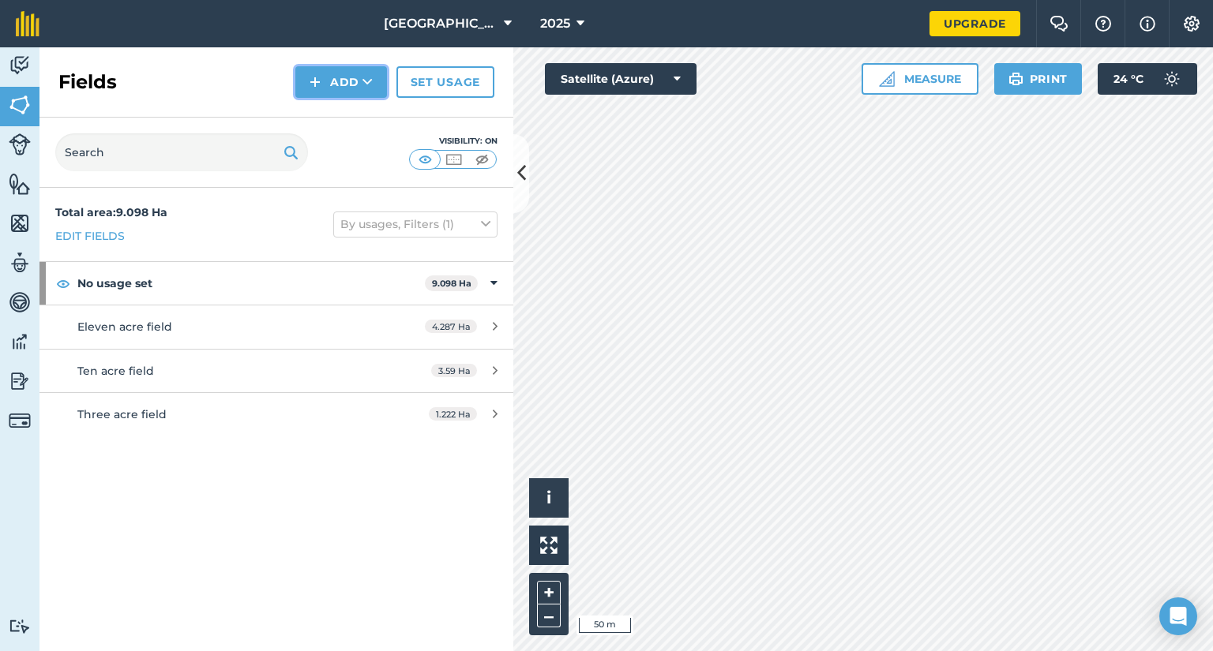
click at [365, 79] on icon at bounding box center [367, 82] width 10 height 16
click at [332, 118] on link "Draw" at bounding box center [341, 117] width 87 height 35
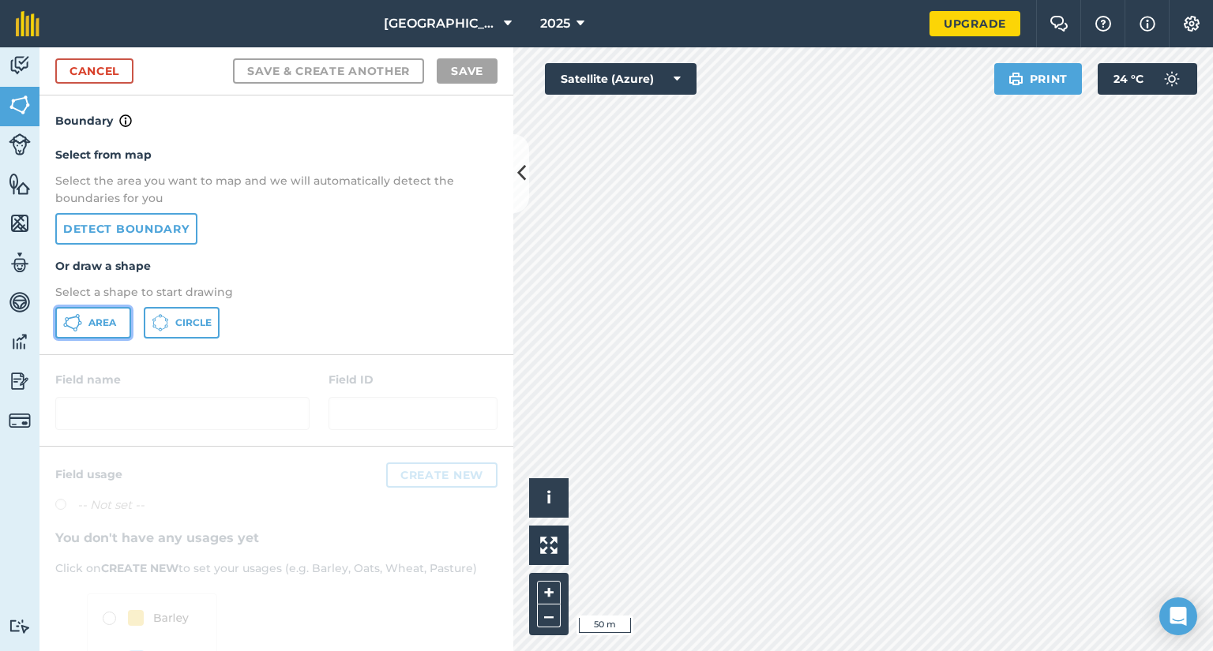
click at [96, 326] on span "Area" at bounding box center [102, 323] width 28 height 13
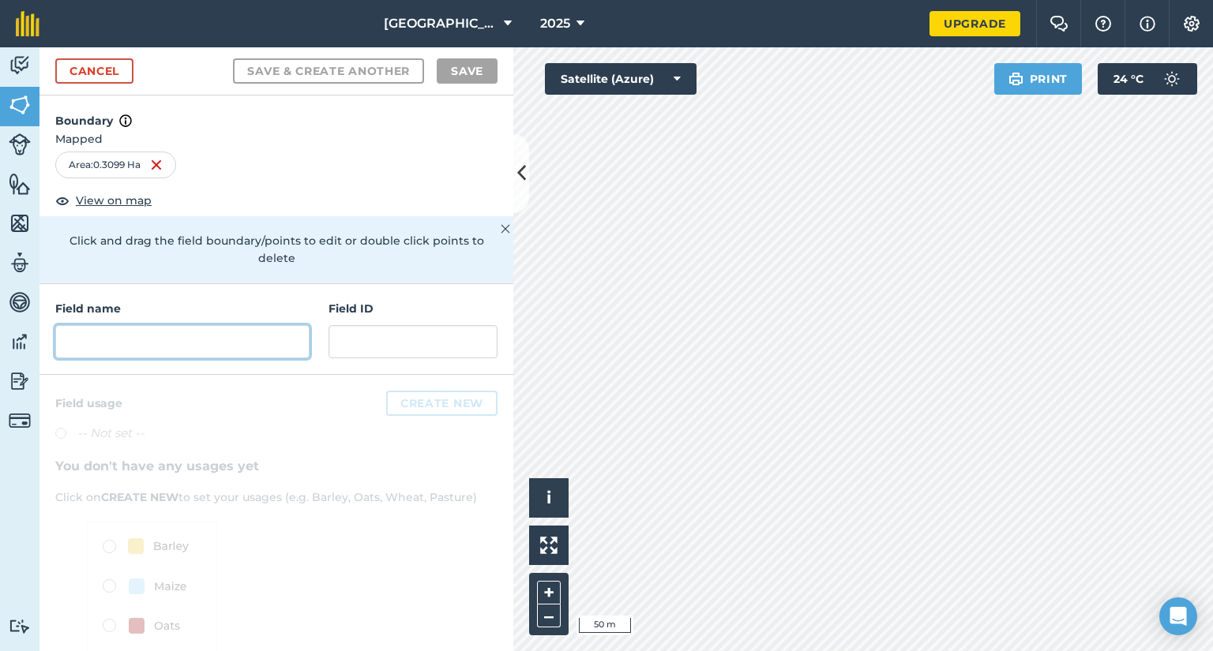
click at [233, 339] on input "text" at bounding box center [182, 341] width 254 height 33
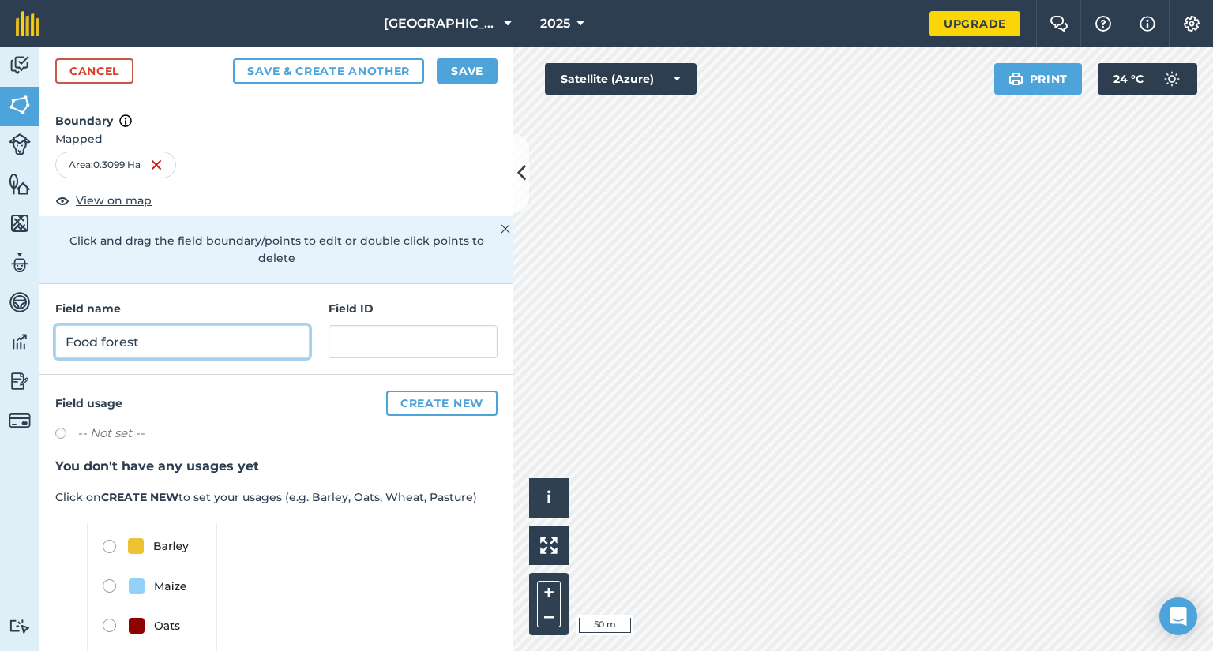
type input "Food forest"
click at [460, 69] on button "Save" at bounding box center [467, 70] width 61 height 25
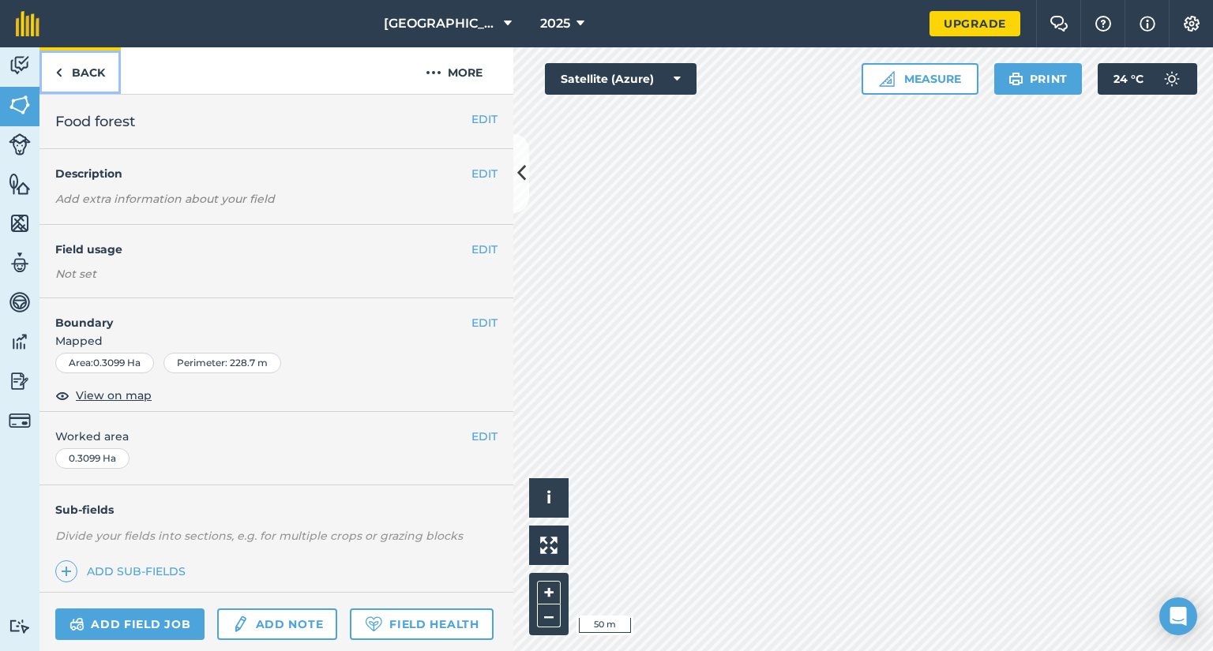
click at [88, 73] on link "Back" at bounding box center [79, 70] width 81 height 47
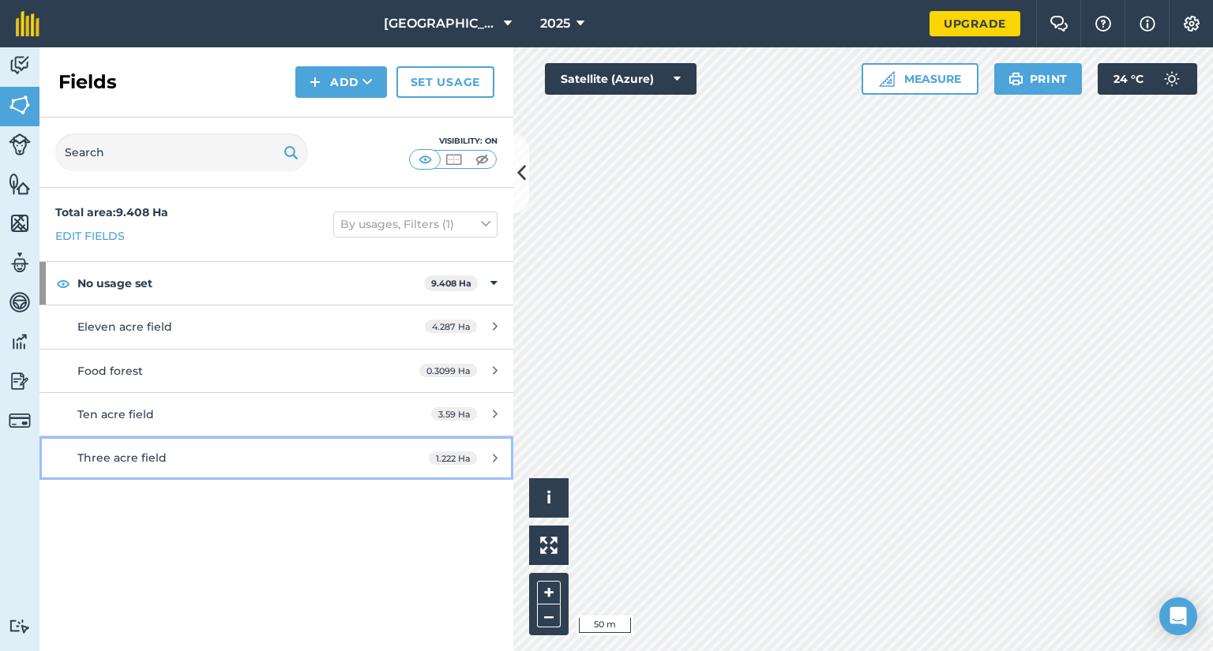
click at [343, 449] on div "Three acre field" at bounding box center [225, 457] width 297 height 17
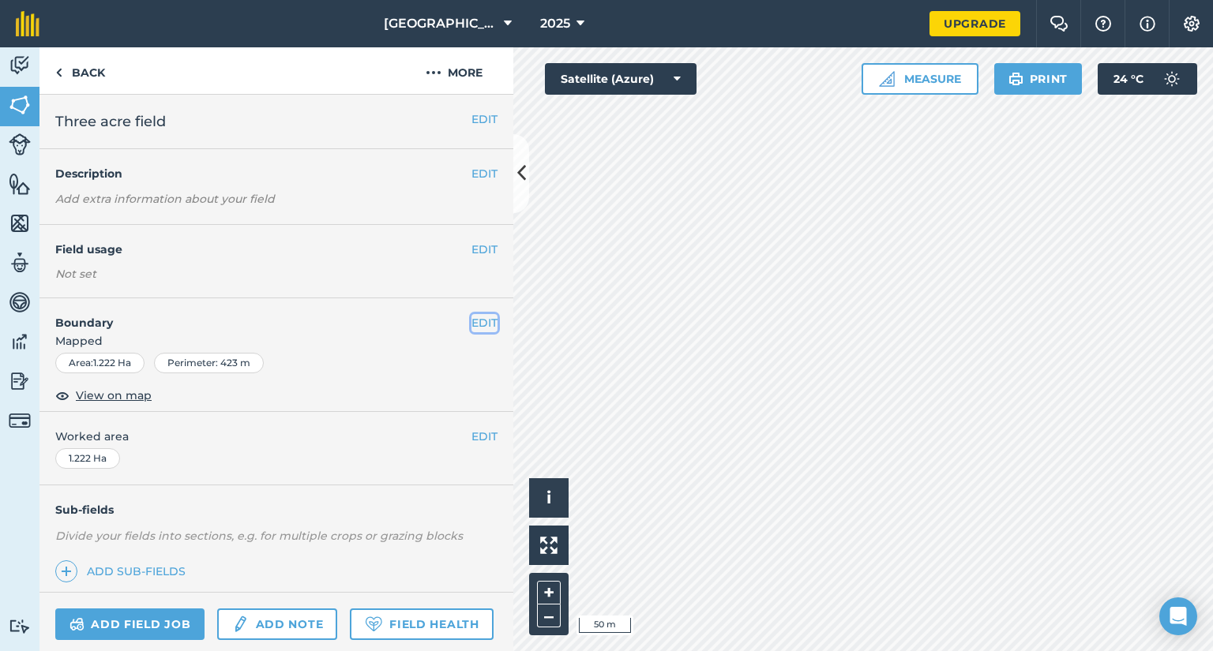
click at [473, 320] on button "EDIT" at bounding box center [484, 322] width 26 height 17
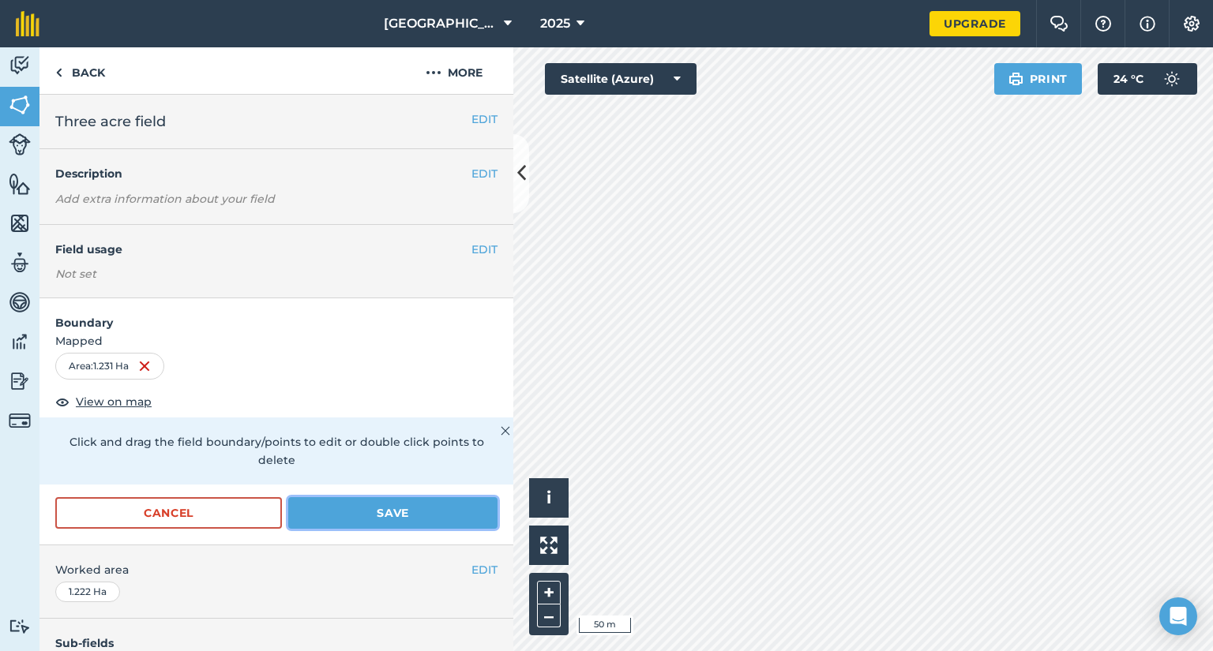
click at [379, 516] on button "Save" at bounding box center [392, 513] width 209 height 32
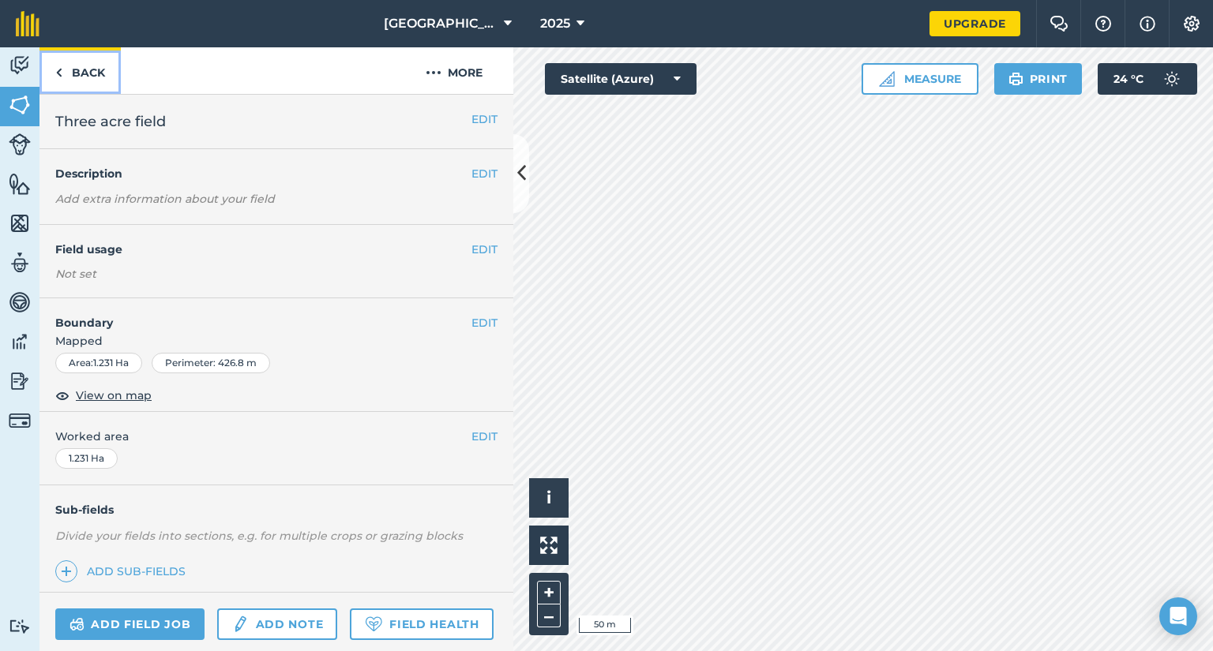
click at [92, 72] on link "Back" at bounding box center [79, 70] width 81 height 47
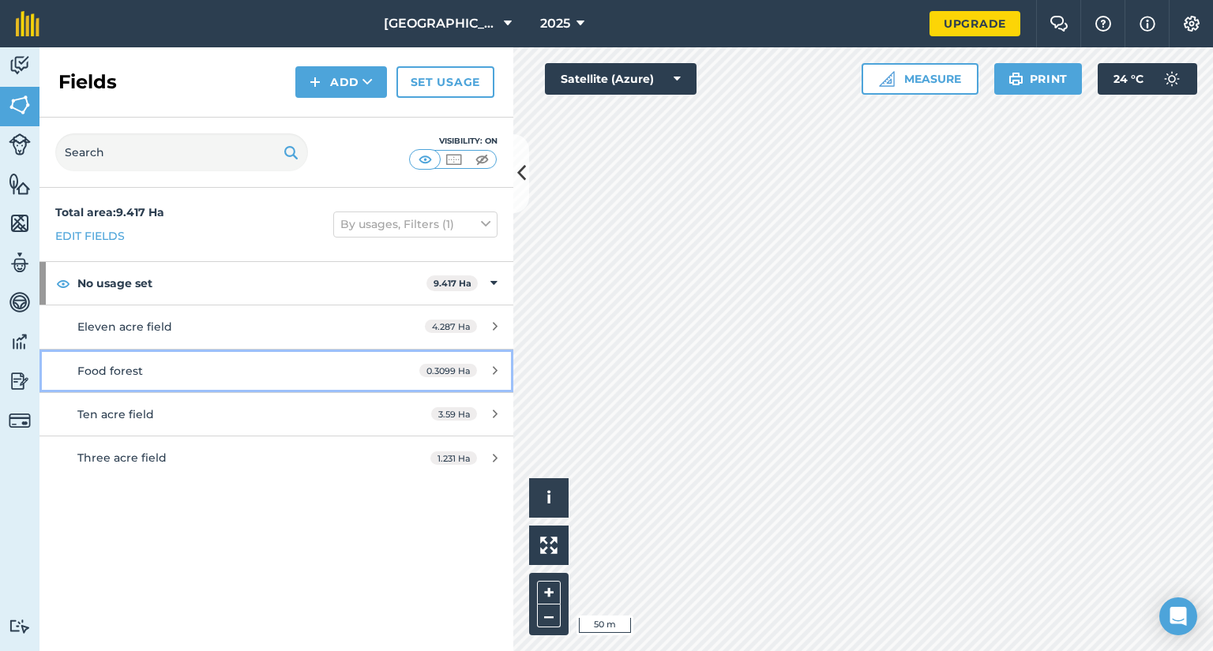
click at [312, 372] on div "Food forest" at bounding box center [225, 370] width 297 height 17
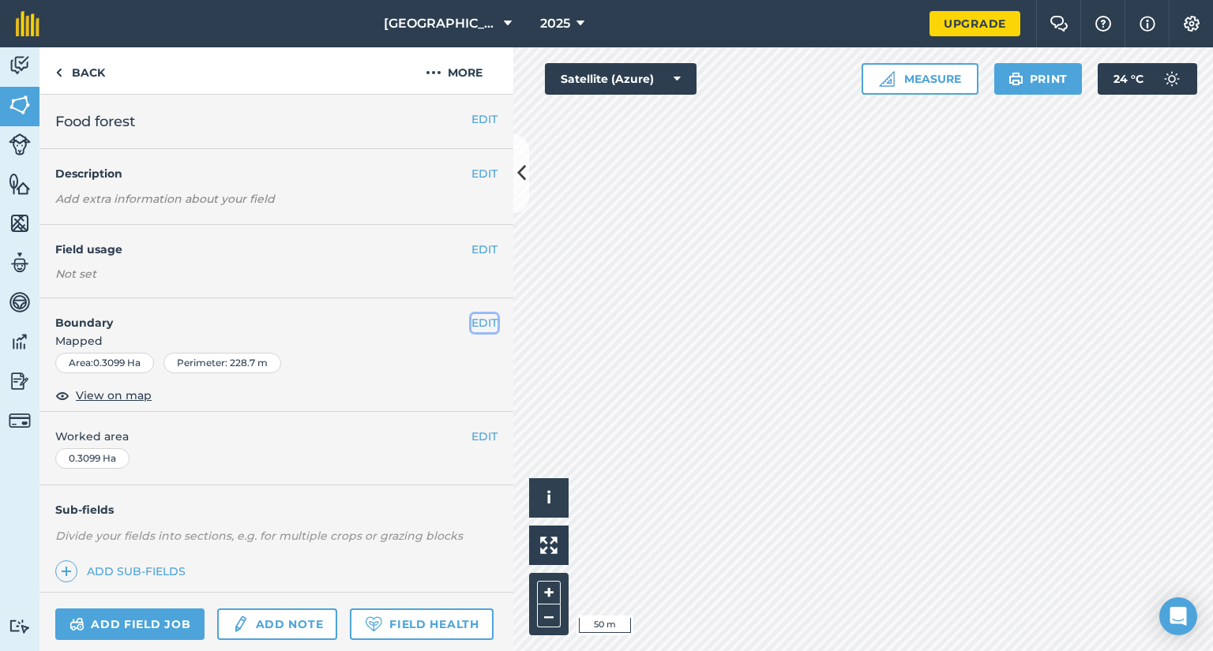
click at [471, 317] on button "EDIT" at bounding box center [484, 322] width 26 height 17
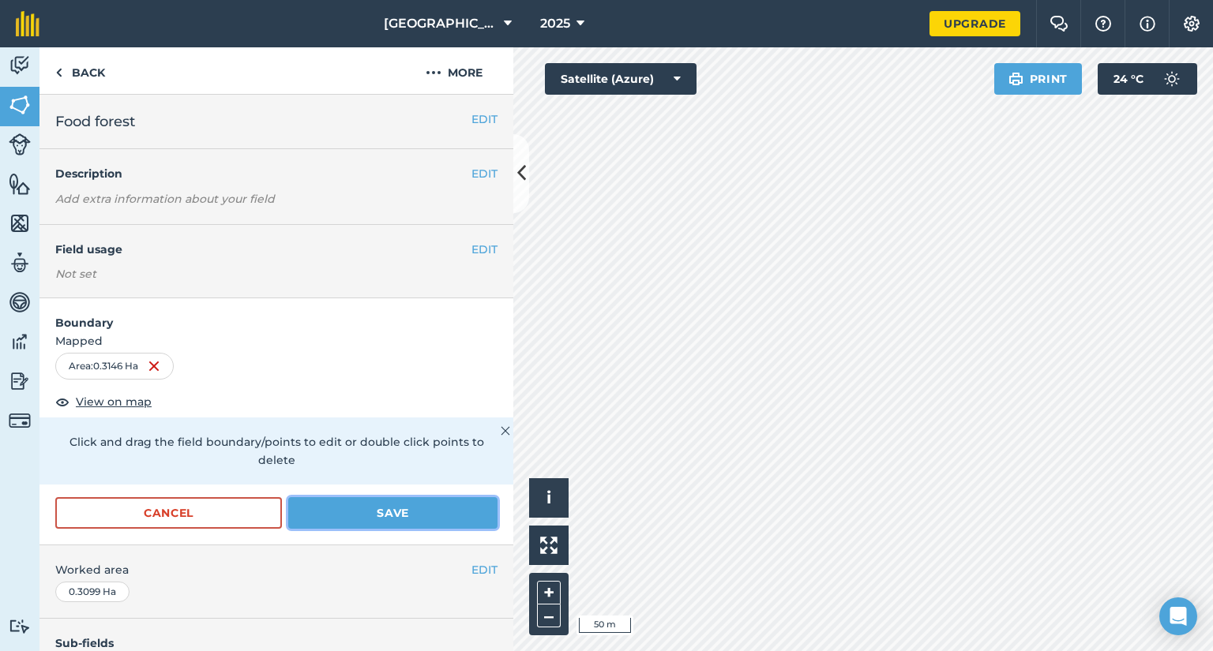
click at [385, 509] on button "Save" at bounding box center [392, 513] width 209 height 32
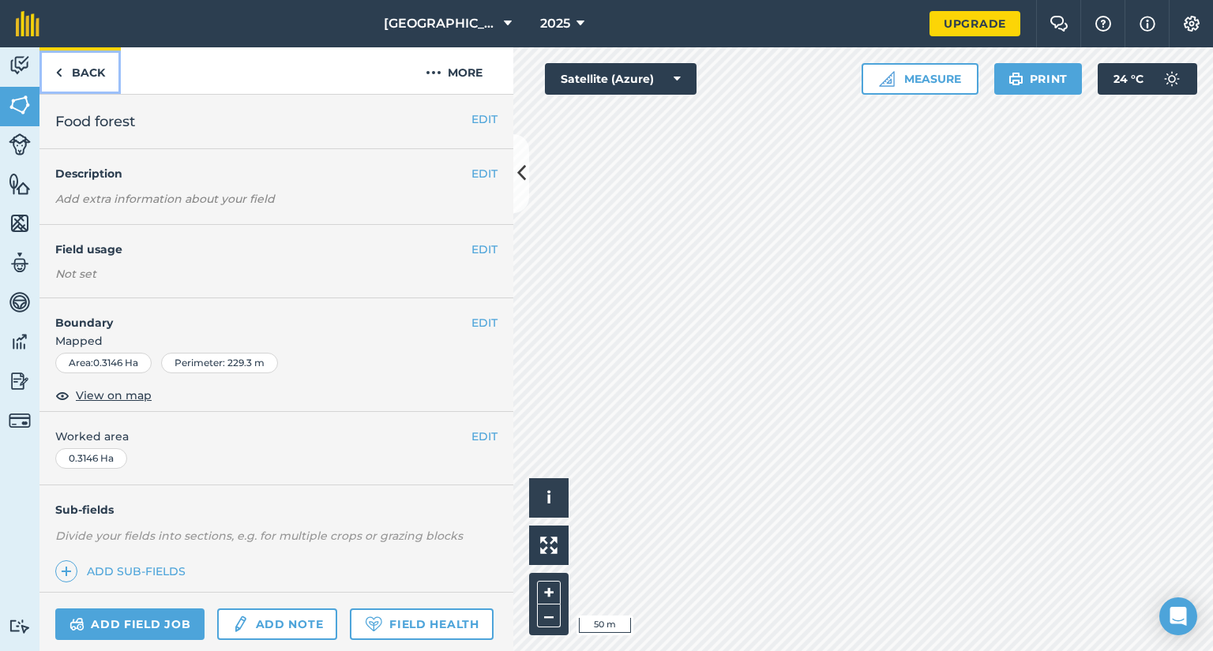
click at [89, 66] on link "Back" at bounding box center [79, 70] width 81 height 47
click at [85, 72] on link "Back" at bounding box center [79, 70] width 81 height 47
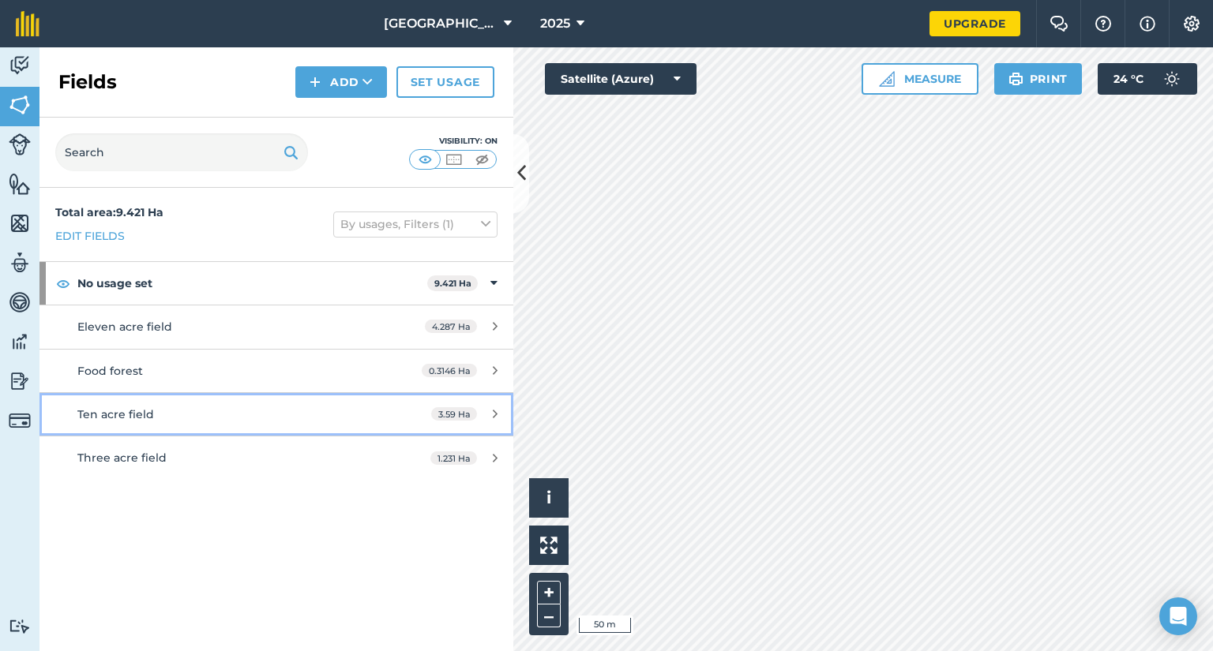
click at [186, 408] on div "Ten acre field" at bounding box center [225, 414] width 297 height 17
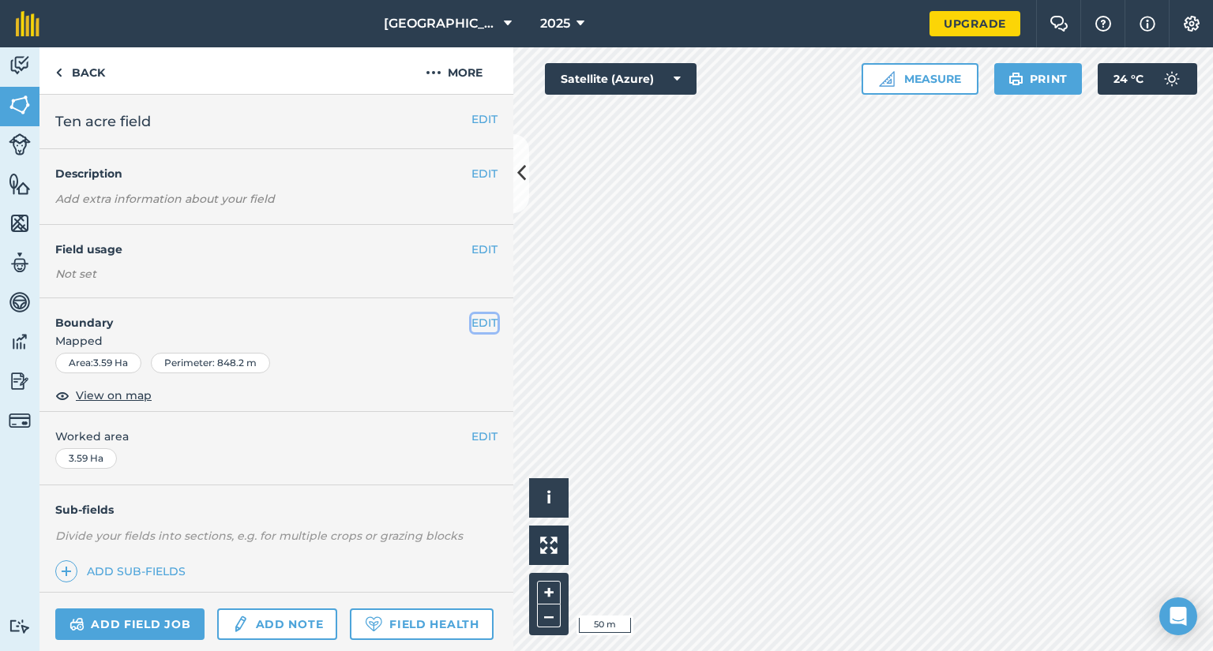
click at [471, 319] on button "EDIT" at bounding box center [484, 322] width 26 height 17
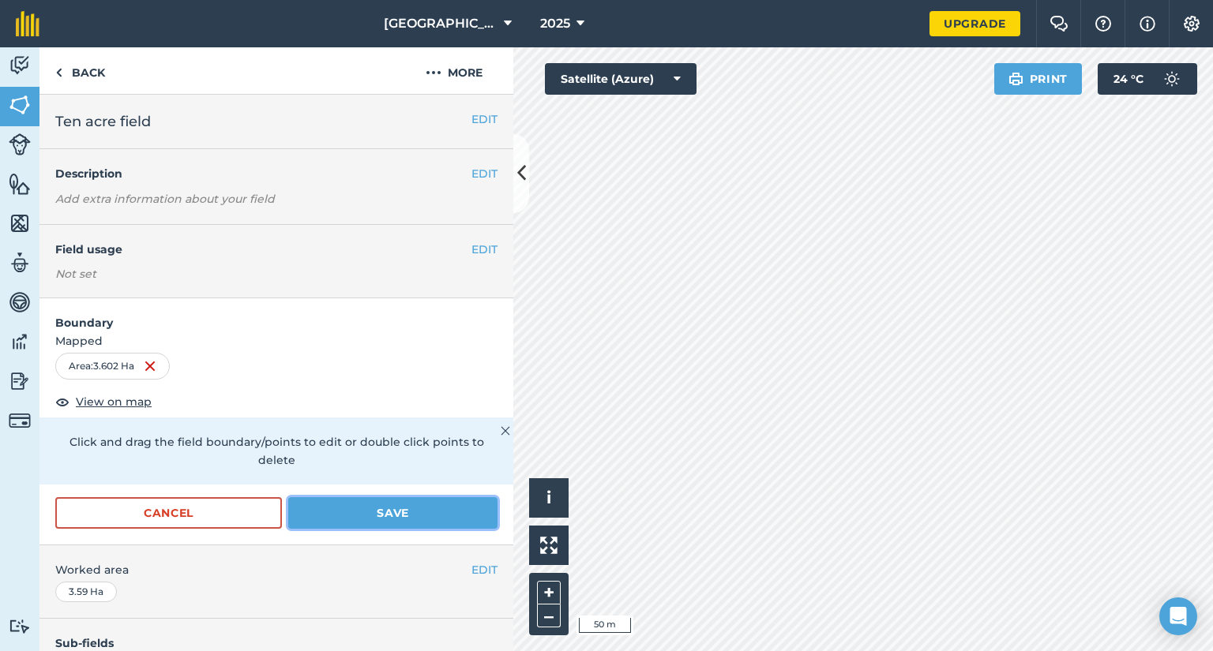
click at [377, 506] on button "Save" at bounding box center [392, 513] width 209 height 32
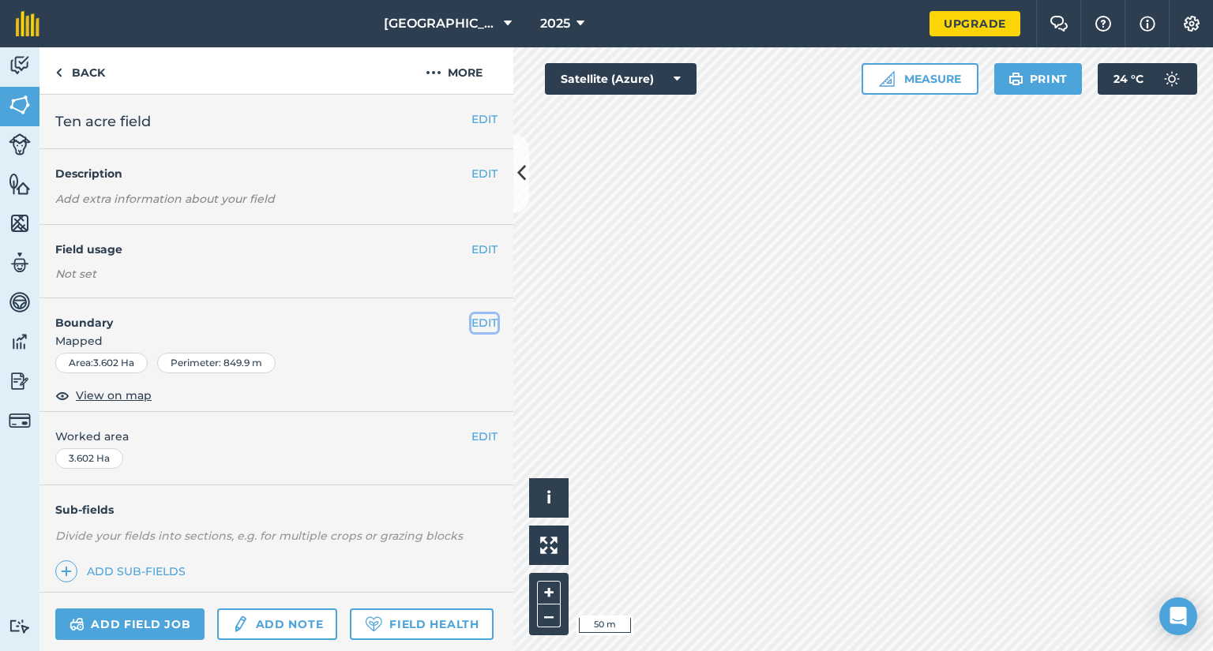
click at [471, 322] on button "EDIT" at bounding box center [484, 322] width 26 height 17
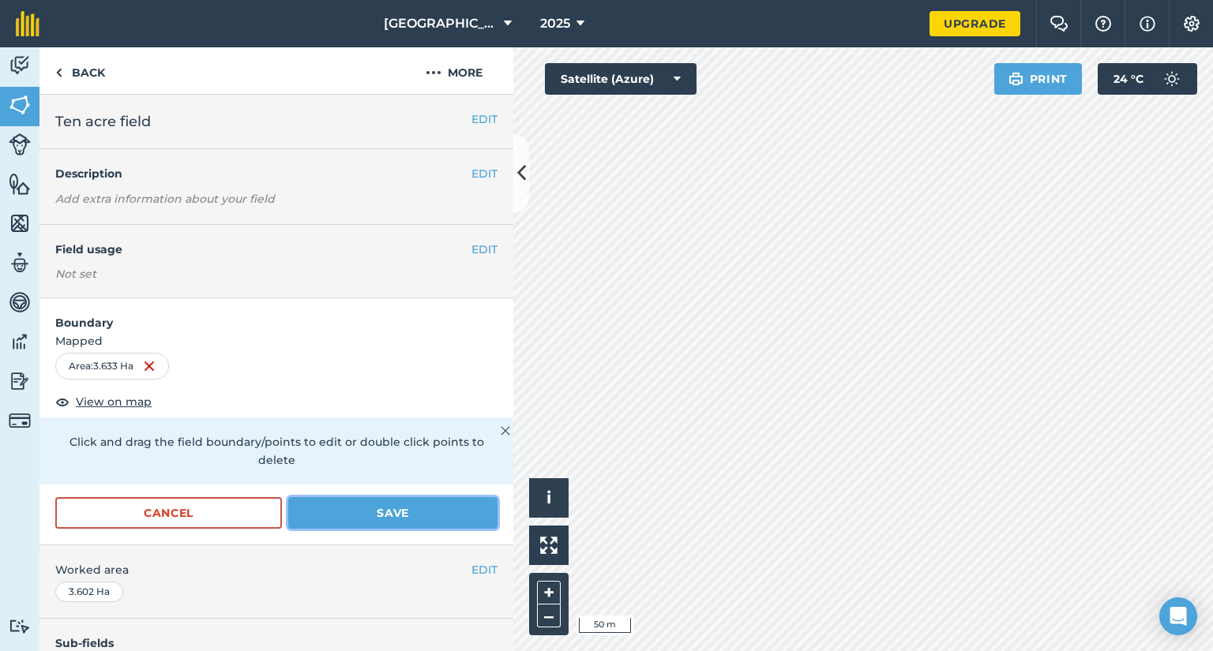
click at [380, 505] on button "Save" at bounding box center [392, 513] width 209 height 32
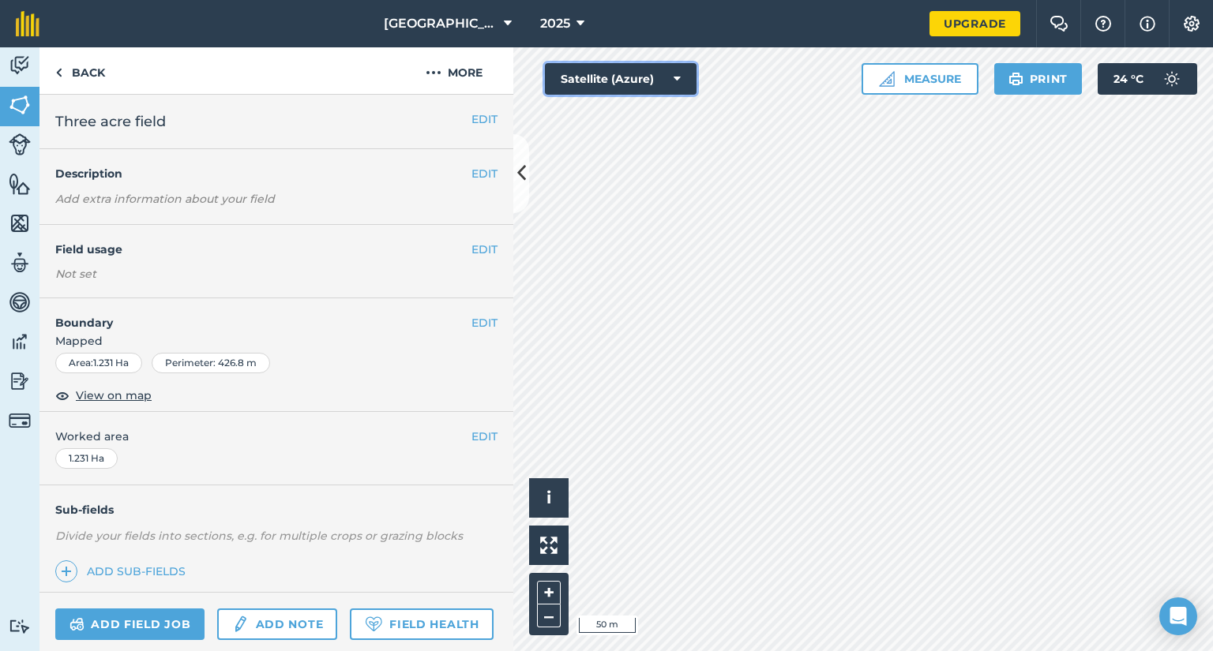
click at [679, 80] on icon at bounding box center [676, 79] width 7 height 16
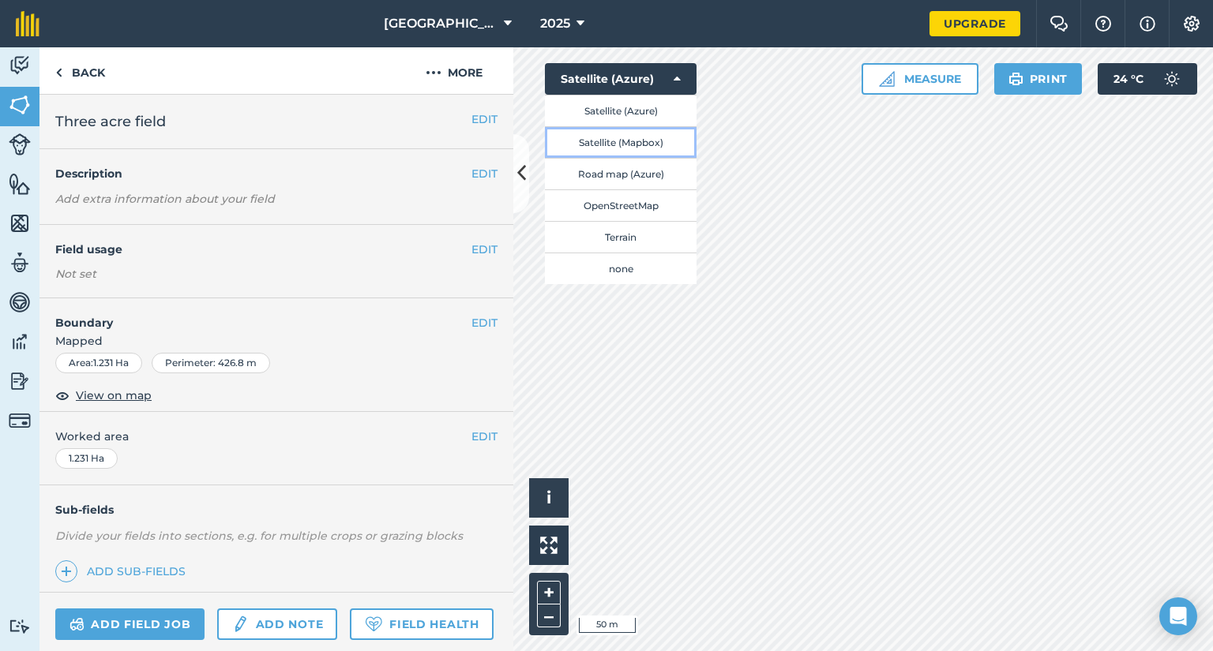
click at [645, 141] on button "Satellite (Mapbox)" at bounding box center [621, 142] width 152 height 32
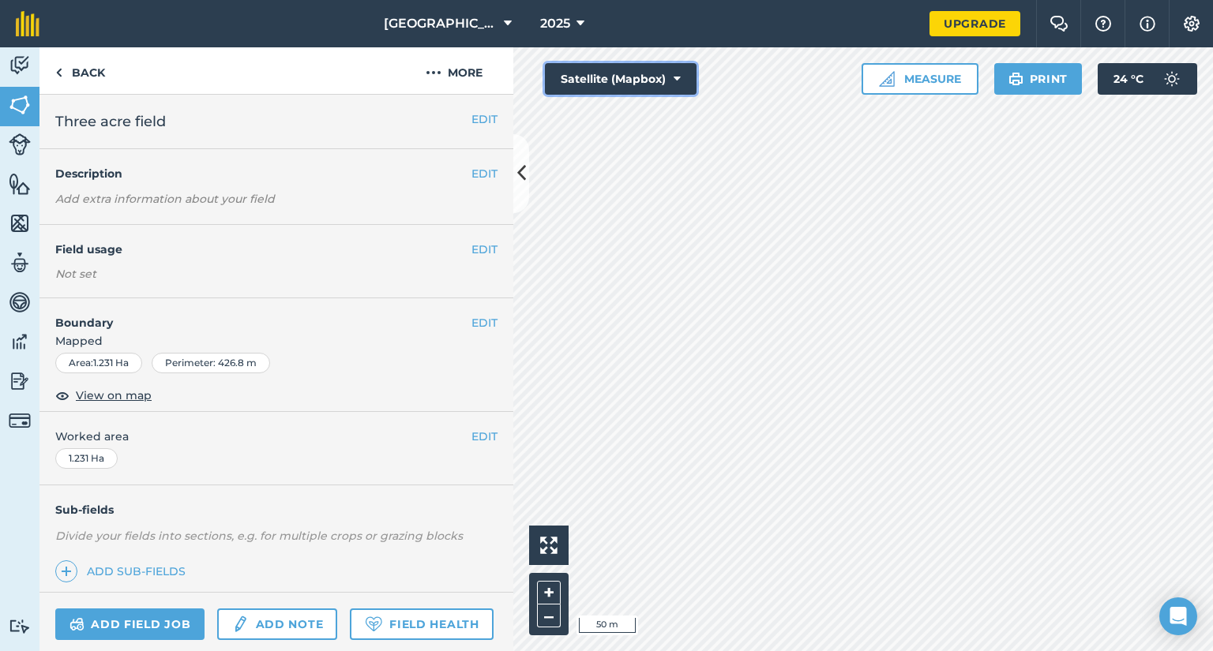
click at [673, 75] on button "Satellite (Mapbox)" at bounding box center [621, 79] width 152 height 32
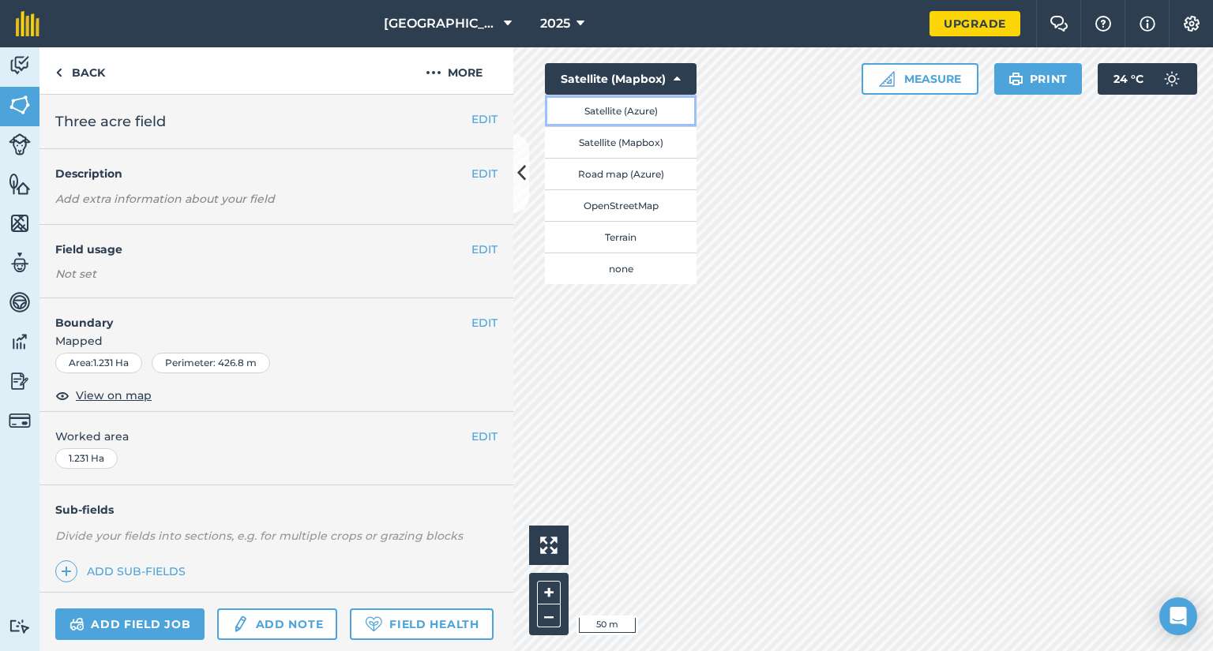
click at [620, 113] on button "Satellite (Azure)" at bounding box center [621, 111] width 152 height 32
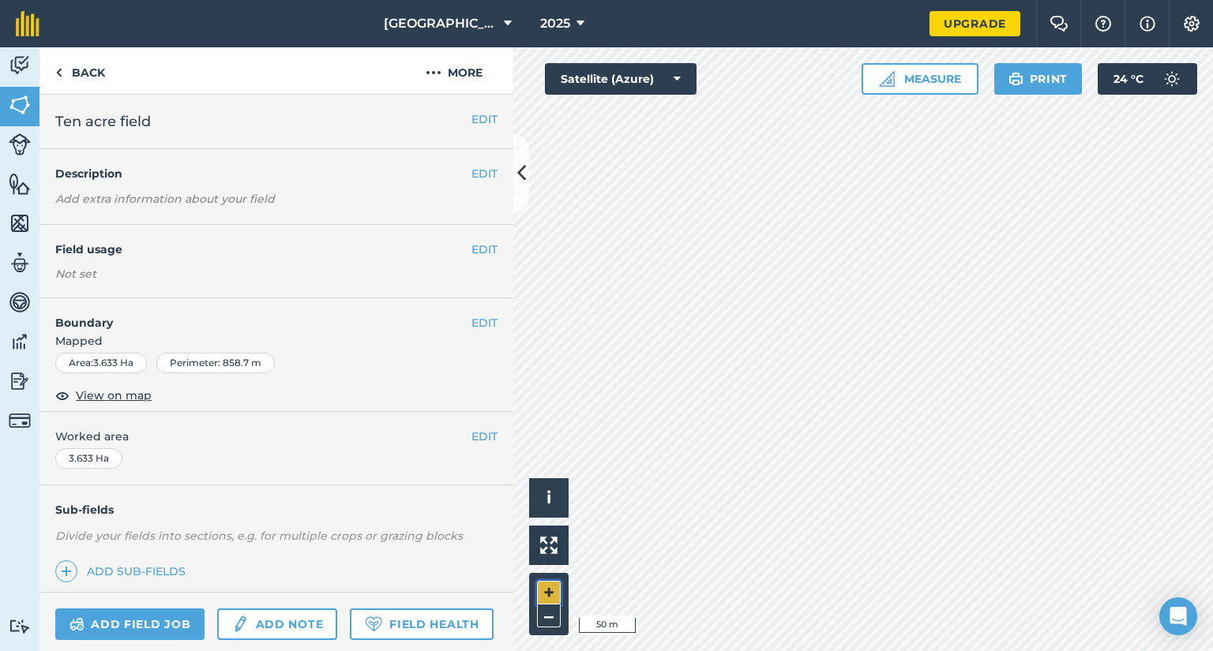
click at [555, 590] on button "+" at bounding box center [549, 593] width 24 height 24
